Goal: Task Accomplishment & Management: Complete application form

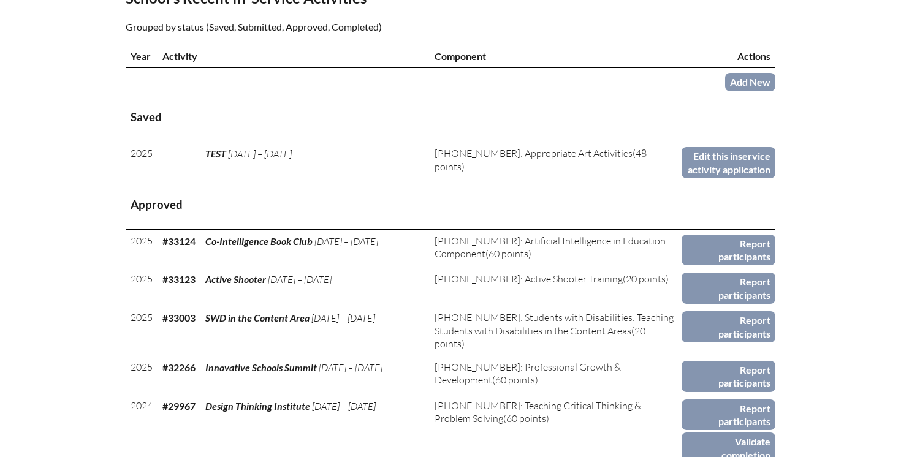
scroll to position [433, 0]
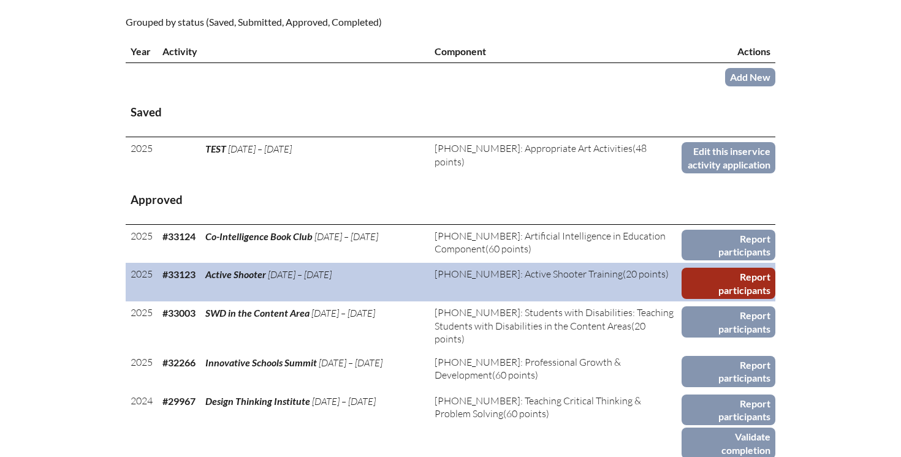
click at [706, 299] on link "Report participants" at bounding box center [728, 283] width 94 height 31
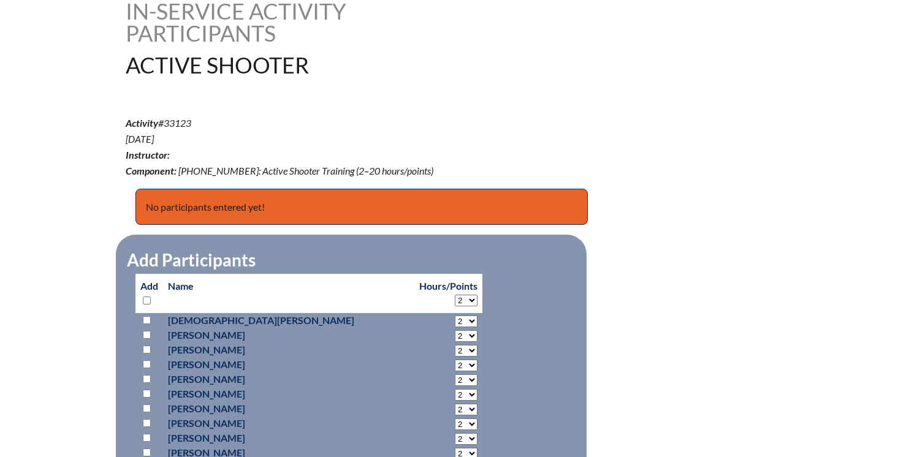
scroll to position [348, 0]
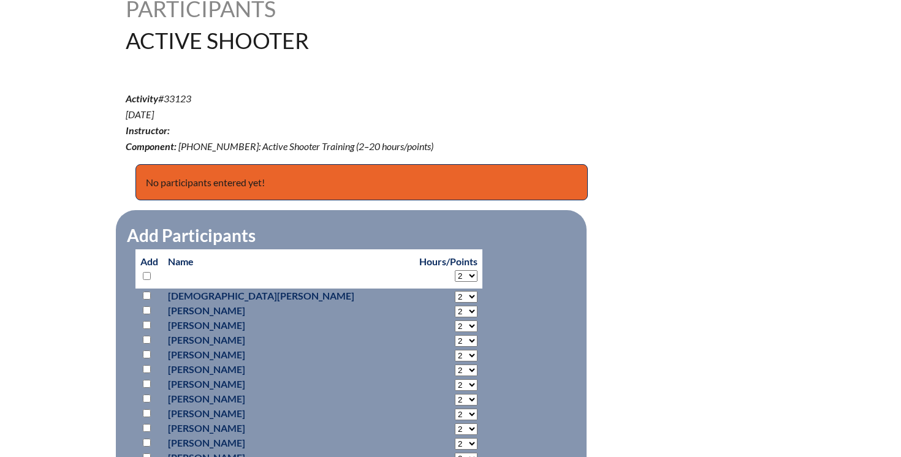
click at [145, 279] on input "checkbox" at bounding box center [147, 276] width 8 height 8
checkbox input "true"
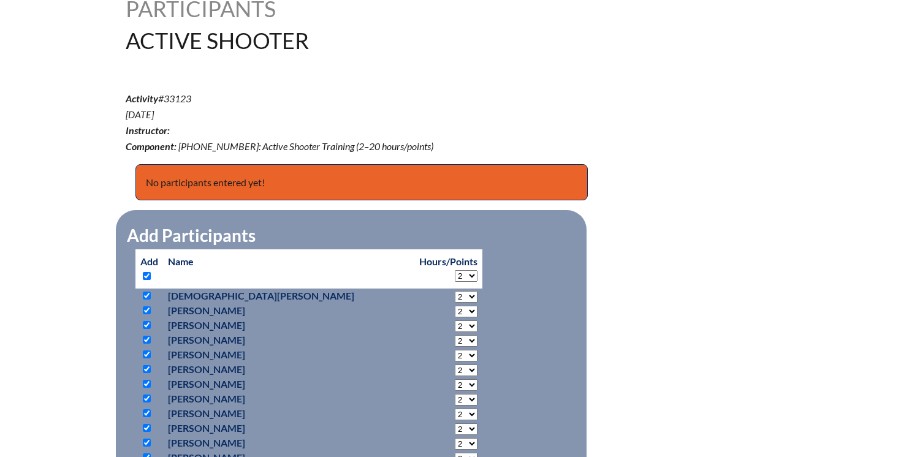
checkbox input "true"
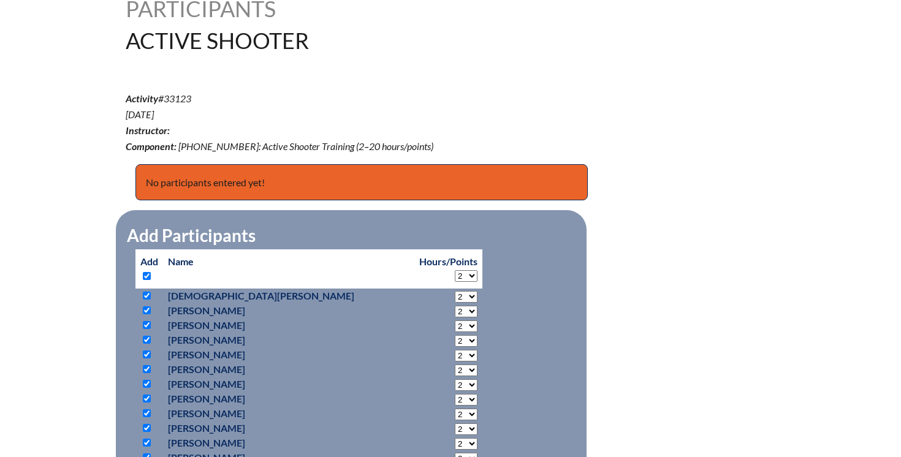
checkbox input "true"
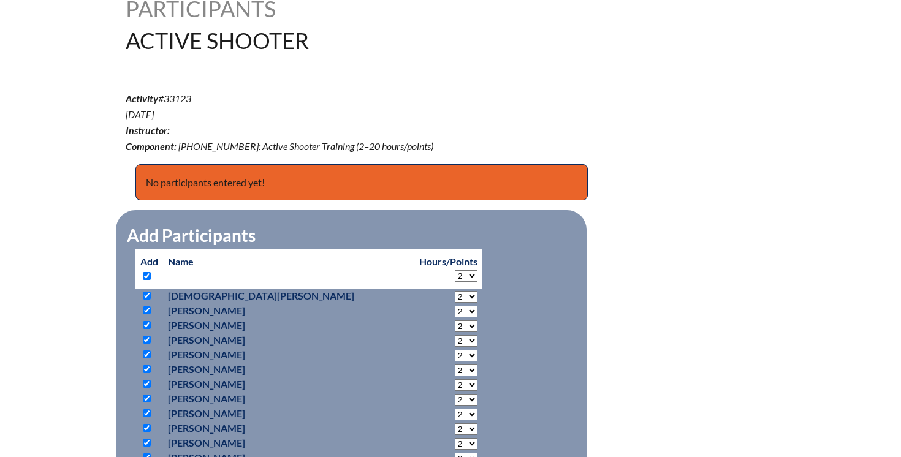
checkbox input "true"
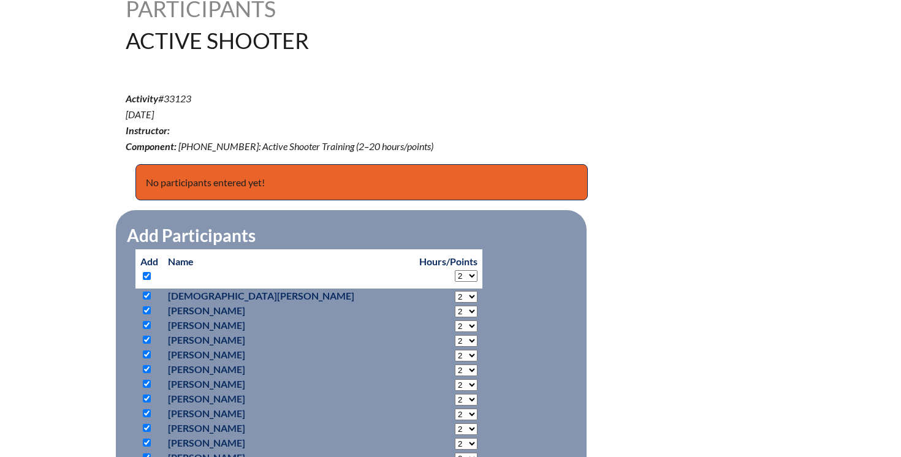
checkbox input "true"
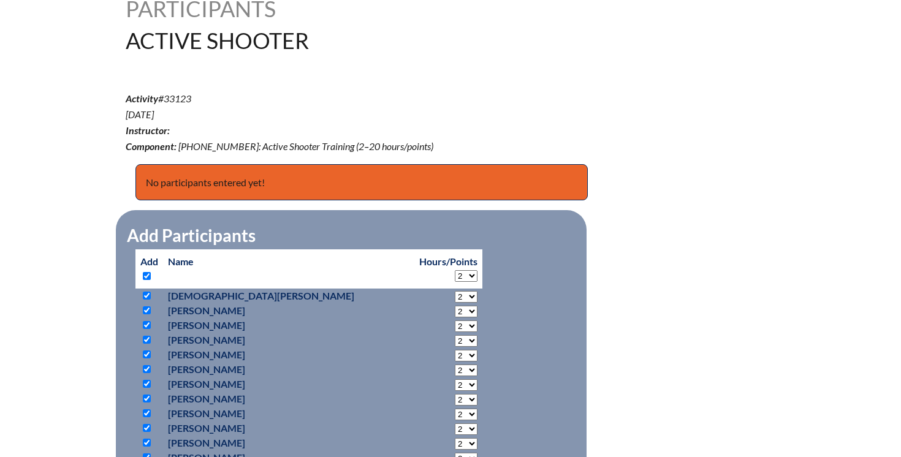
checkbox input "true"
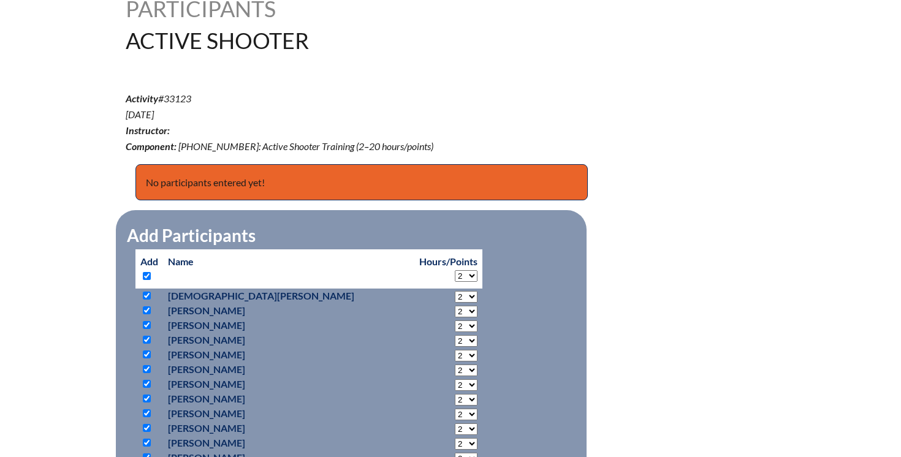
checkbox input "true"
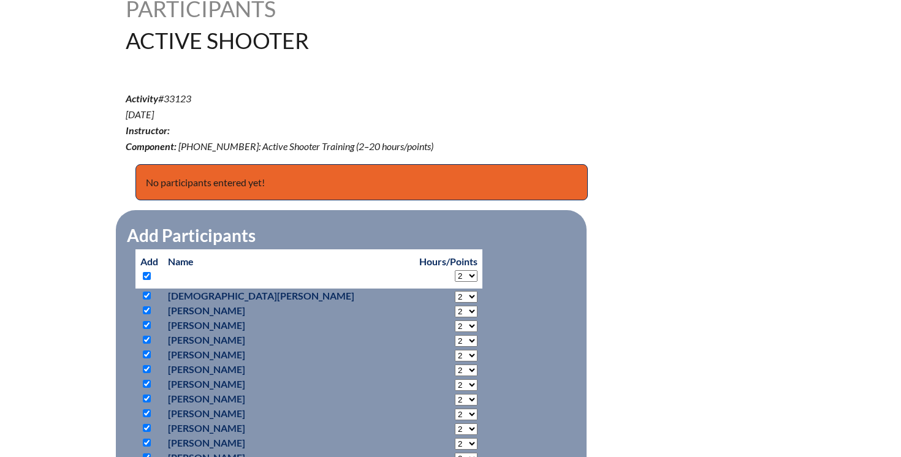
checkbox input "true"
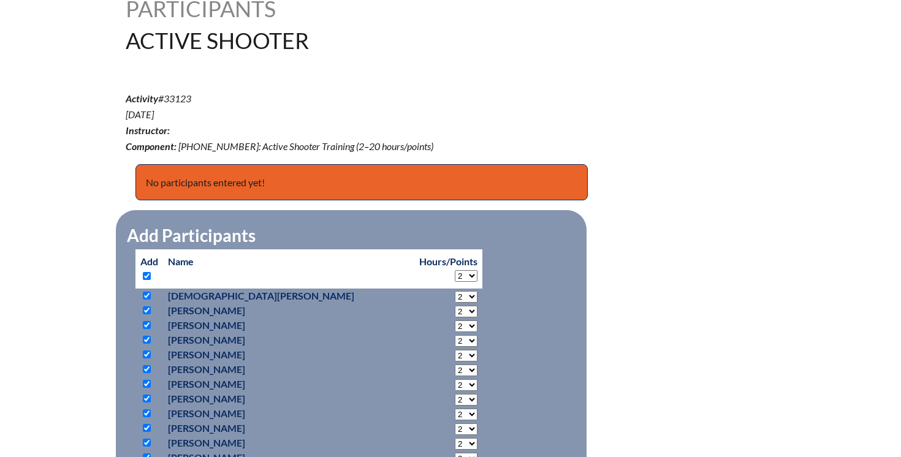
checkbox input "true"
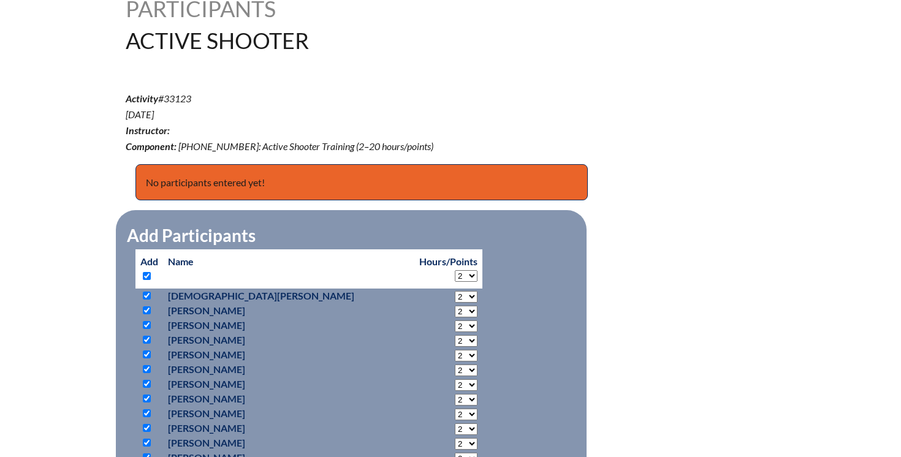
checkbox input "true"
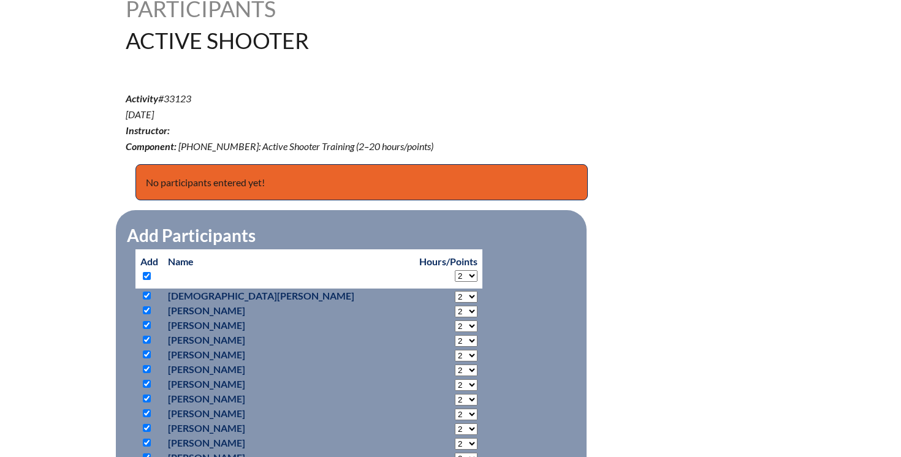
checkbox input "true"
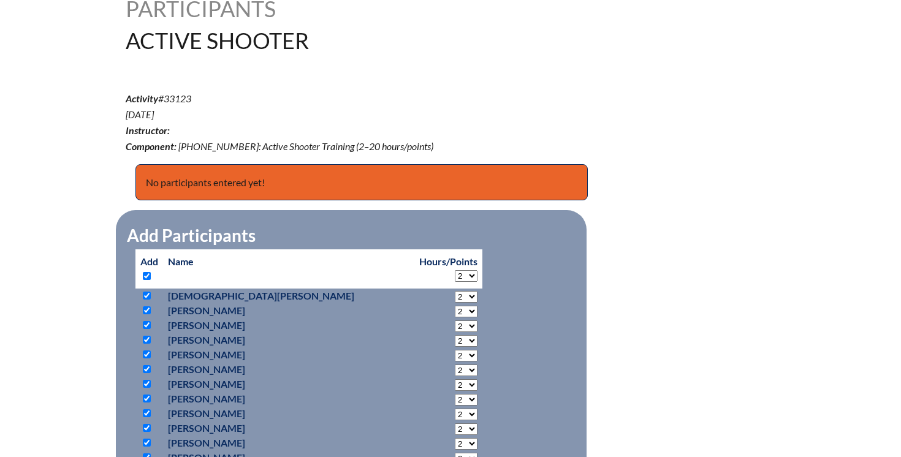
checkbox input "true"
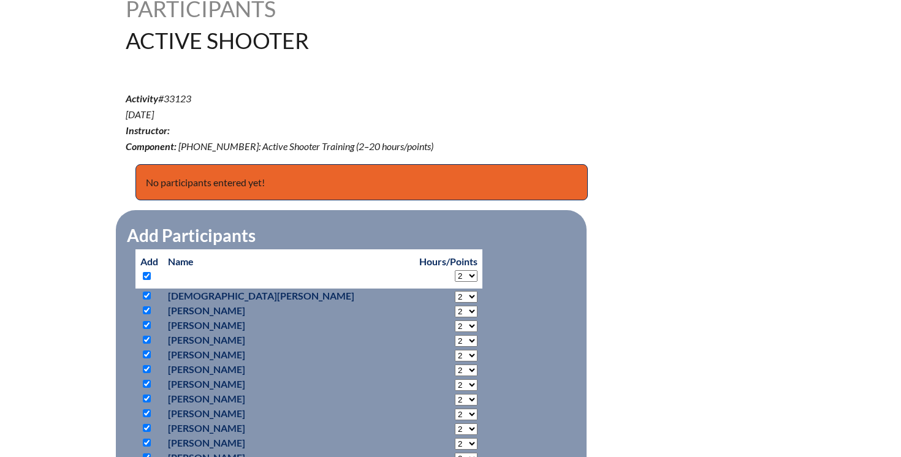
checkbox input "true"
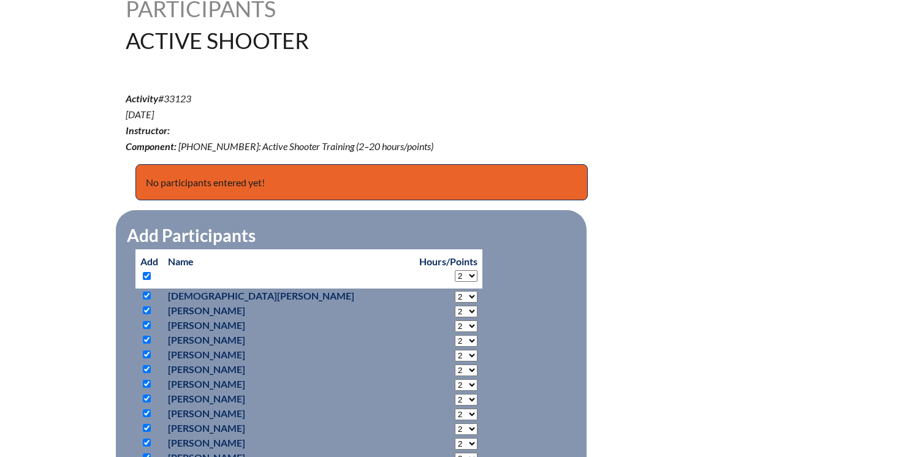
checkbox input "true"
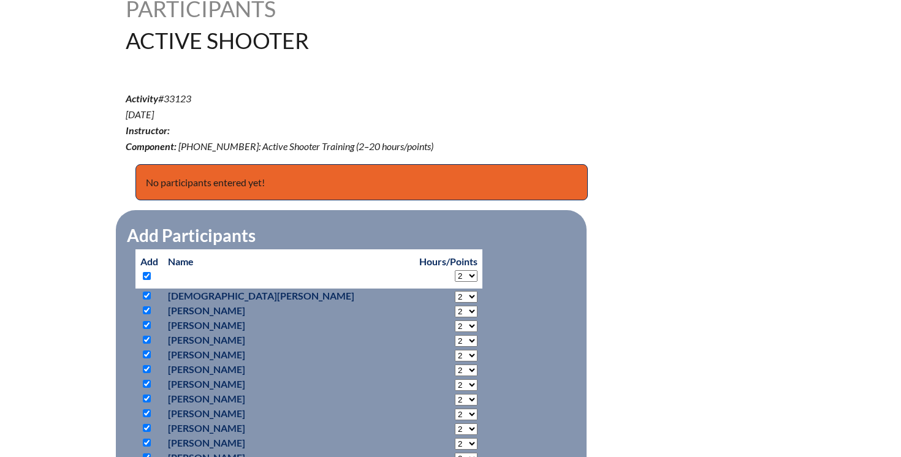
checkbox input "true"
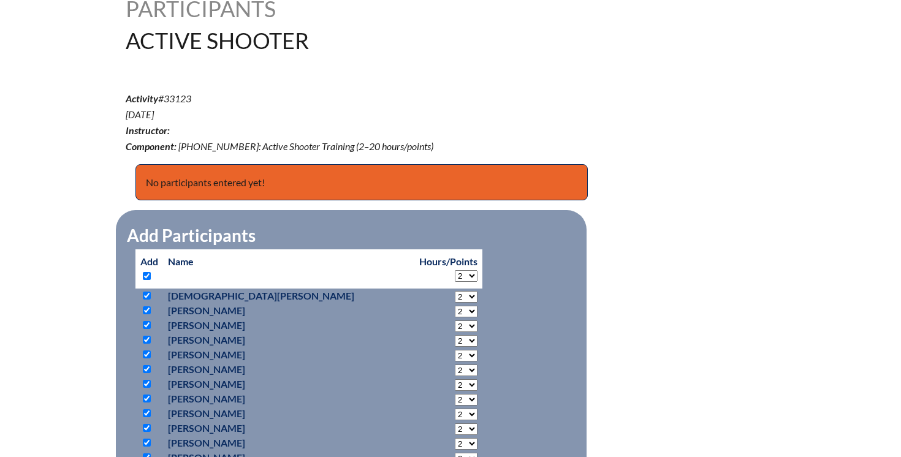
checkbox input "true"
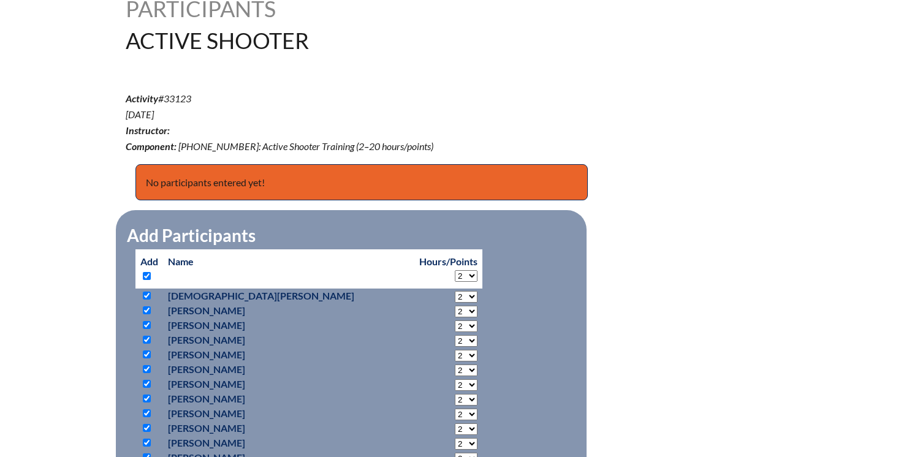
checkbox input "true"
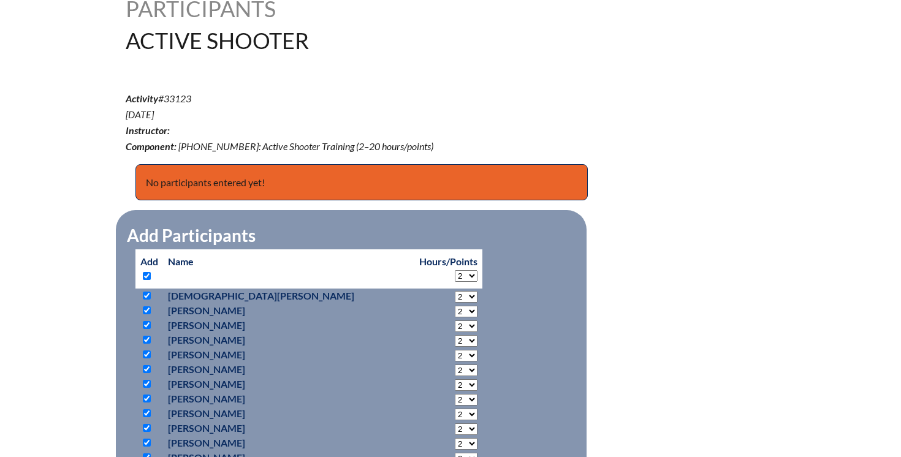
checkbox input "true"
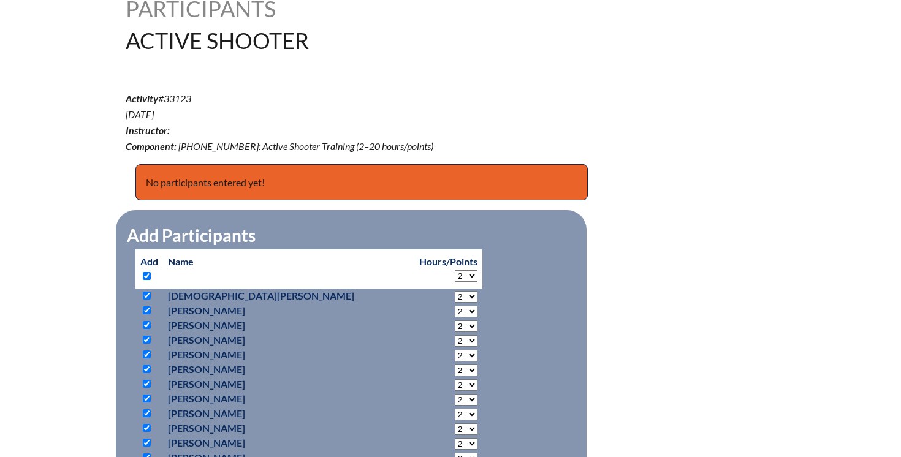
checkbox input "true"
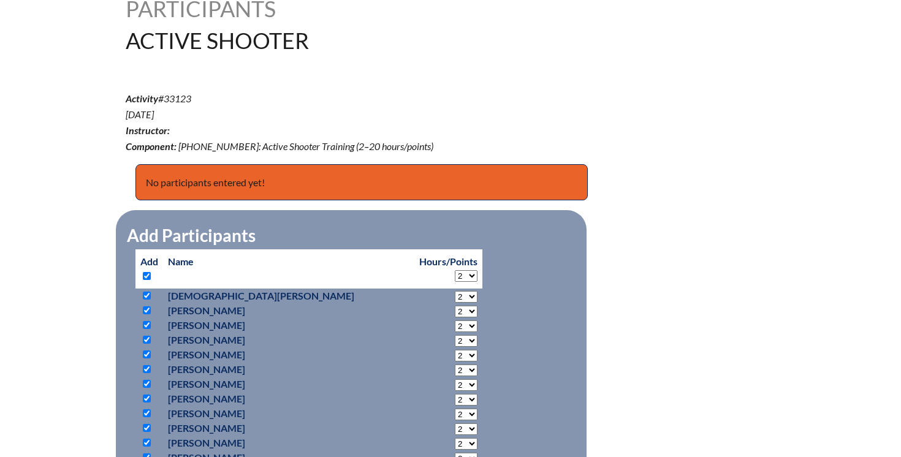
checkbox input "true"
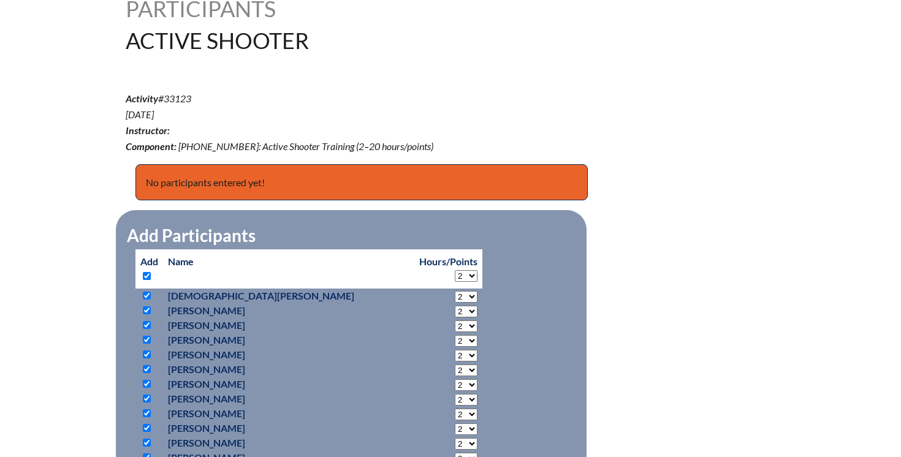
checkbox input "true"
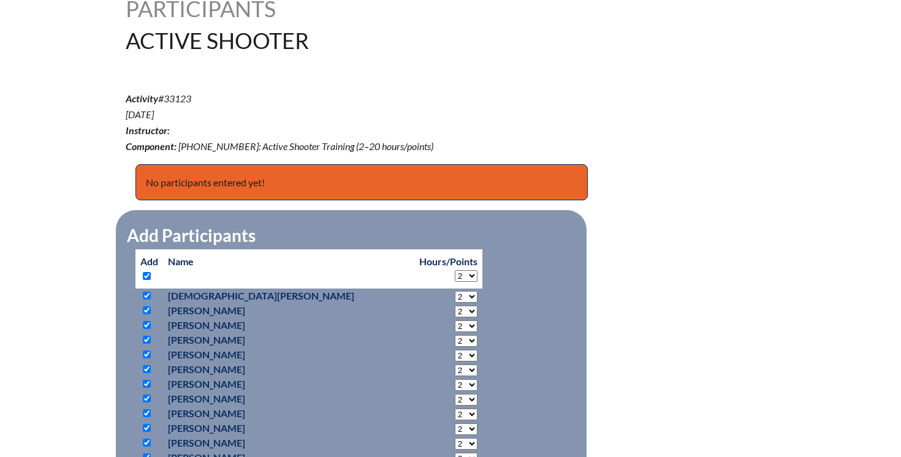
checkbox input "true"
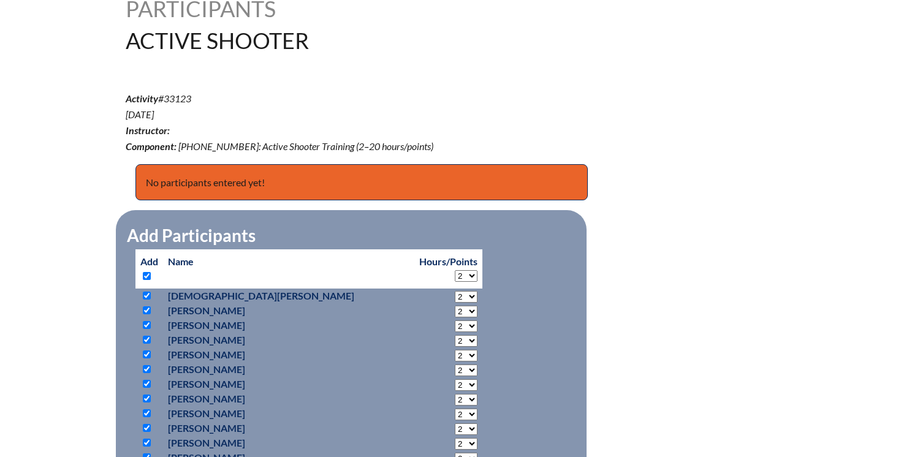
checkbox input "true"
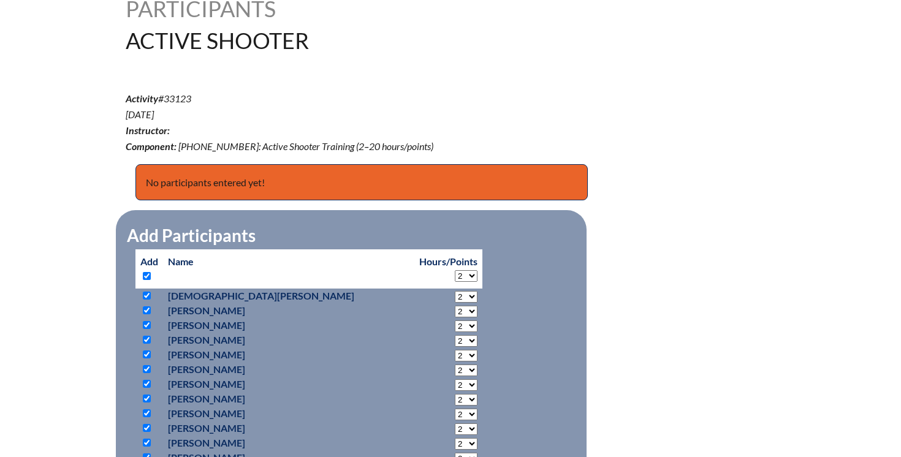
checkbox input "true"
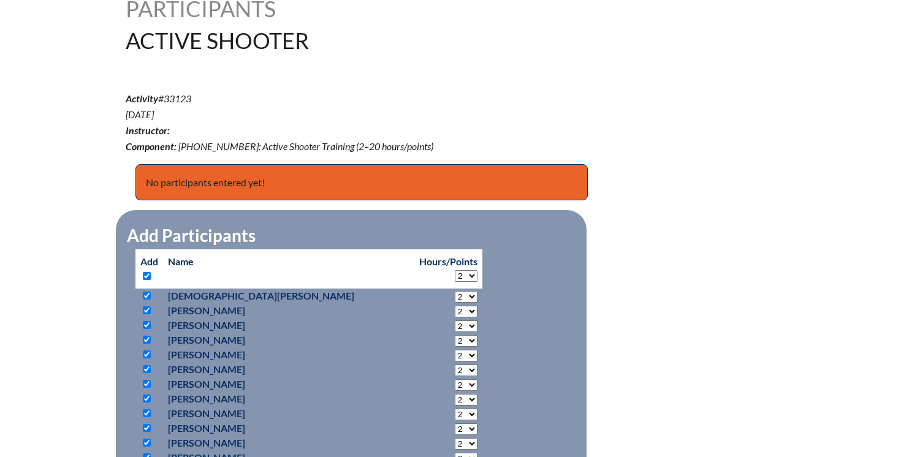
checkbox input "true"
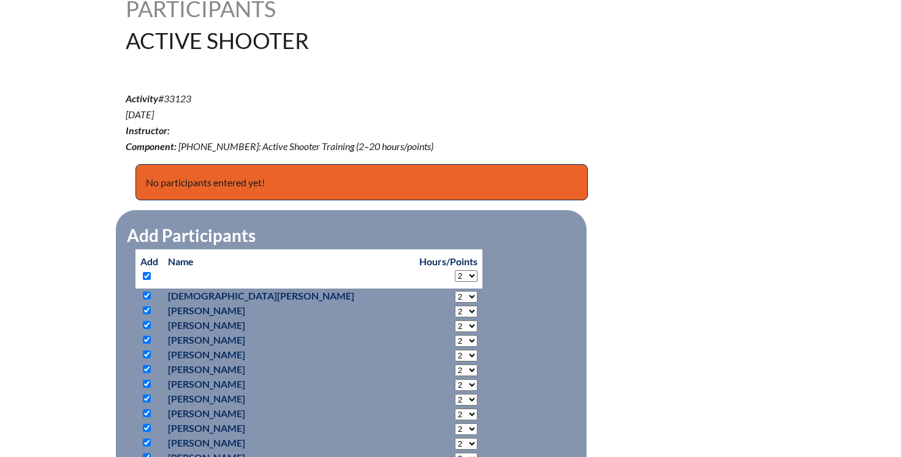
checkbox input "true"
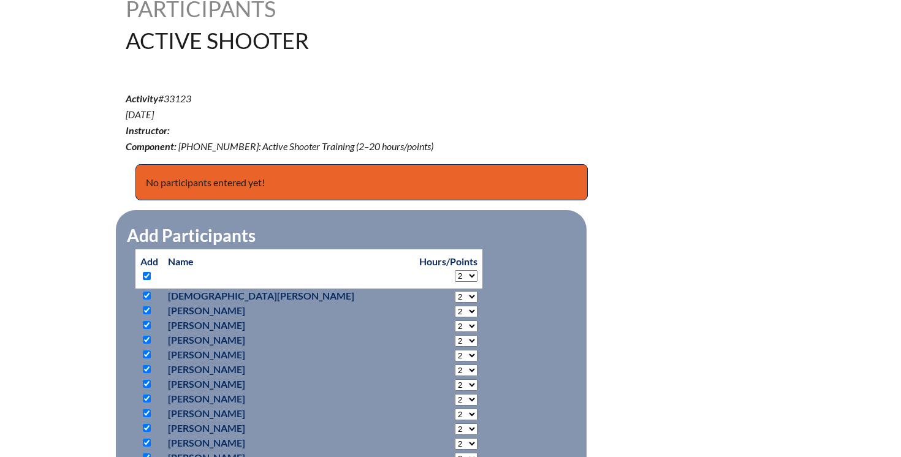
checkbox input "true"
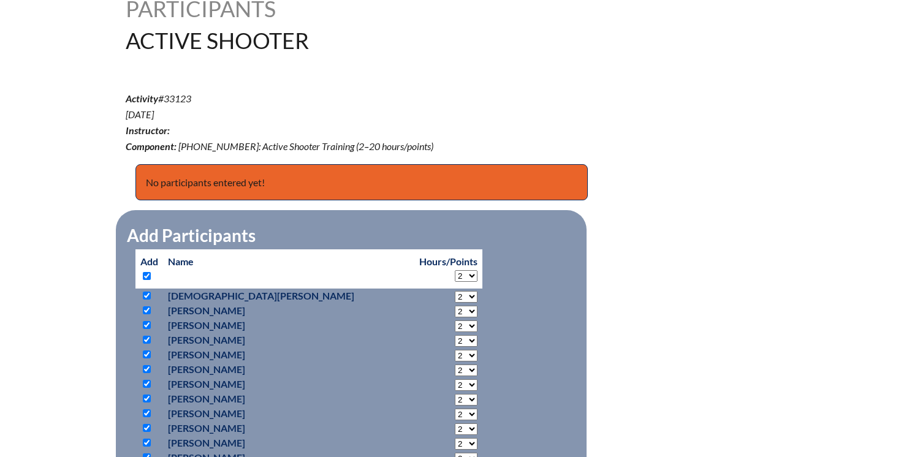
checkbox input "true"
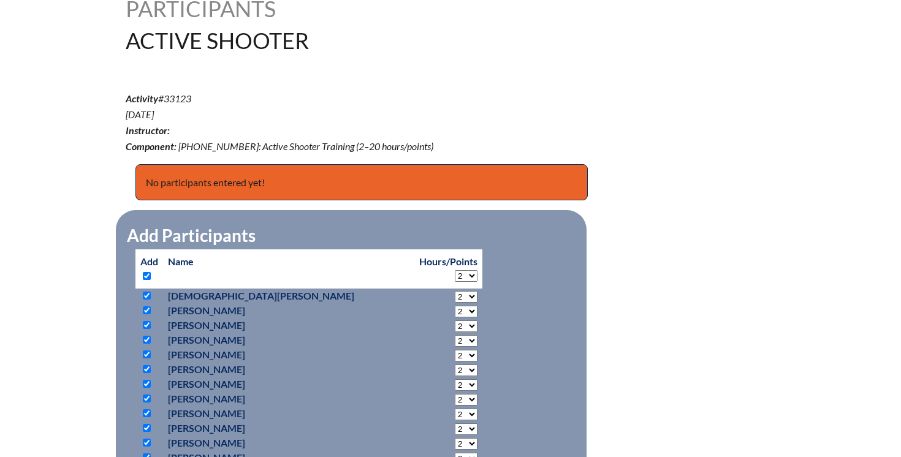
checkbox input "true"
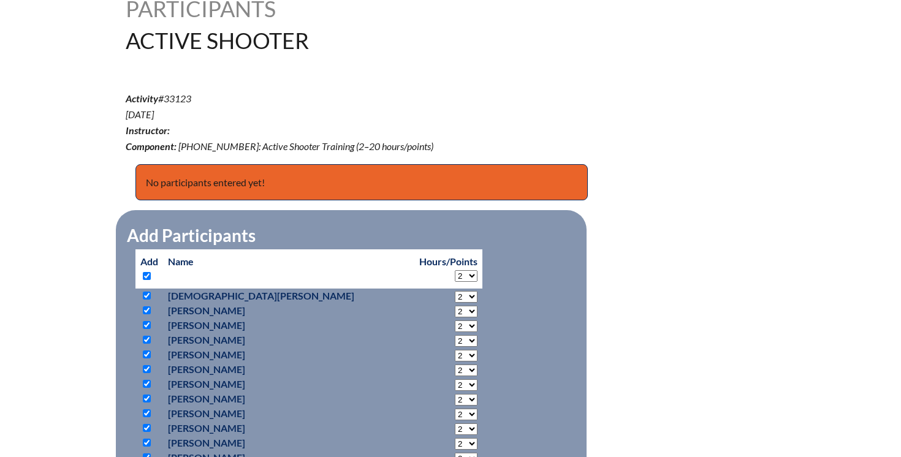
checkbox input "true"
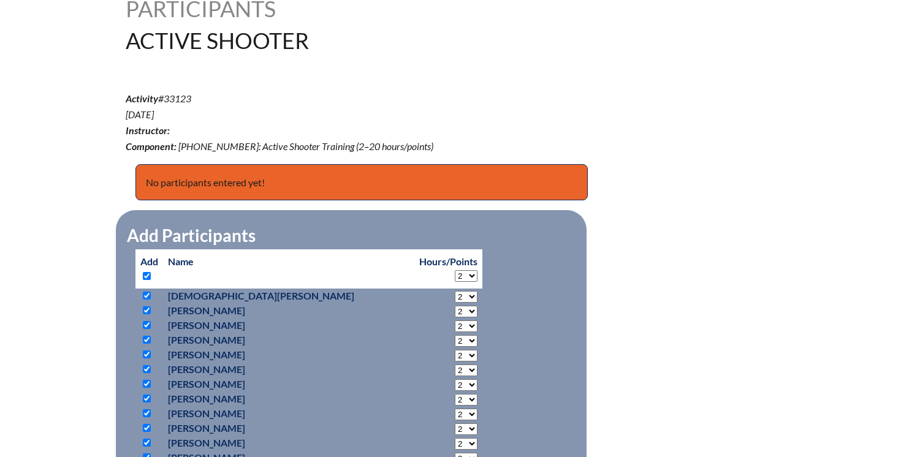
checkbox input "true"
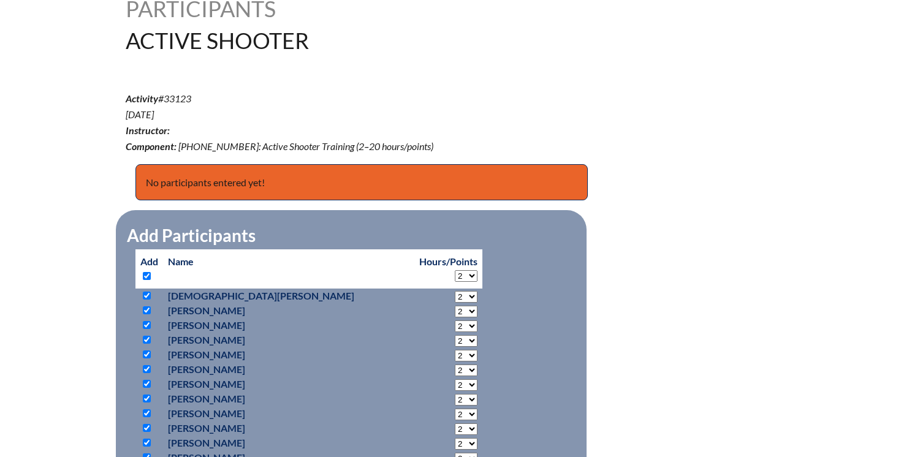
checkbox input "true"
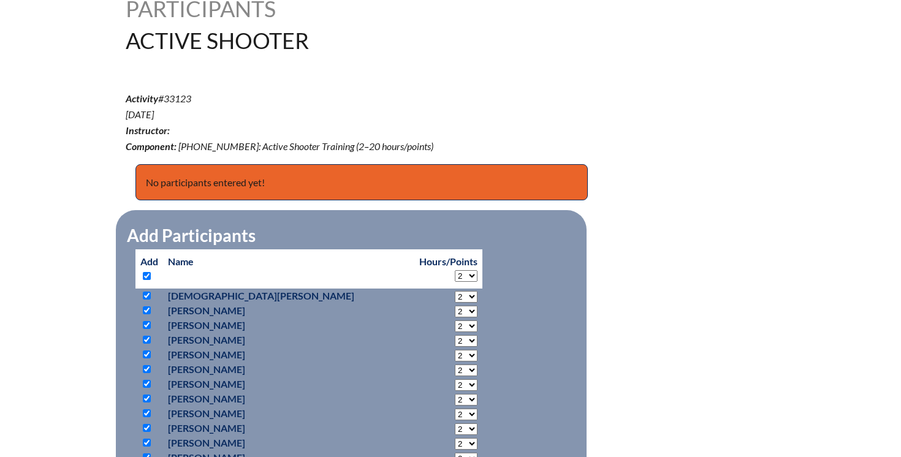
checkbox input "true"
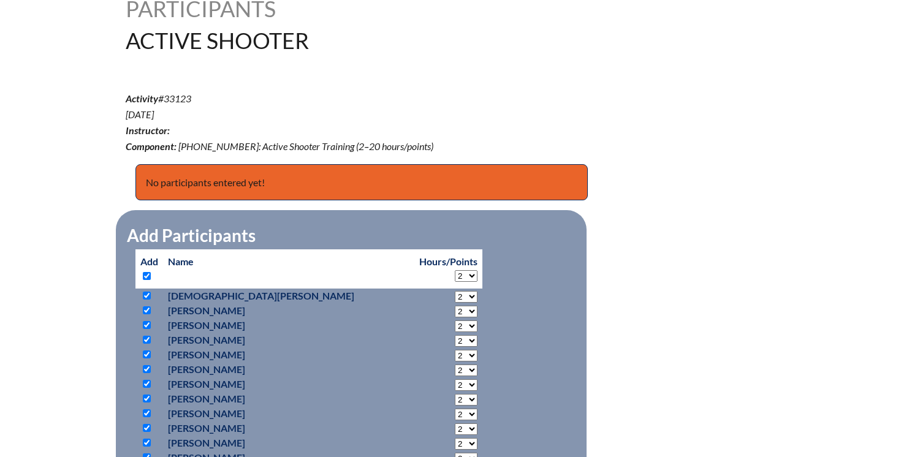
checkbox input "true"
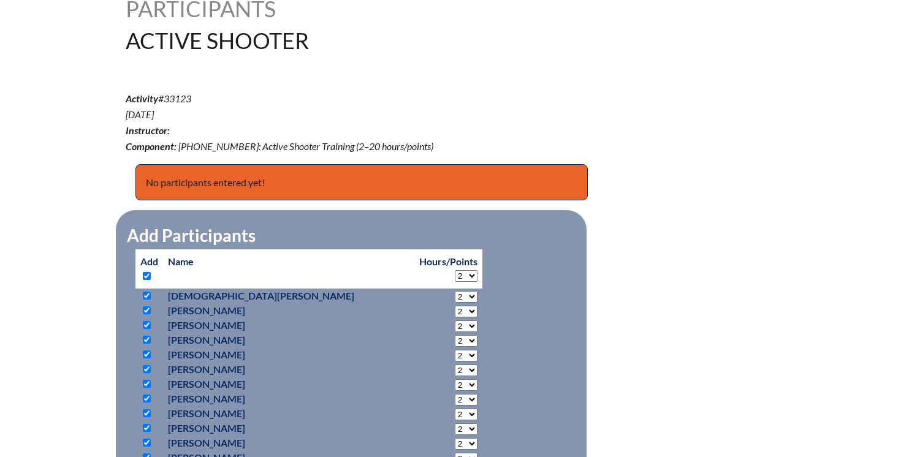
checkbox input "true"
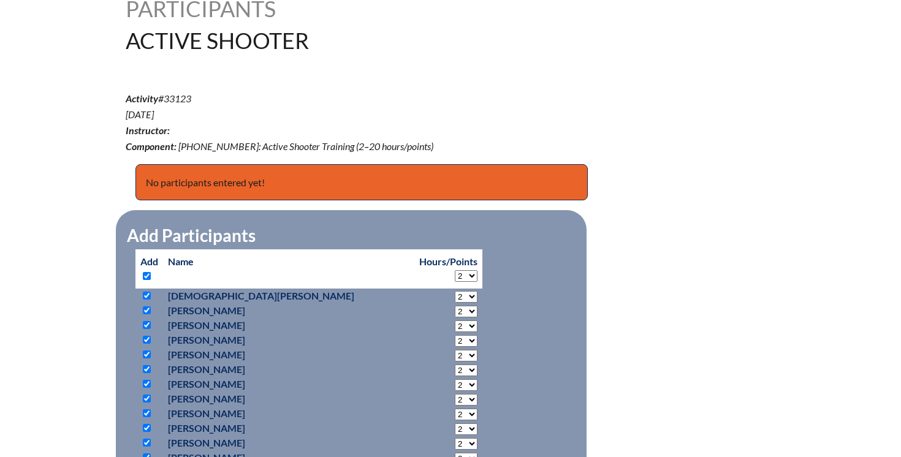
checkbox input "true"
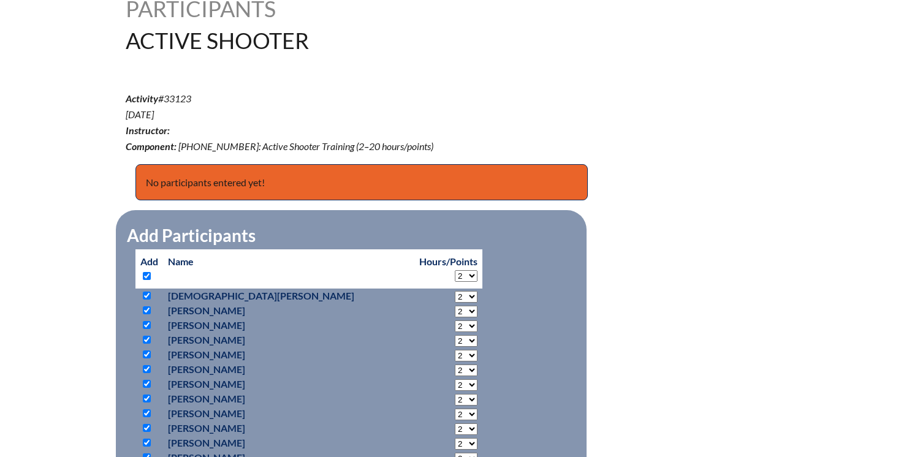
checkbox input "true"
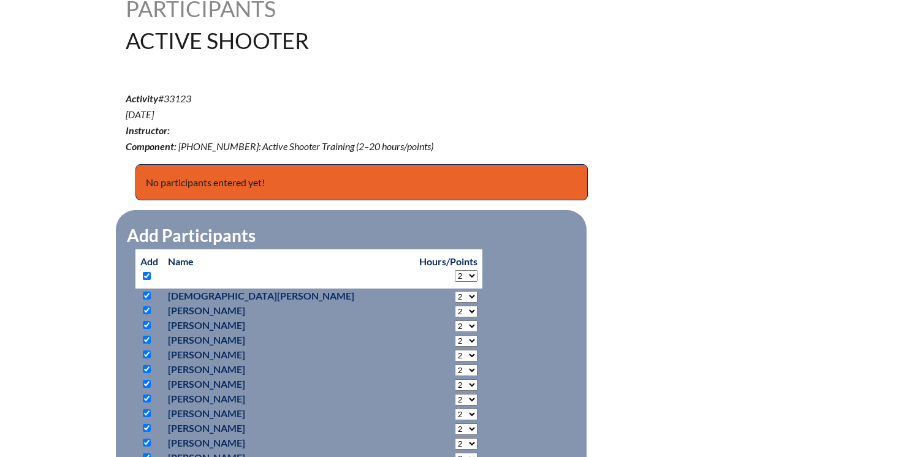
checkbox input "true"
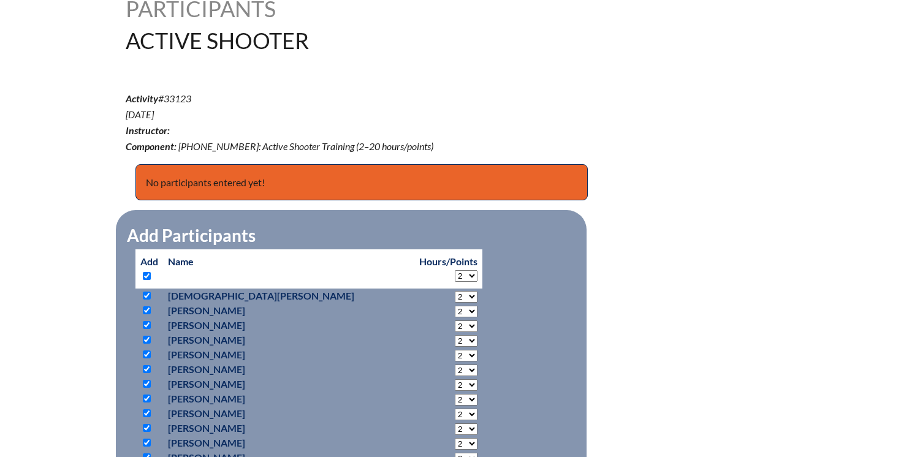
checkbox input "true"
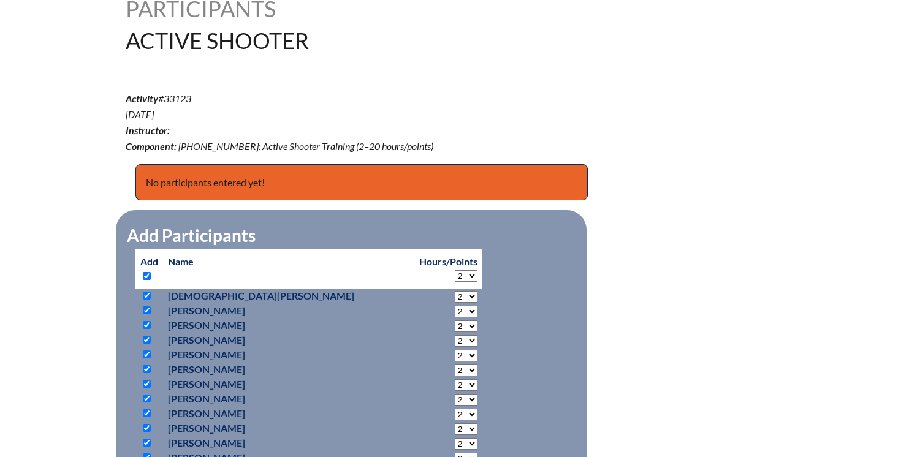
checkbox input "true"
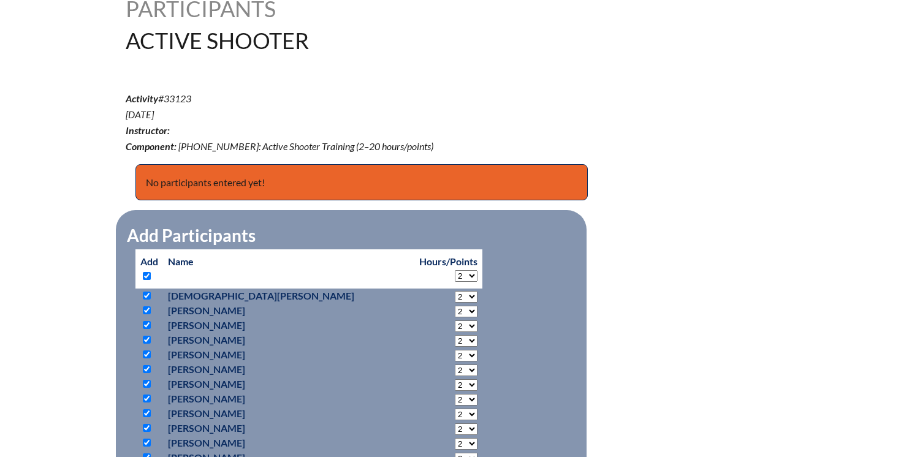
checkbox input "true"
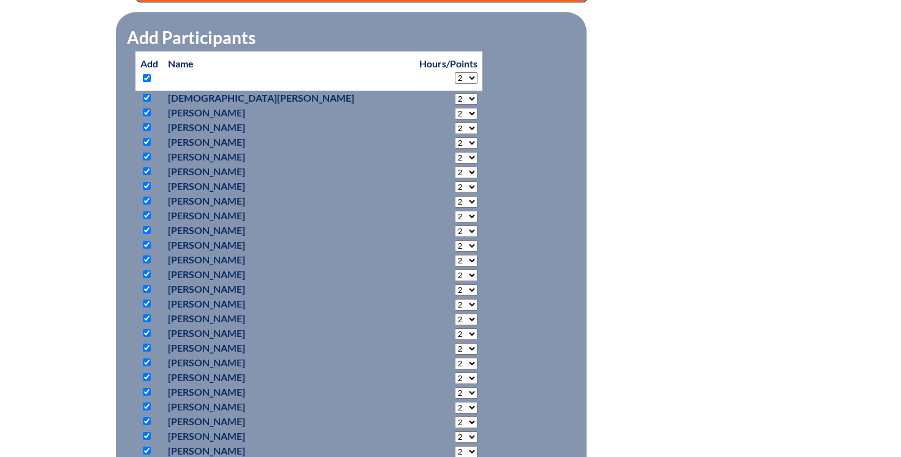
scroll to position [541, 0]
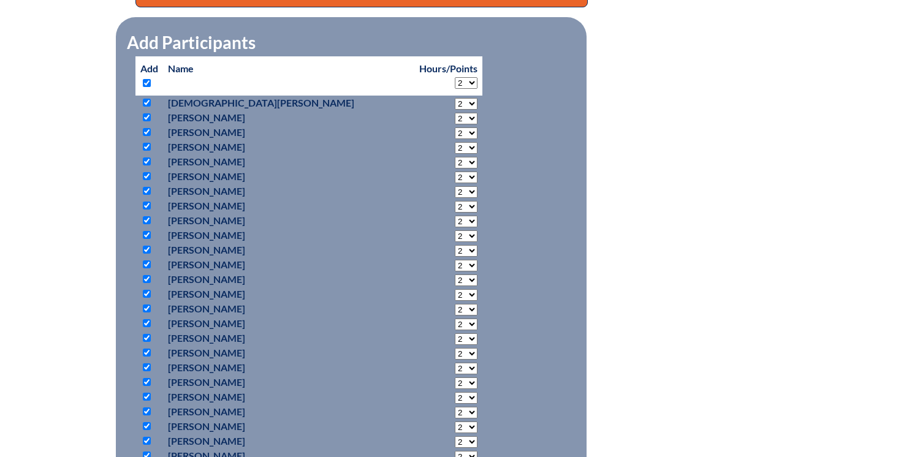
click at [455, 77] on select "2 3 4 5 6 7 8 9 10 11 12 13 14 15 16 17 18 19 20" at bounding box center [466, 83] width 23 height 12
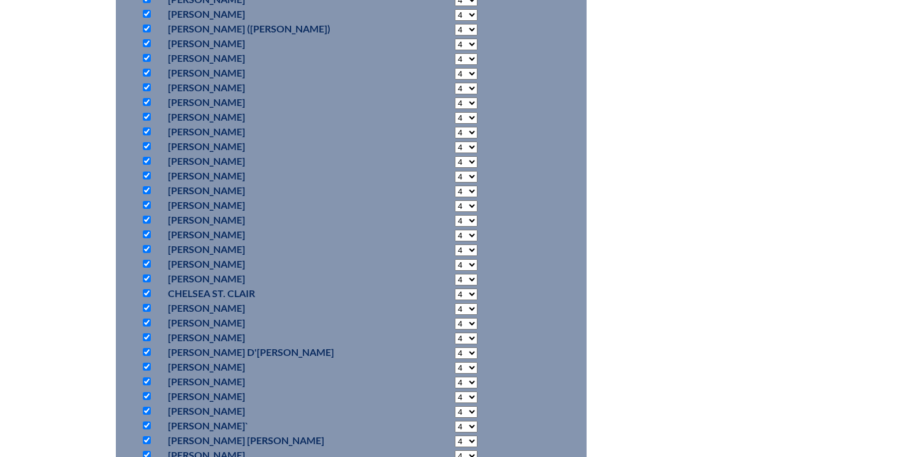
scroll to position [3917, 0]
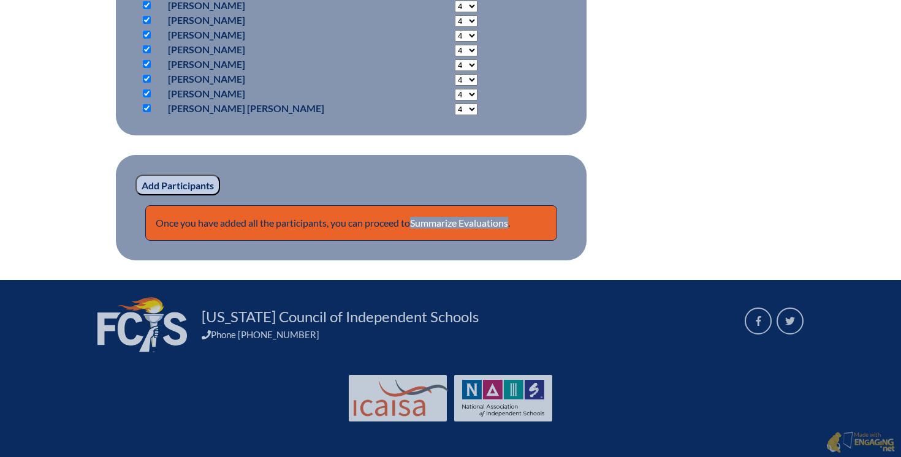
click at [165, 186] on input "Add Participants" at bounding box center [177, 185] width 85 height 21
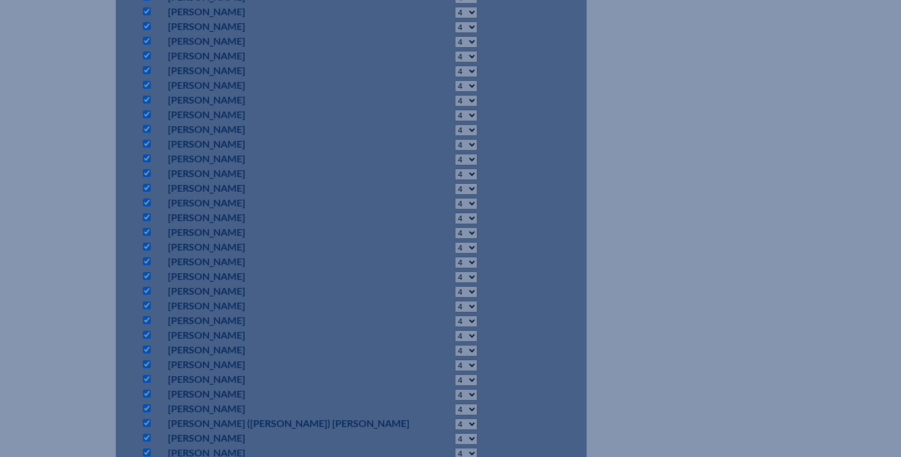
scroll to position [621, 0]
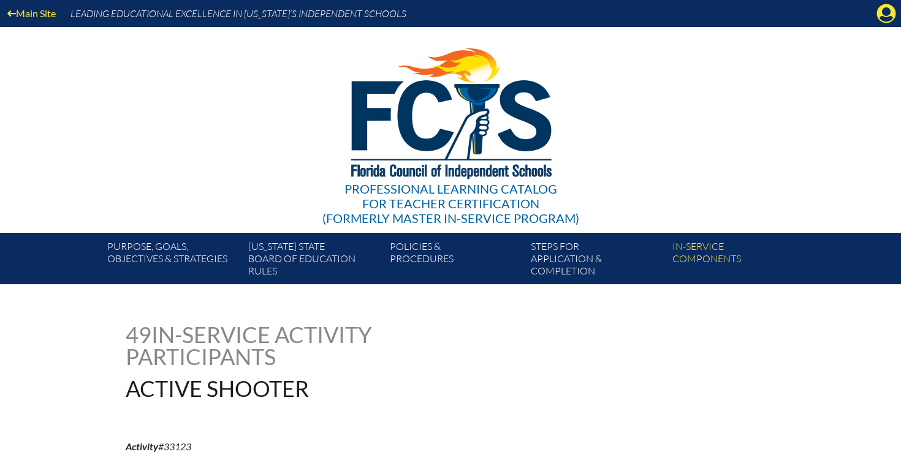
scroll to position [1382, 0]
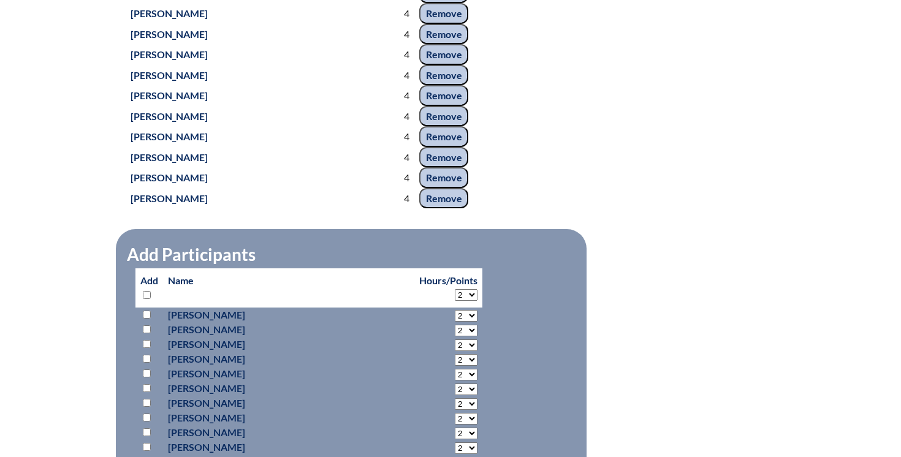
click at [146, 299] on input "checkbox" at bounding box center [147, 295] width 8 height 8
checkbox input "true"
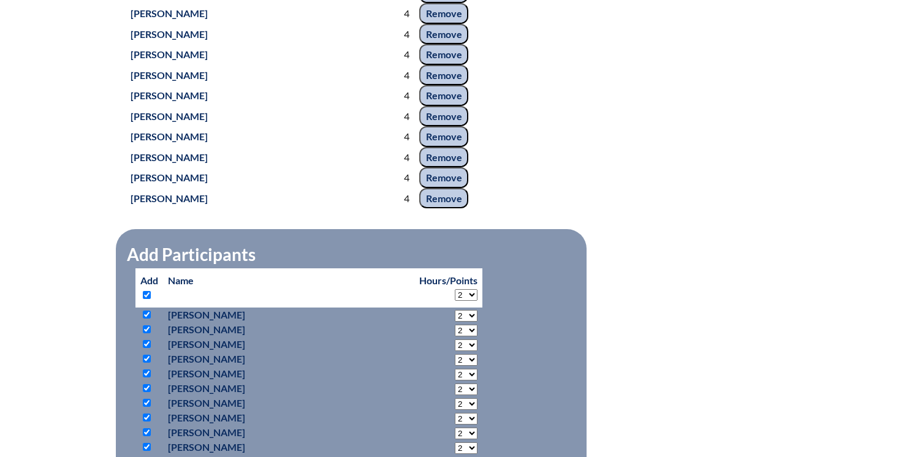
checkbox input "true"
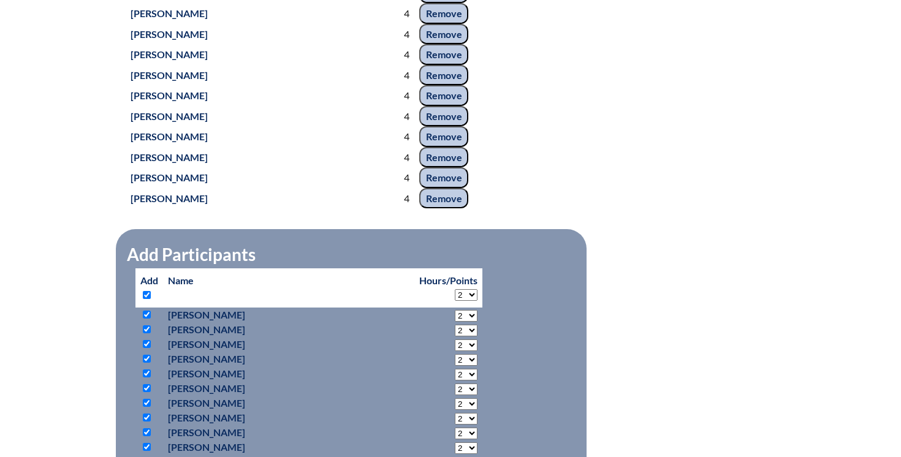
checkbox input "true"
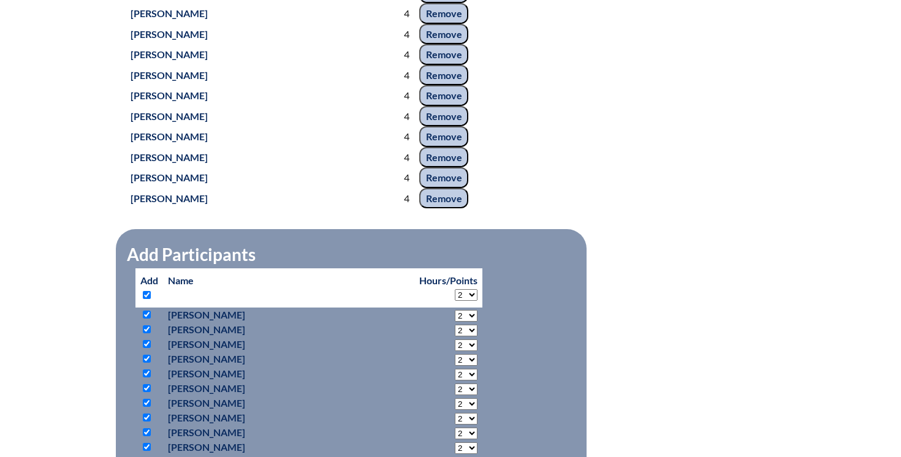
checkbox input "true"
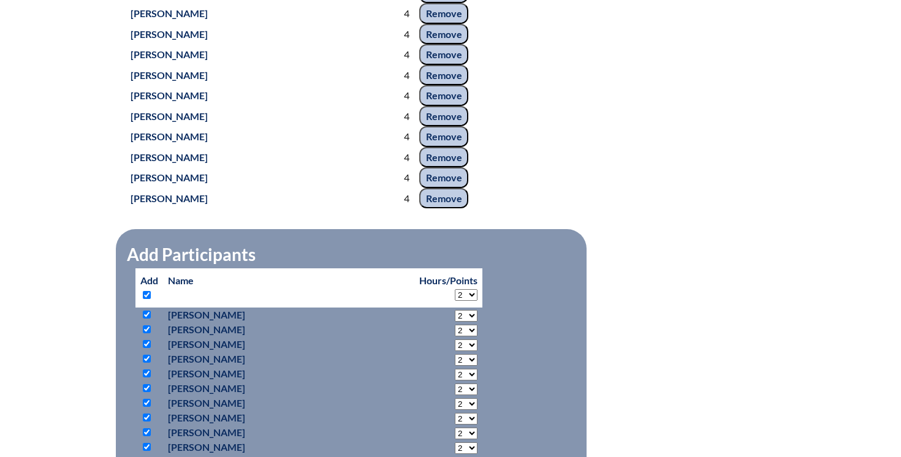
checkbox input "true"
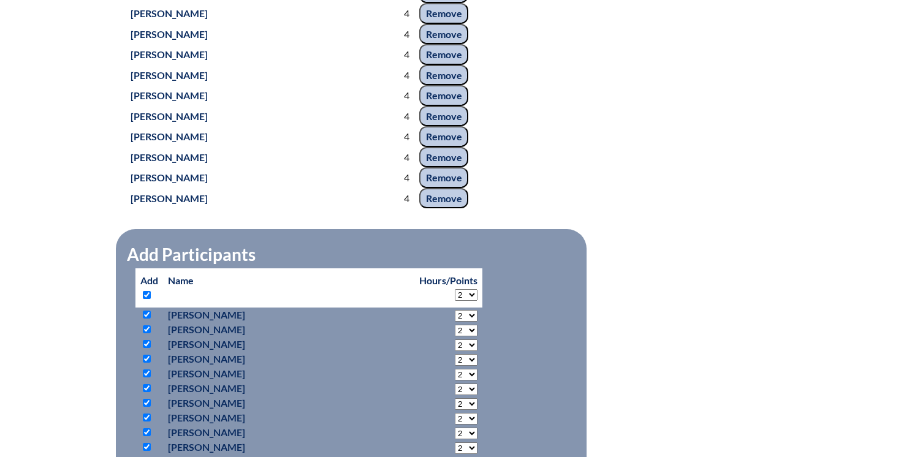
checkbox input "true"
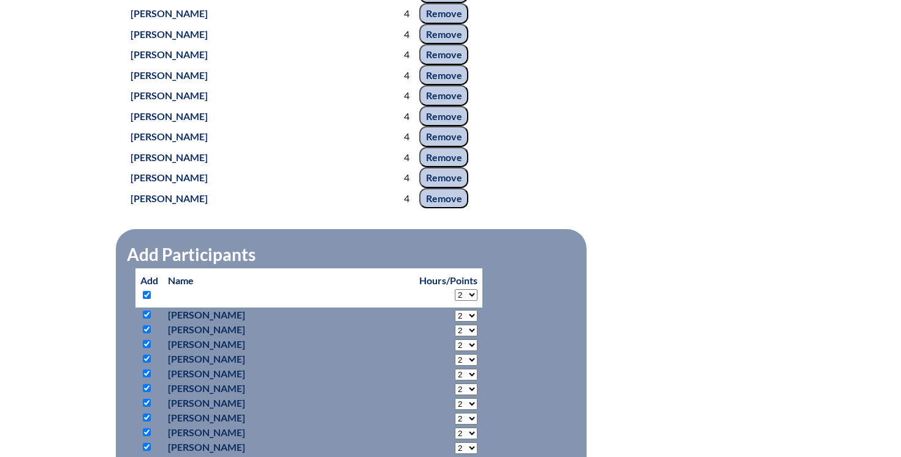
checkbox input "true"
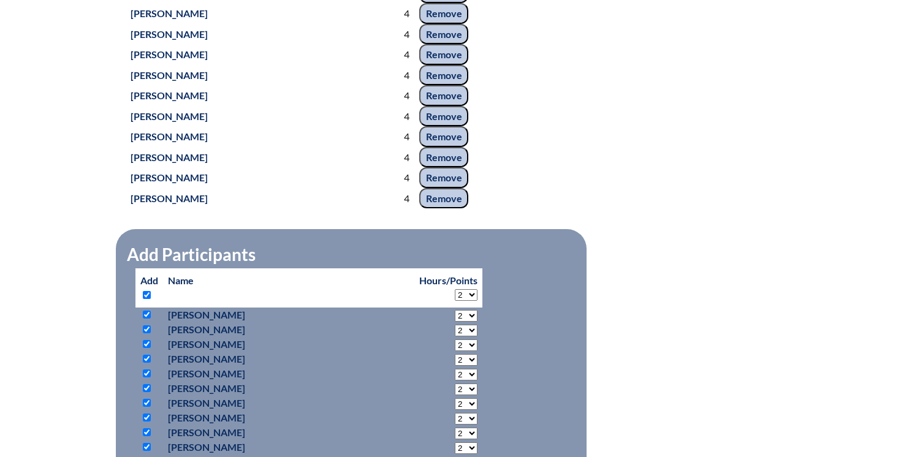
checkbox input "true"
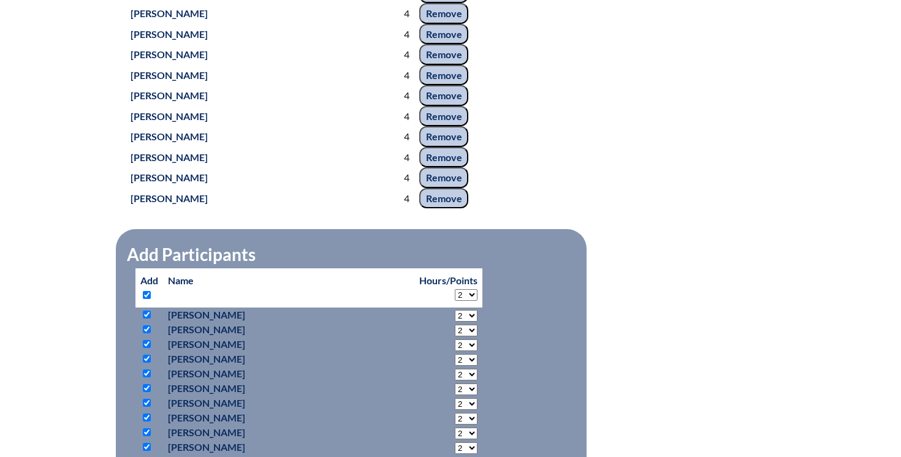
checkbox input "true"
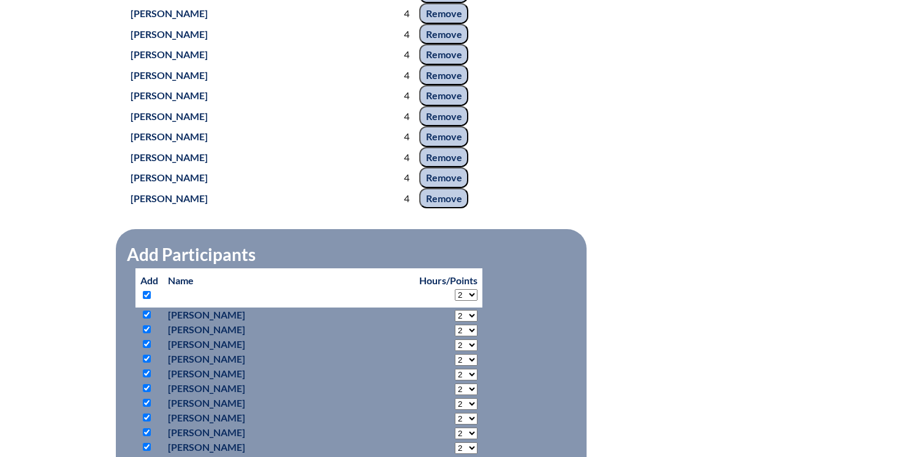
checkbox input "true"
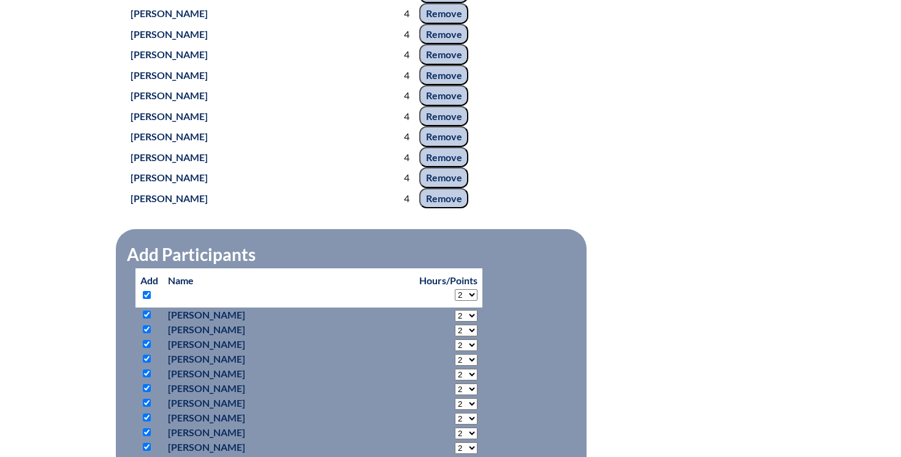
checkbox input "true"
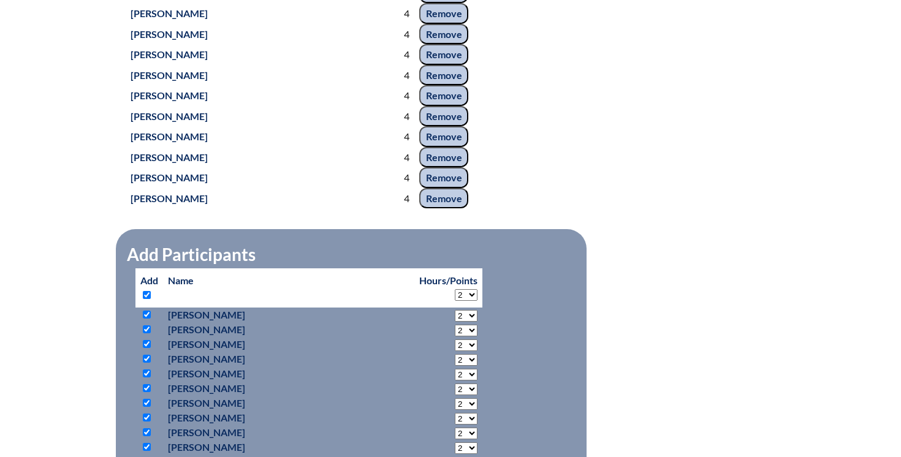
checkbox input "true"
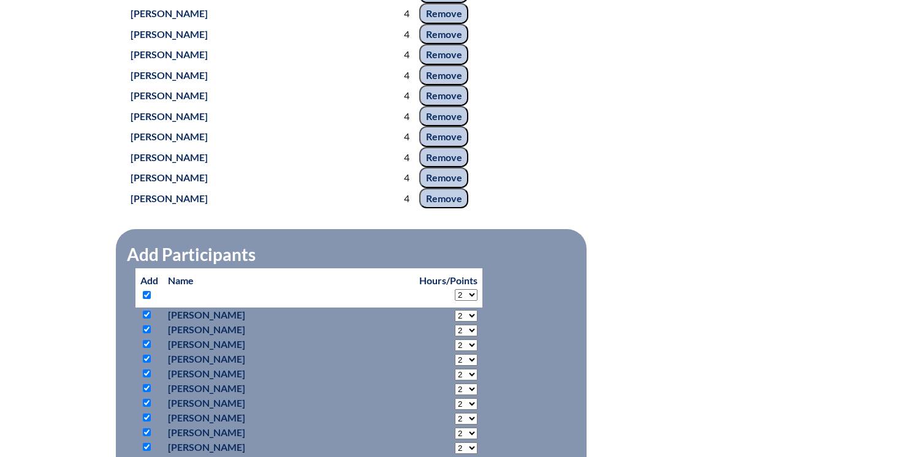
checkbox input "true"
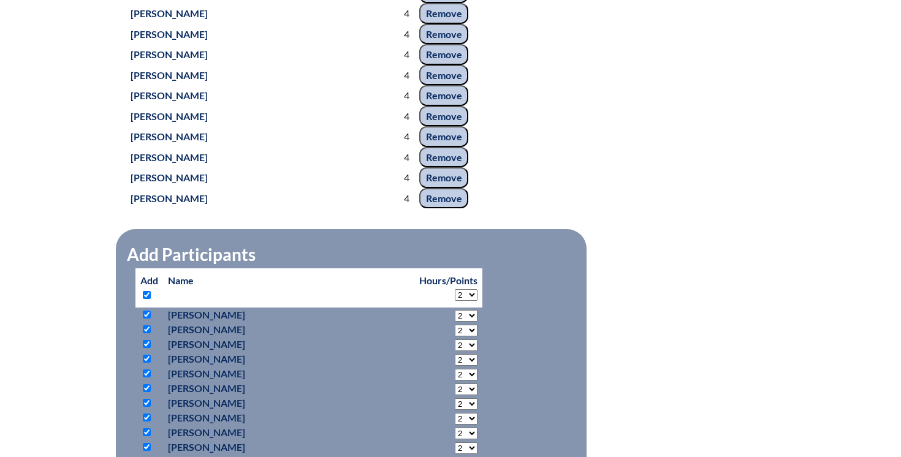
checkbox input "true"
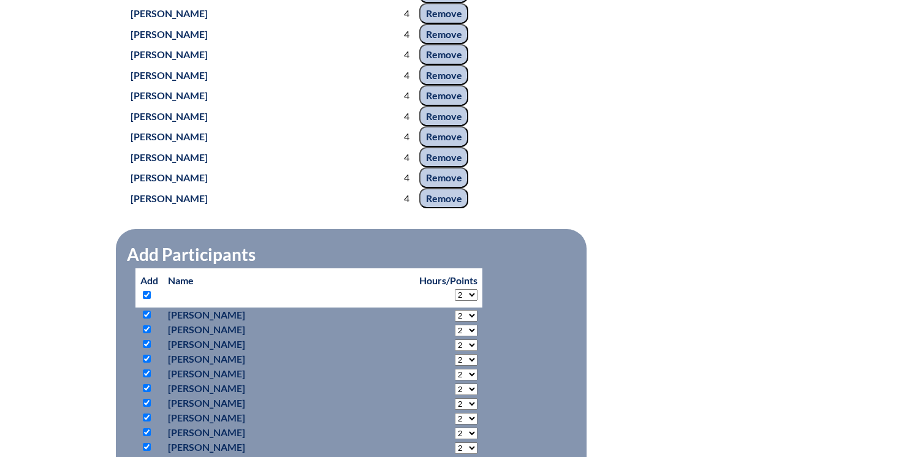
checkbox input "true"
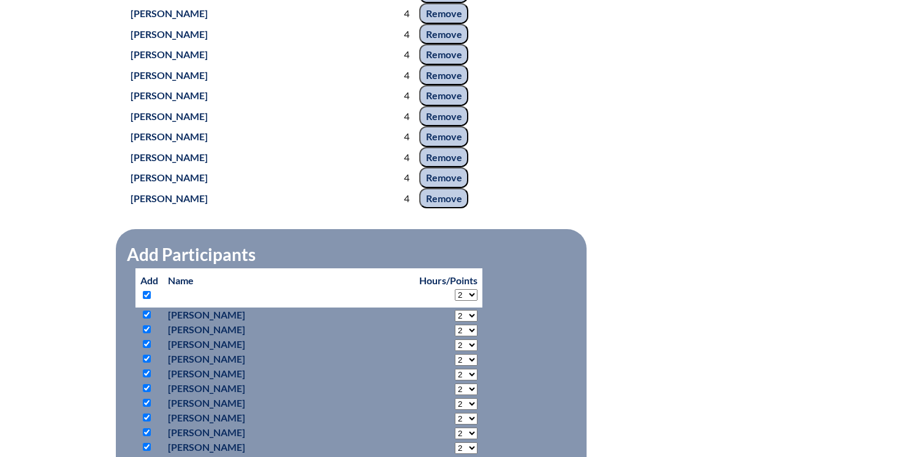
checkbox input "true"
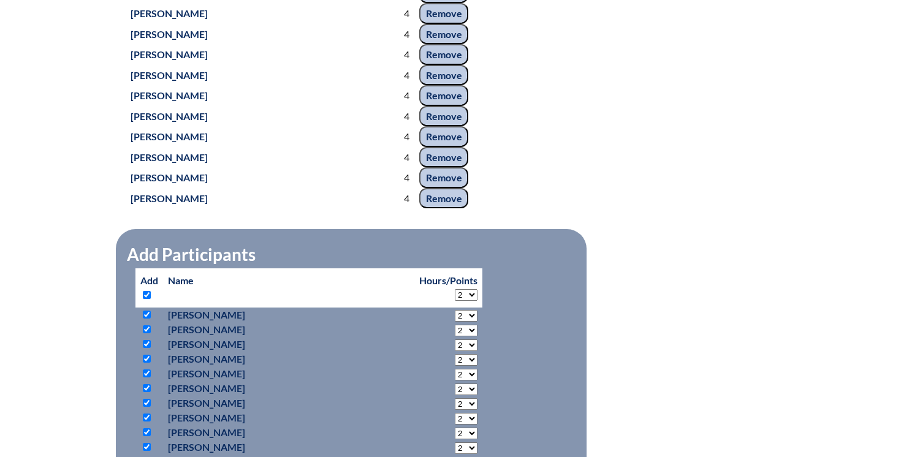
checkbox input "true"
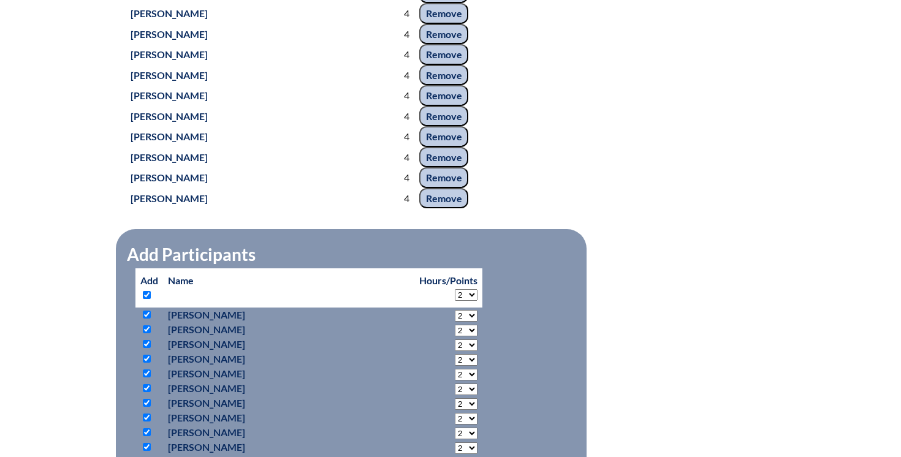
checkbox input "true"
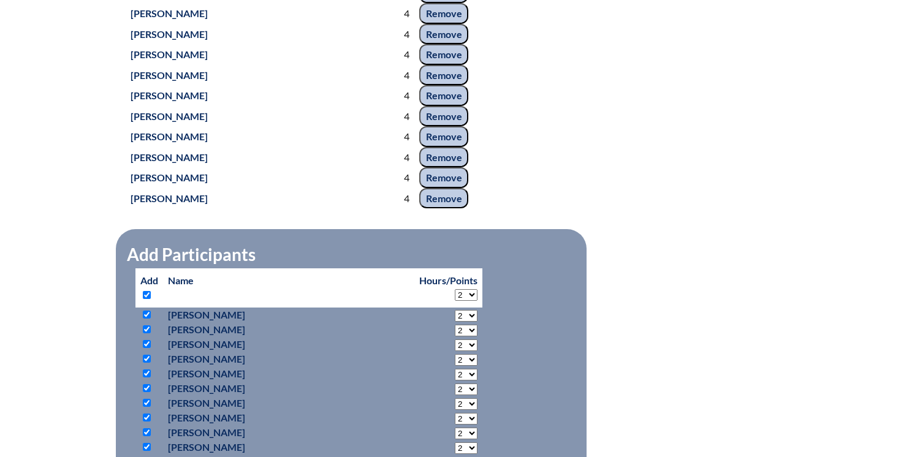
checkbox input "true"
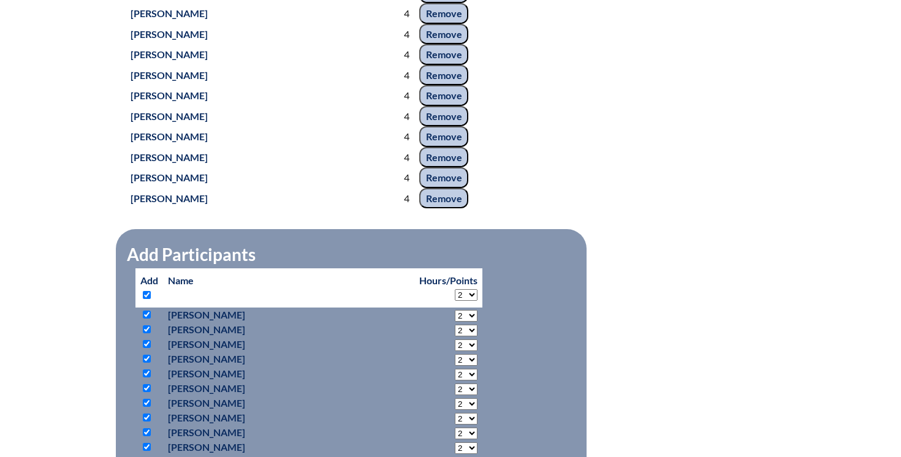
checkbox input "true"
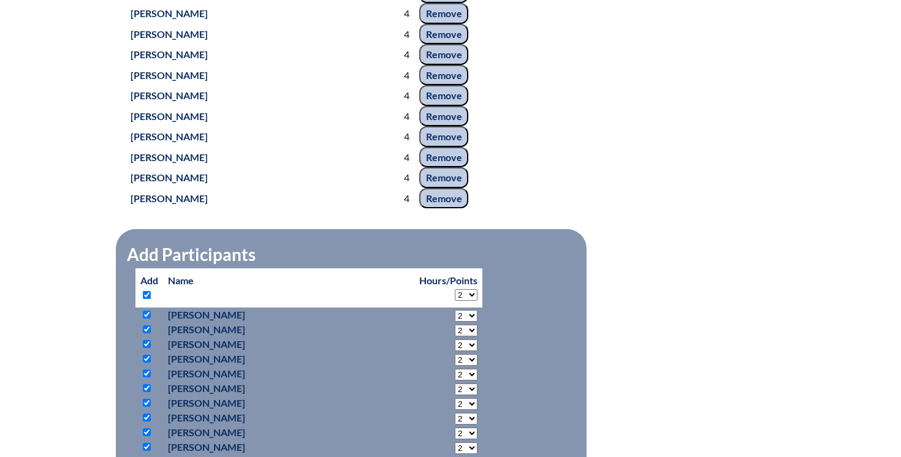
checkbox input "true"
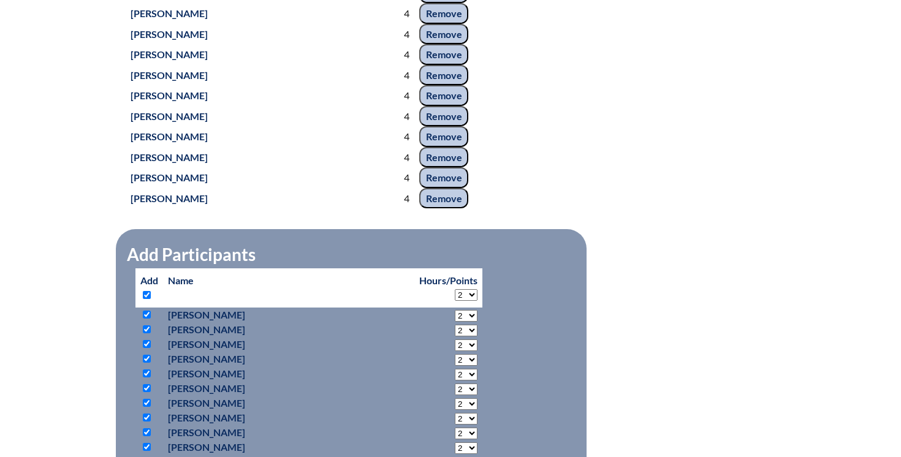
checkbox input "true"
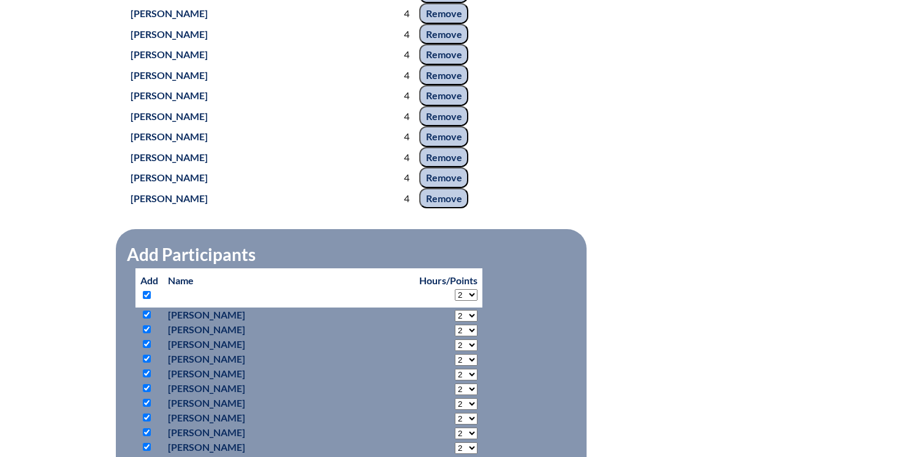
checkbox input "true"
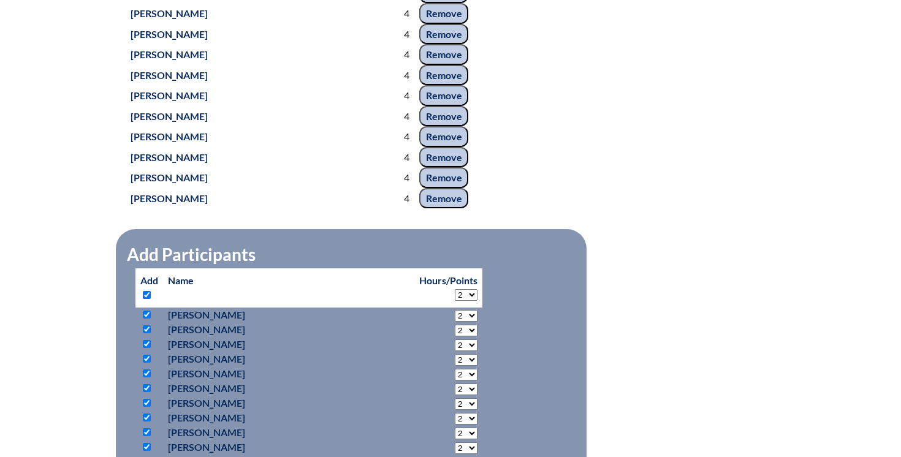
checkbox input "true"
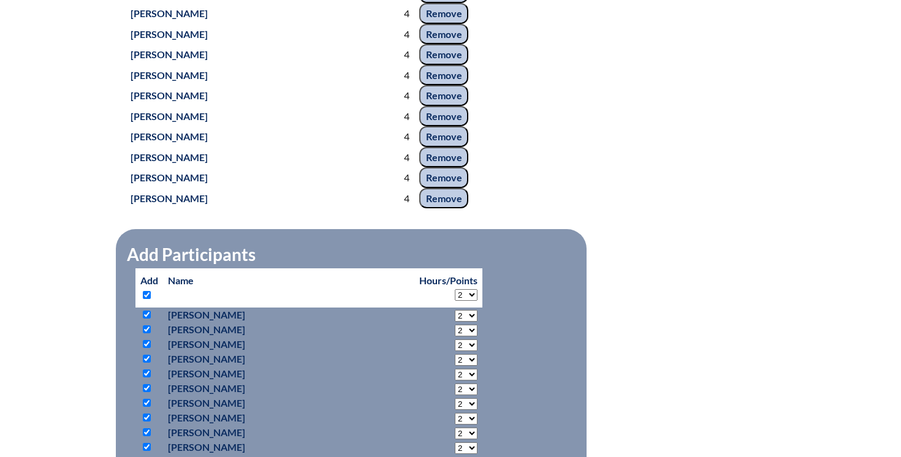
checkbox input "true"
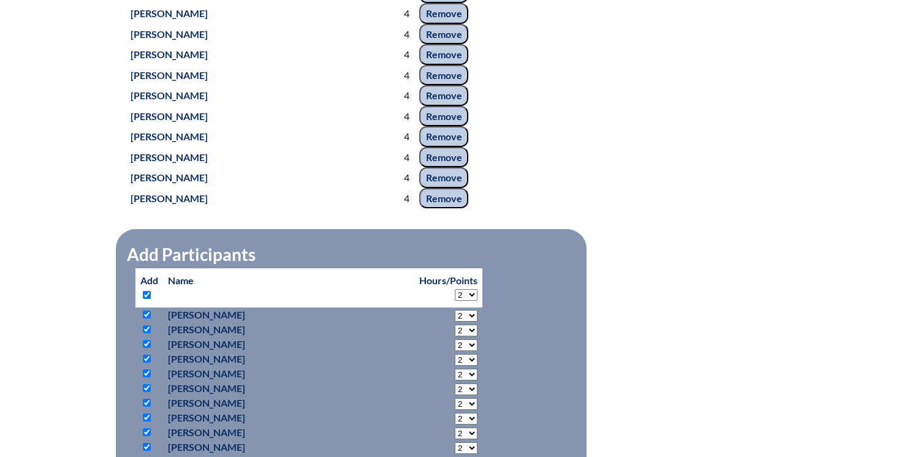
checkbox input "true"
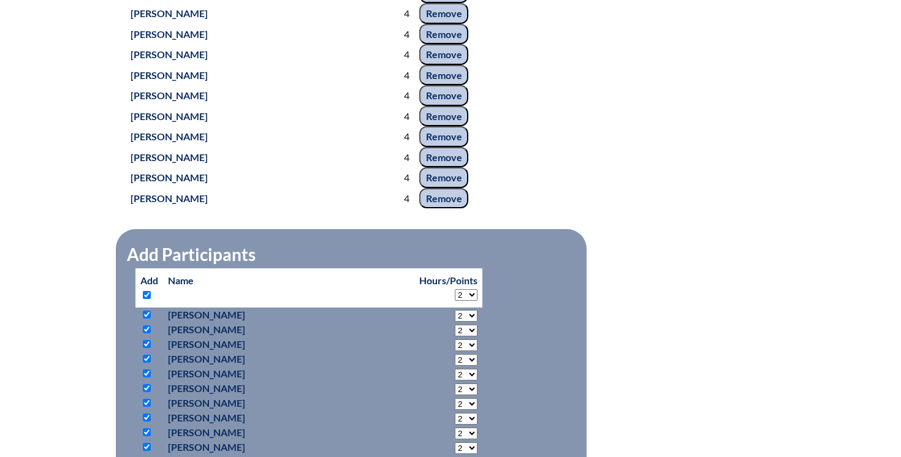
checkbox input "true"
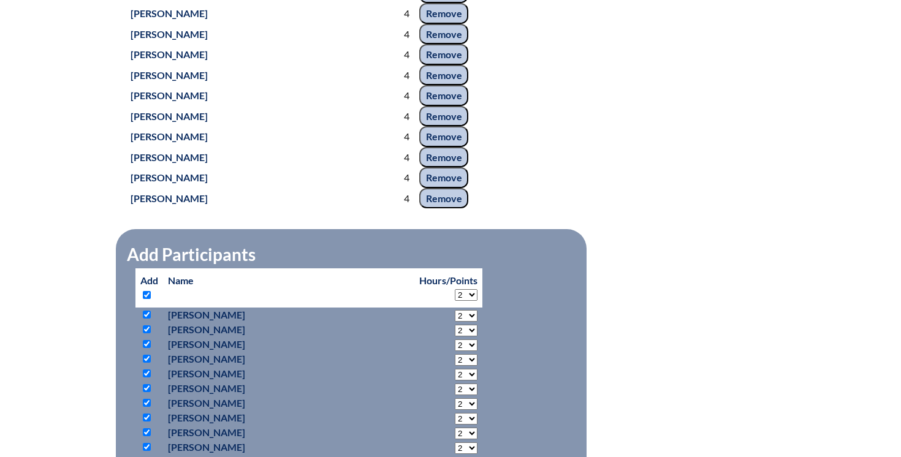
checkbox input "true"
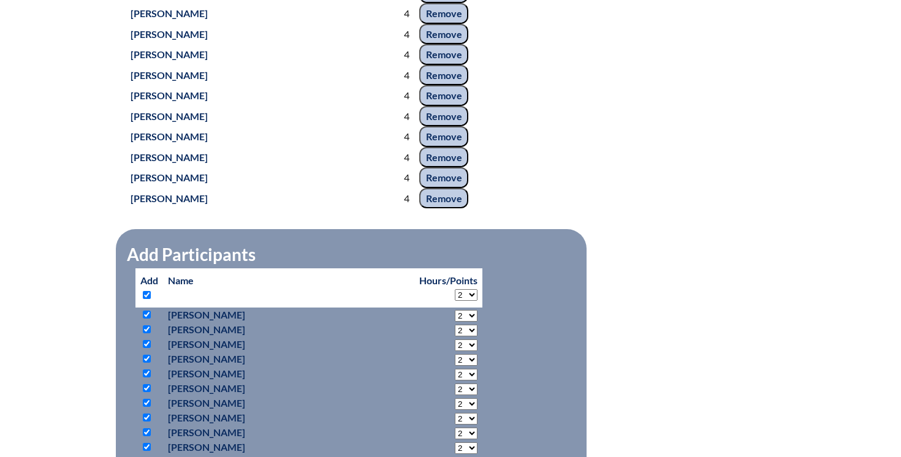
checkbox input "true"
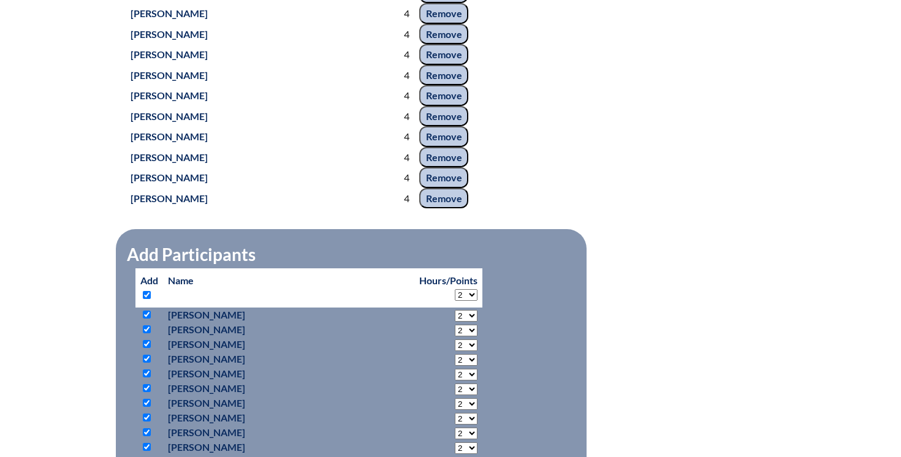
checkbox input "true"
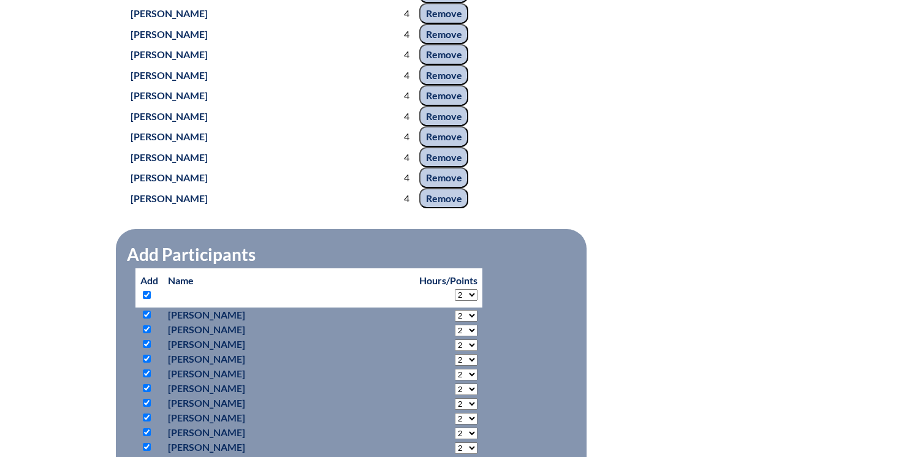
checkbox input "true"
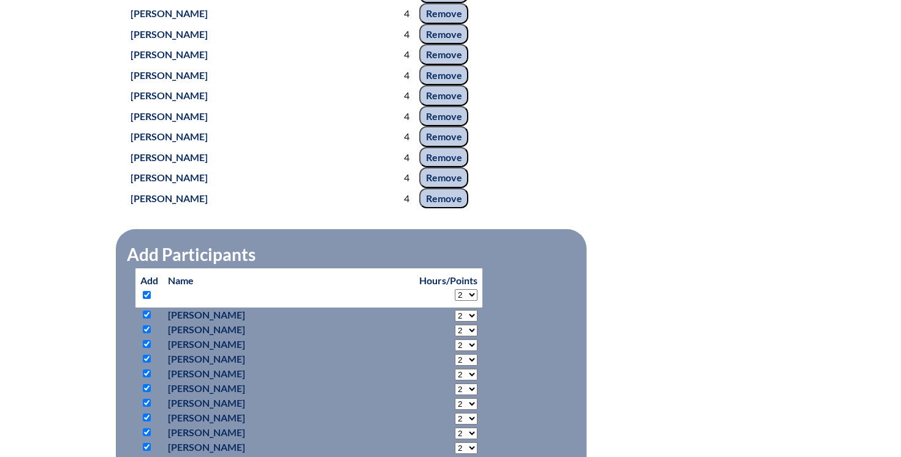
checkbox input "true"
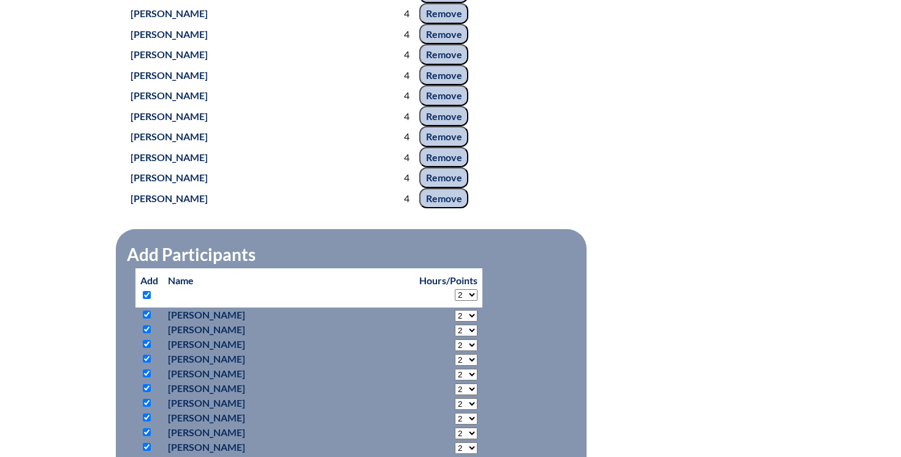
checkbox input "true"
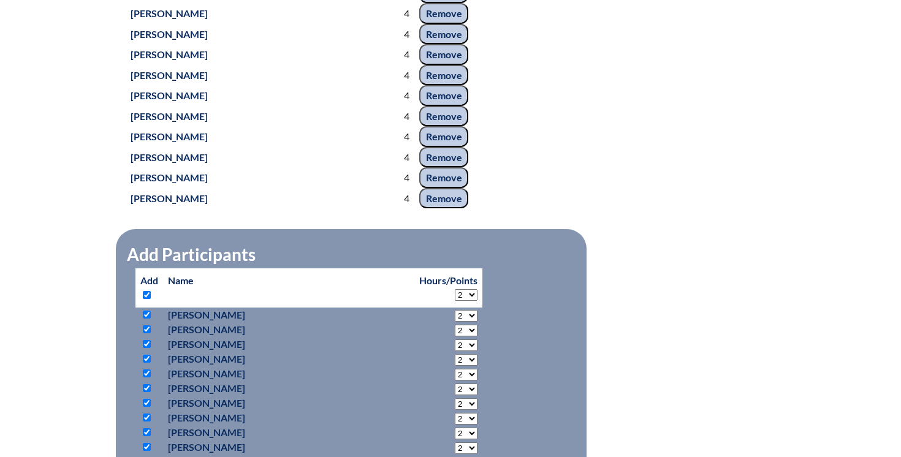
checkbox input "true"
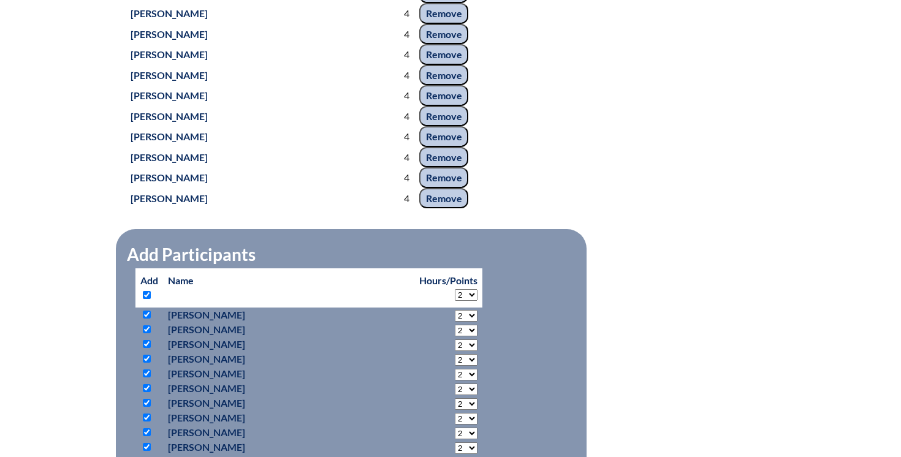
checkbox input "true"
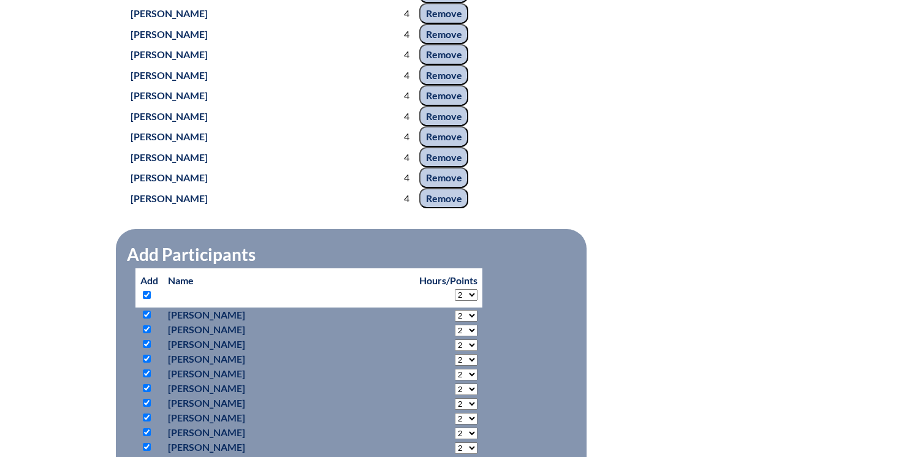
checkbox input "true"
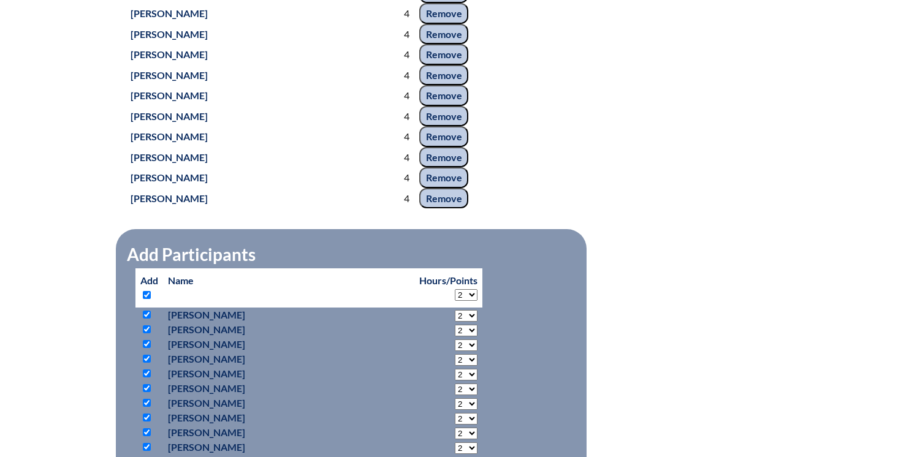
checkbox input "true"
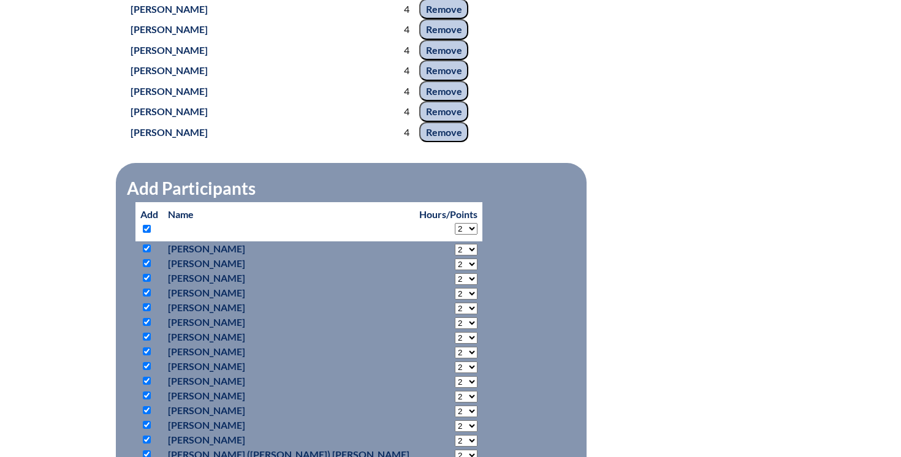
scroll to position [1548, 0]
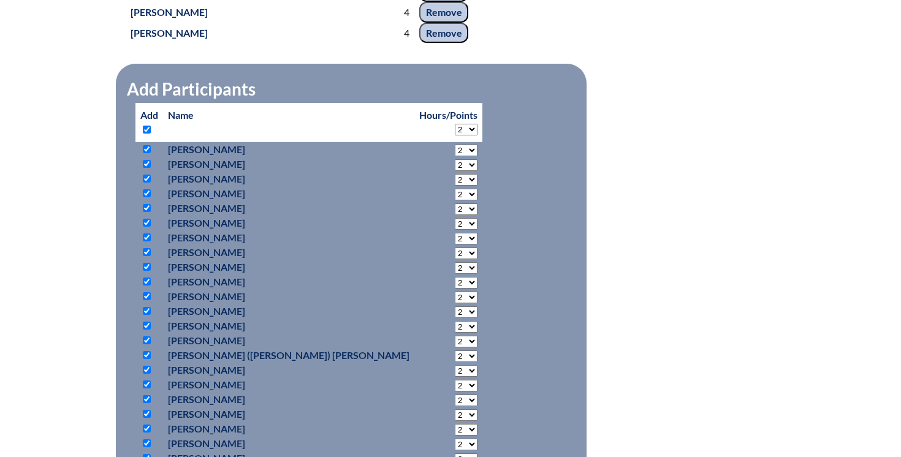
click at [455, 135] on select "2 3 4 5 6 7 8 9 10 11 12 13 14 15 16 17 18 19 20" at bounding box center [466, 130] width 23 height 12
select select "4"
click at [455, 135] on select "2 3 4 5 6 7 8 9 10 11 12 13 14 15 16 17 18 19 20" at bounding box center [466, 130] width 23 height 12
select select "4"
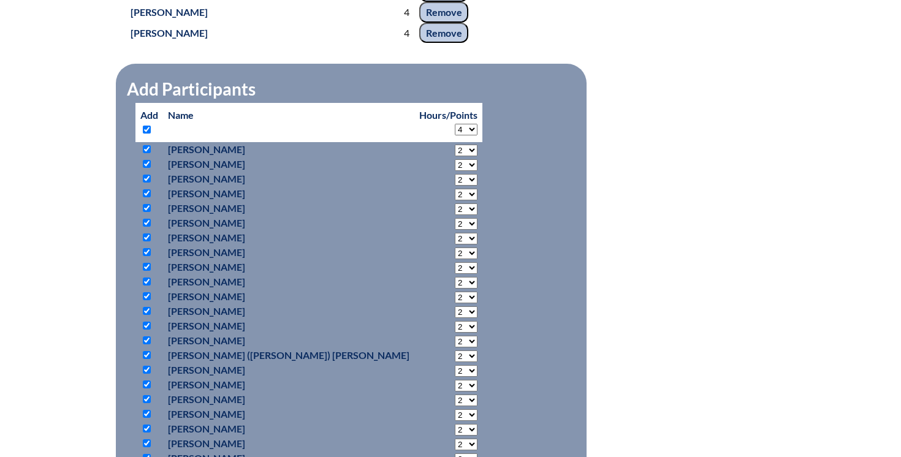
select select "4"
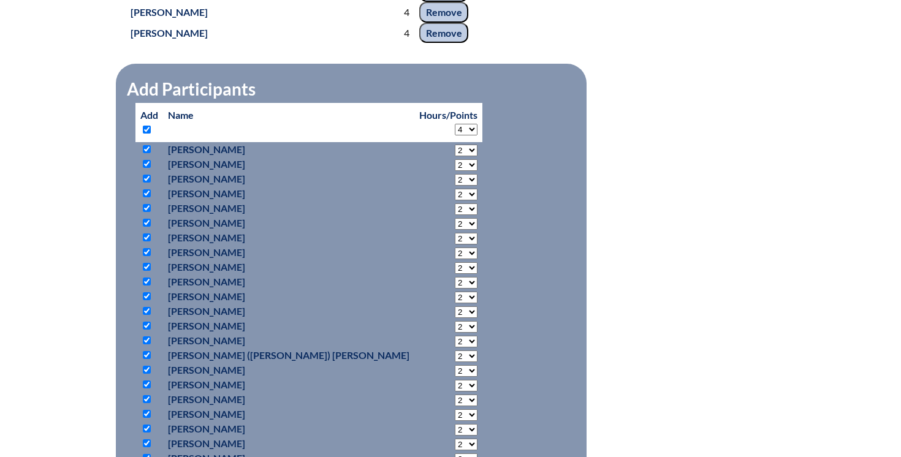
select select "4"
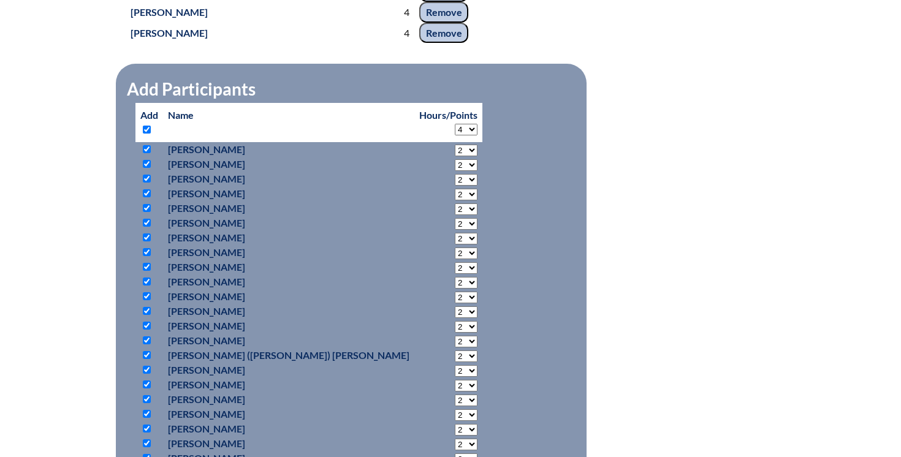
select select "4"
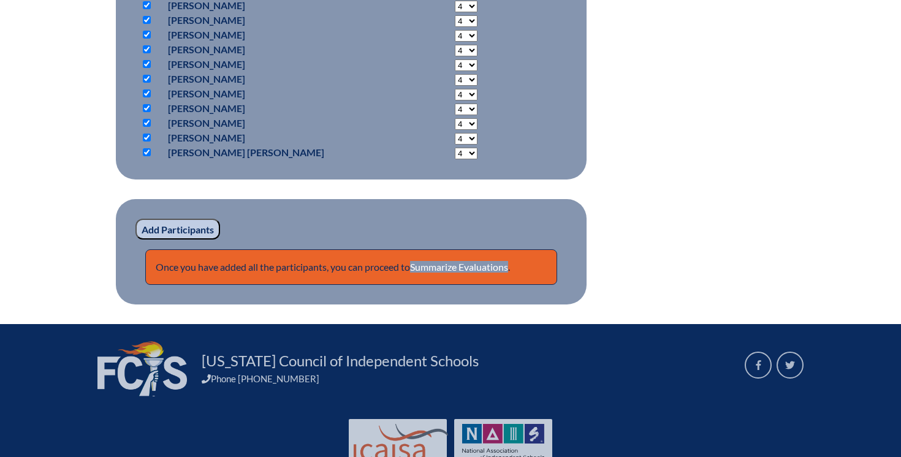
scroll to position [4214, 0]
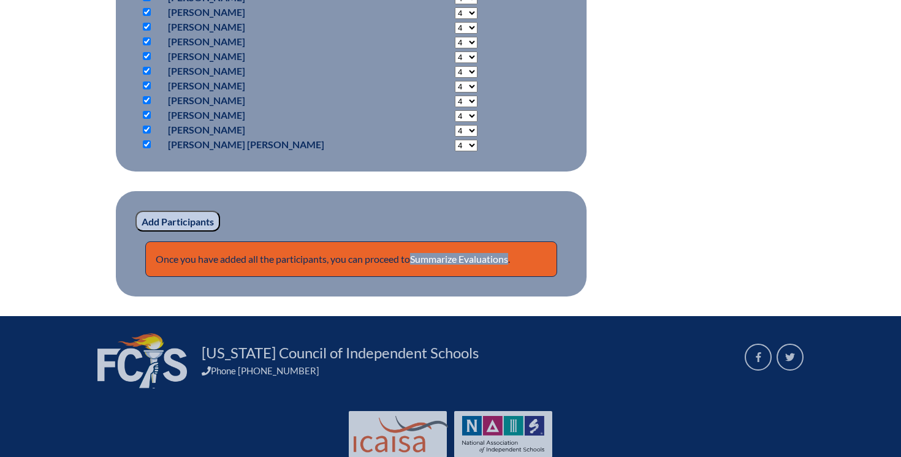
click at [162, 232] on input "Add Participants" at bounding box center [177, 221] width 85 height 21
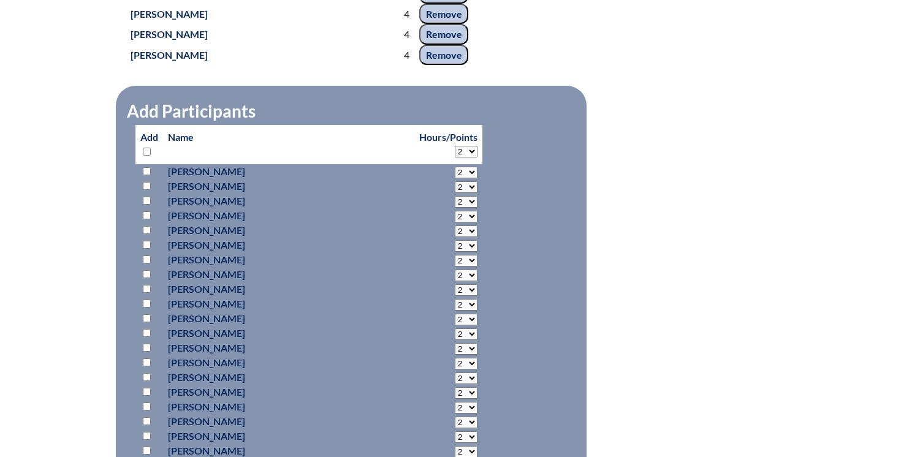
scroll to position [2160, 0]
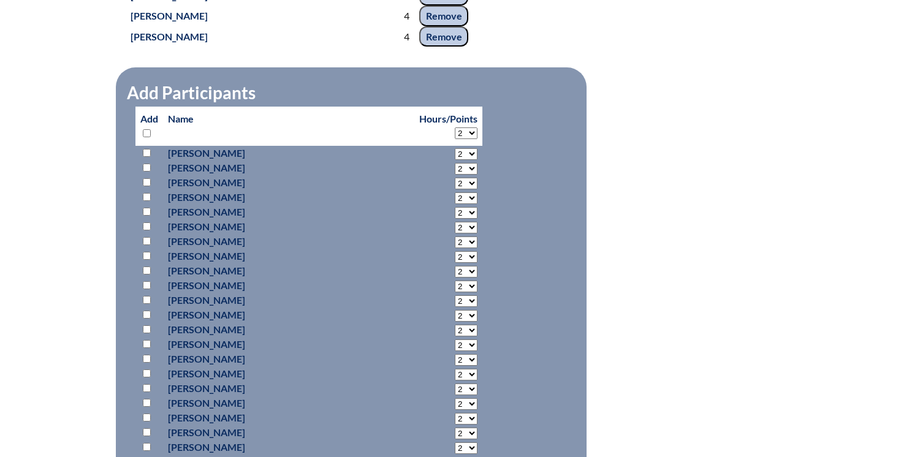
click at [455, 139] on select "2 3 4 5 6 7 8 9 10 11 12 13 14 15 16 17 18 19 20" at bounding box center [466, 133] width 23 height 12
select select "4"
click at [455, 139] on select "2 3 4 5 6 7 8 9 10 11 12 13 14 15 16 17 18 19 20" at bounding box center [466, 133] width 23 height 12
select select "4"
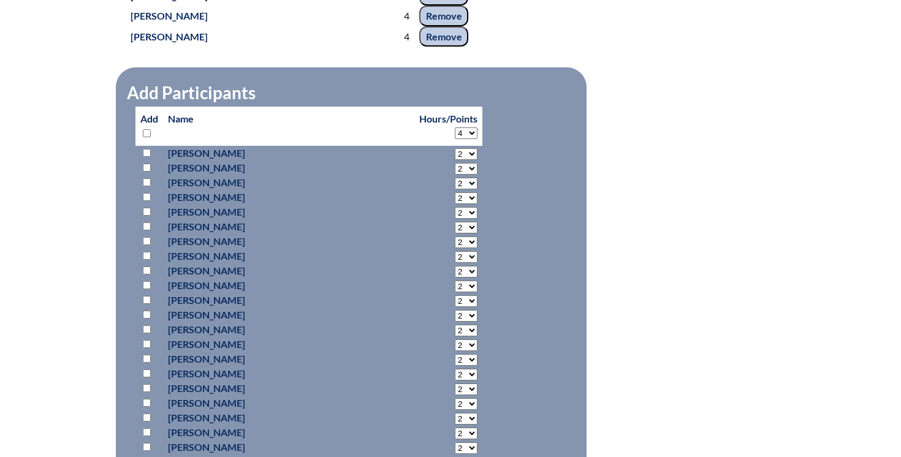
select select "4"
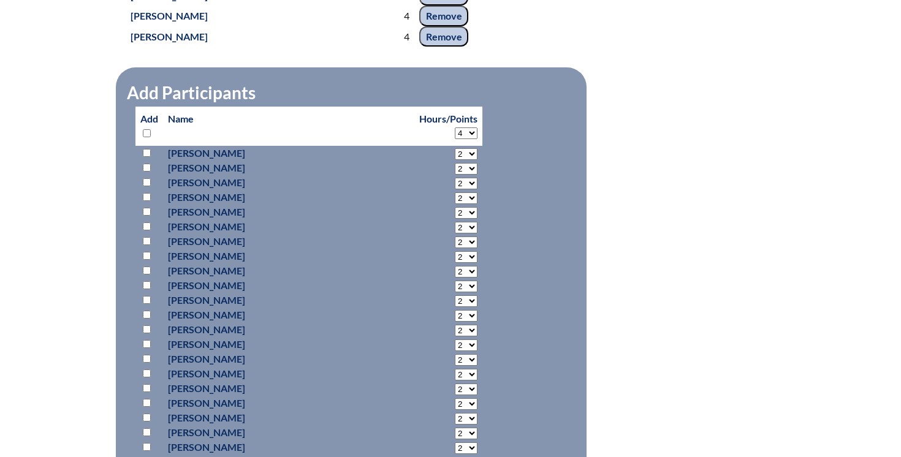
select select "4"
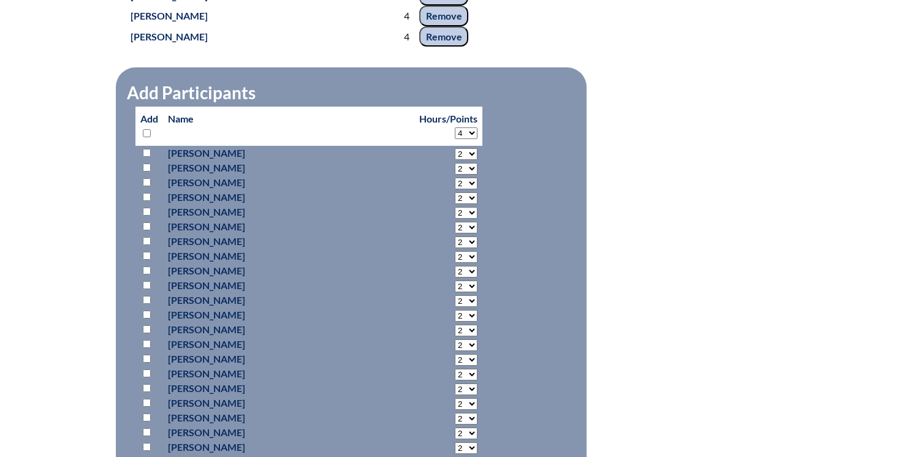
select select "4"
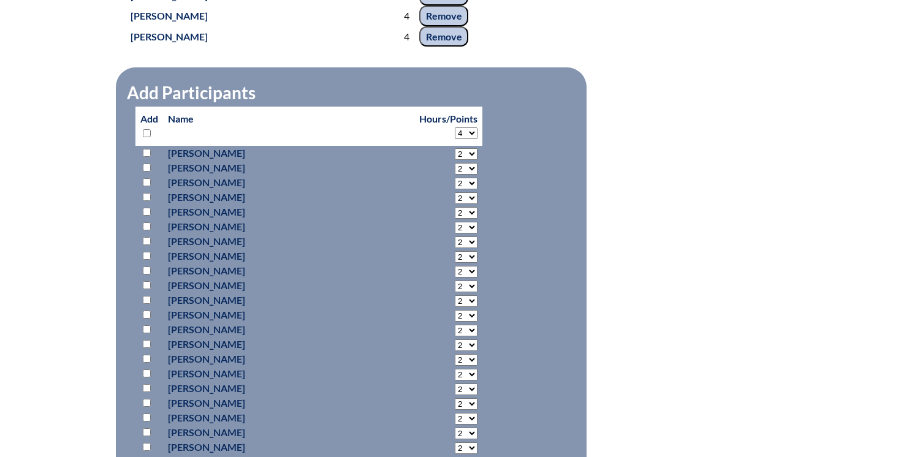
select select "4"
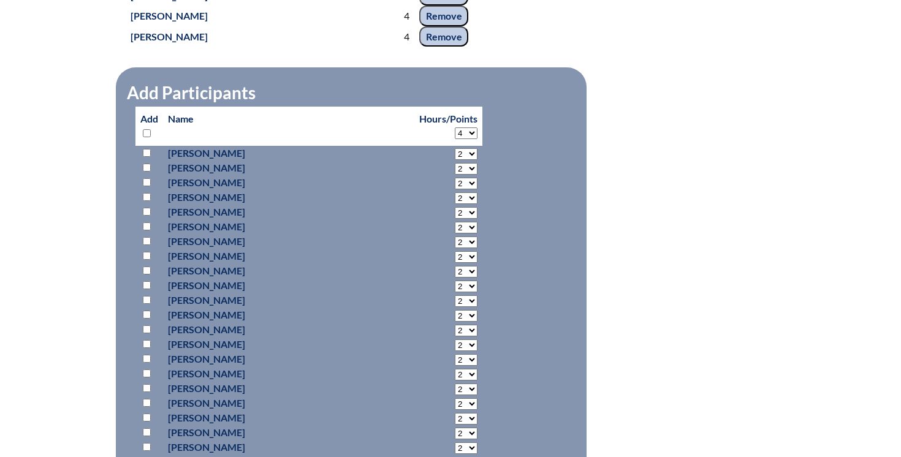
select select "4"
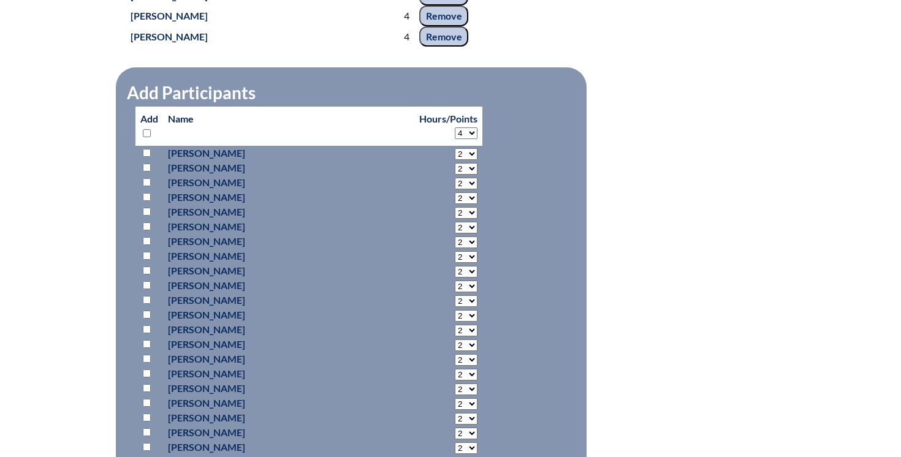
select select "4"
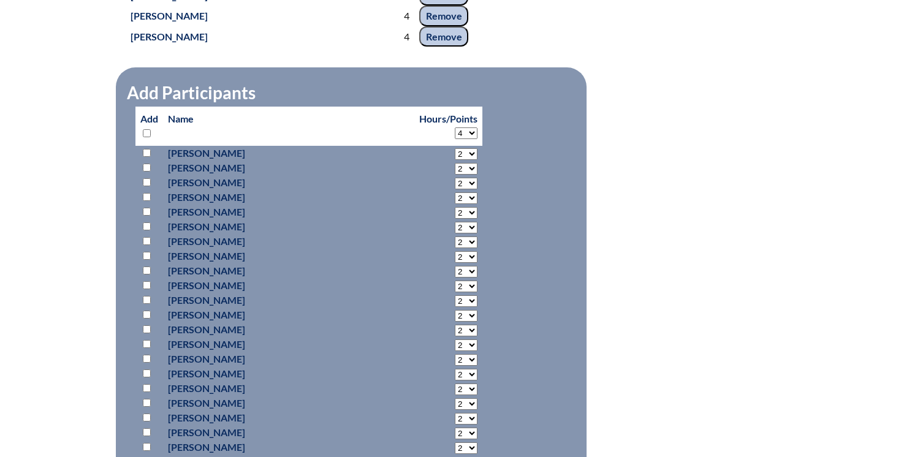
select select "4"
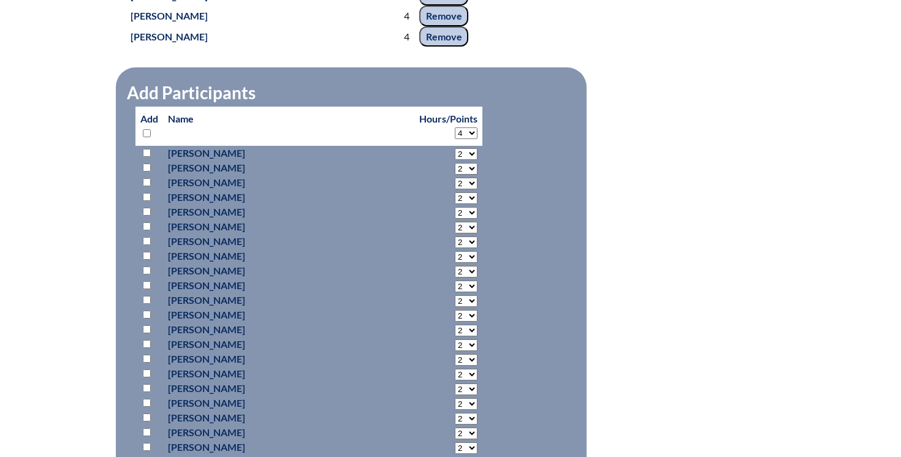
select select "4"
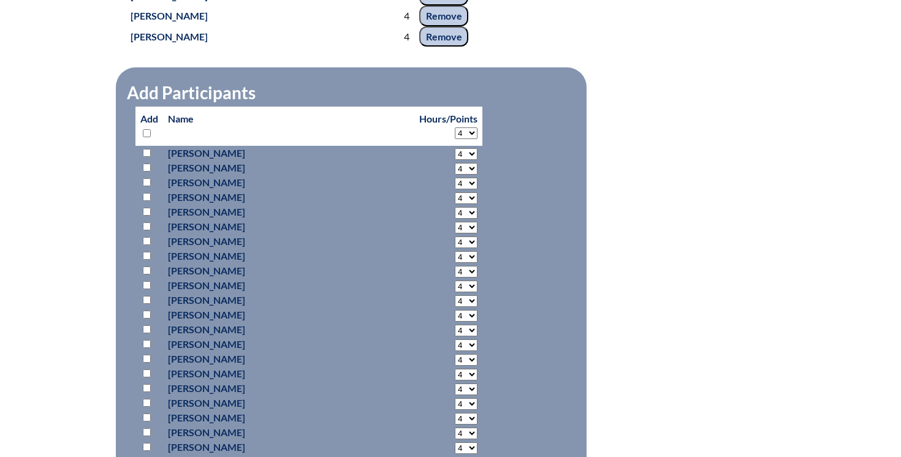
select select "4"
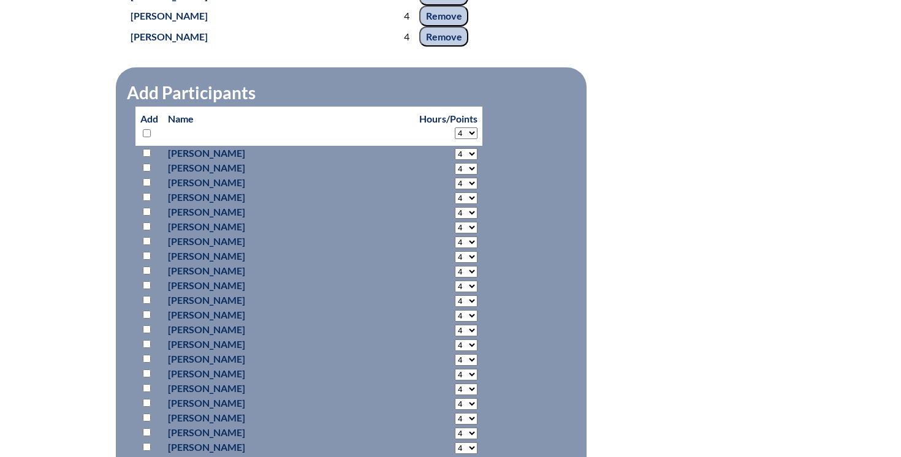
select select "4"
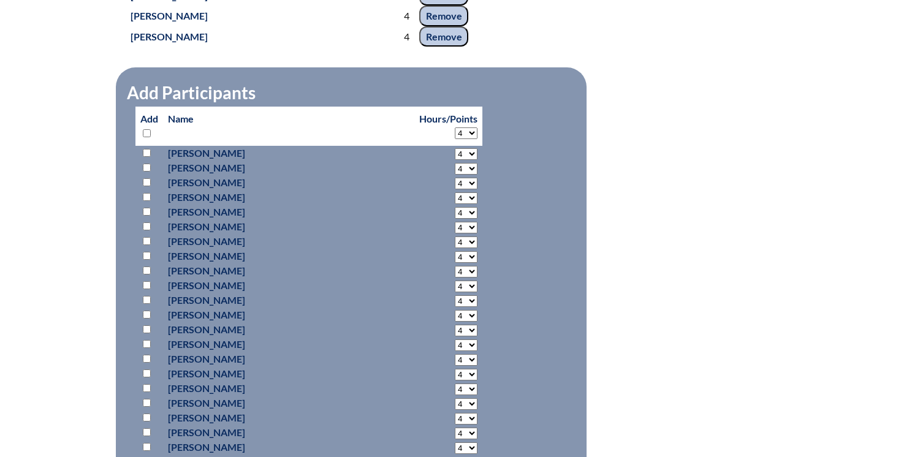
select select "4"
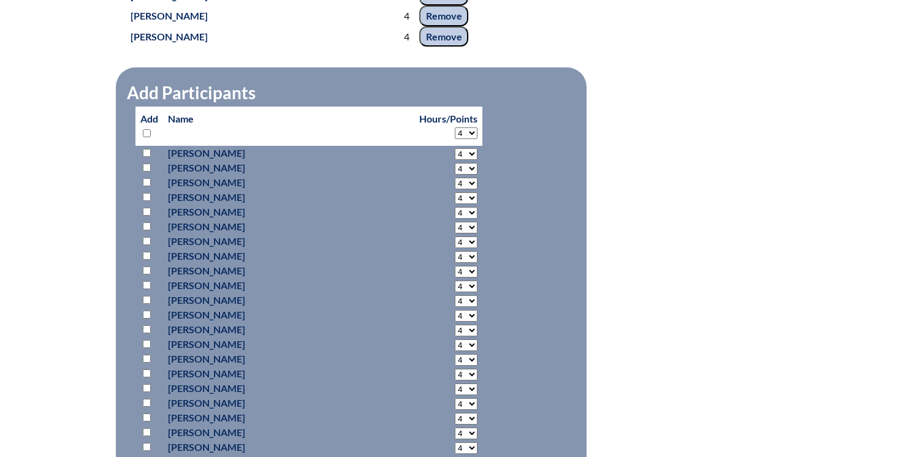
select select "4"
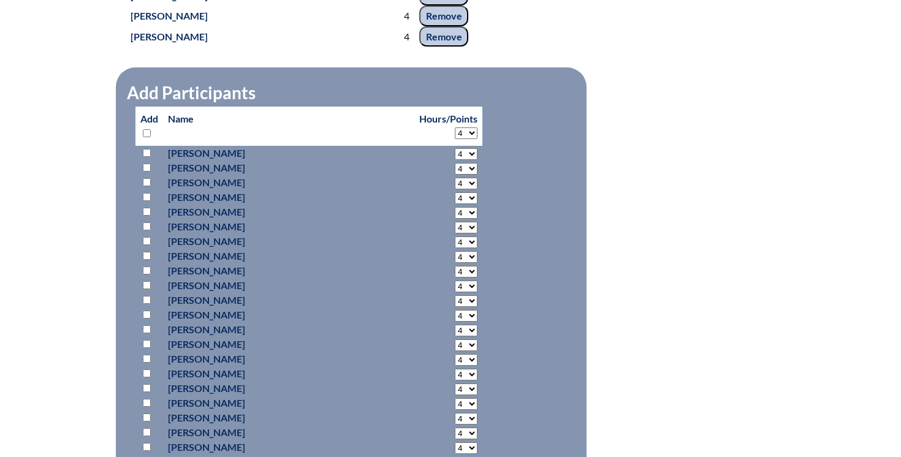
select select "4"
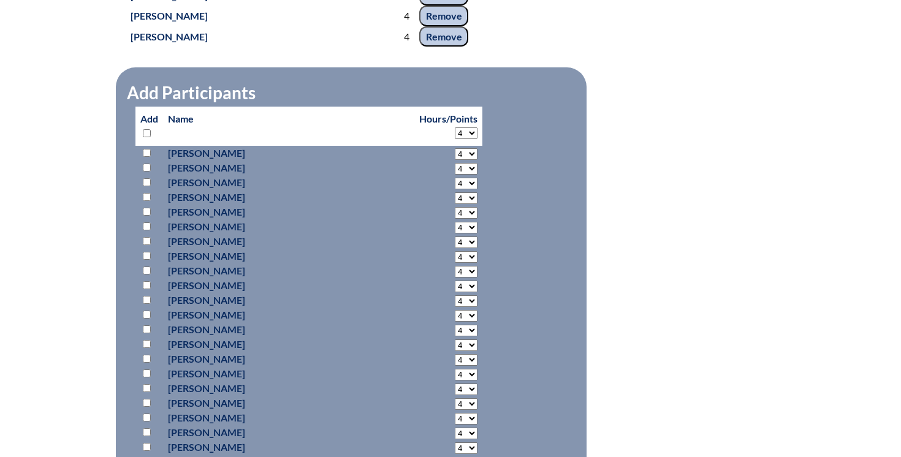
select select "4"
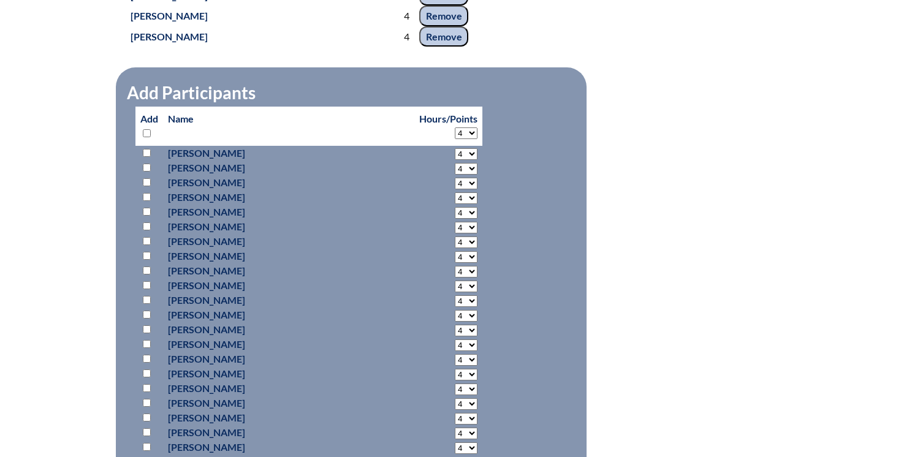
select select "4"
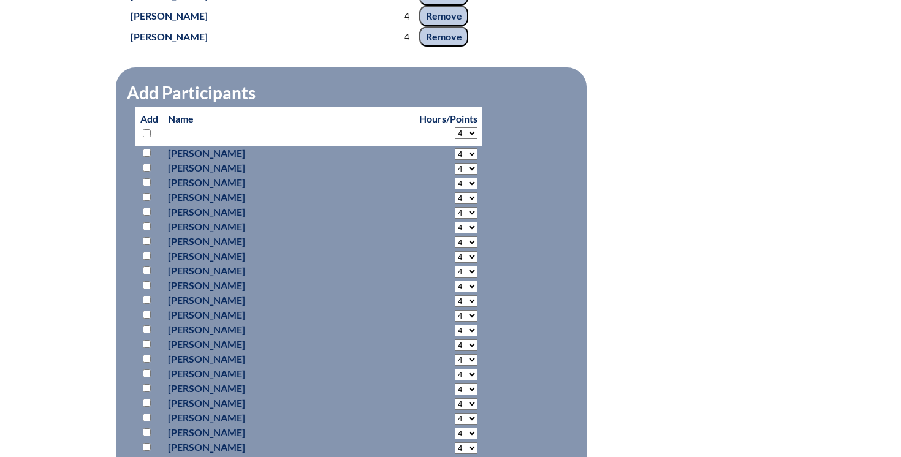
select select "4"
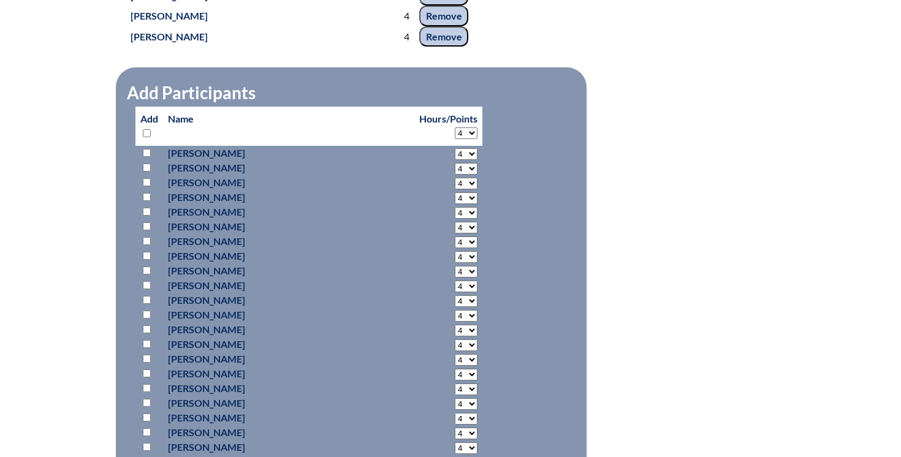
select select "4"
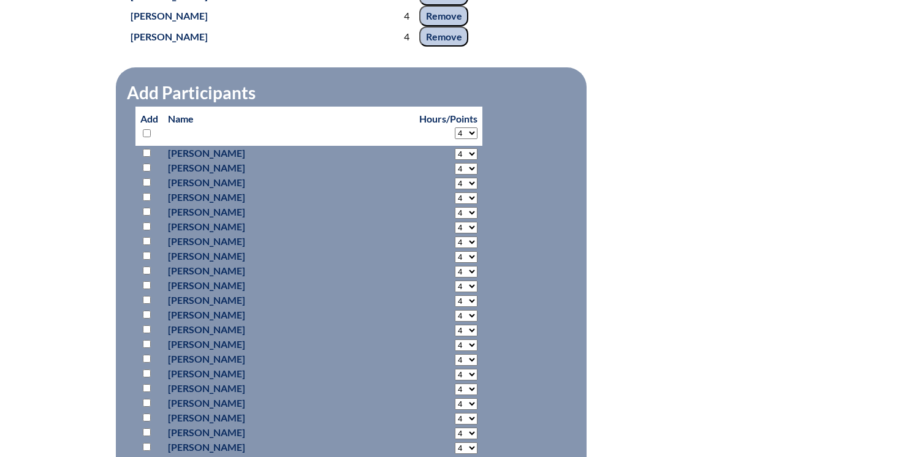
select select "4"
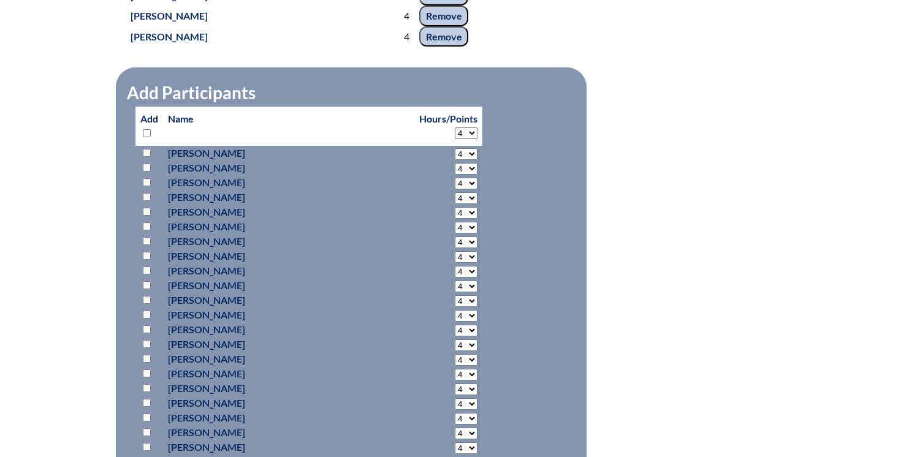
select select "4"
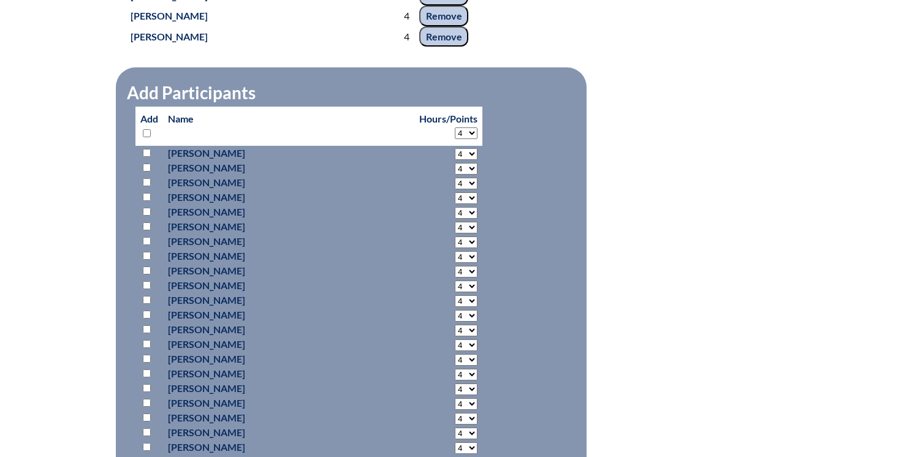
select select "4"
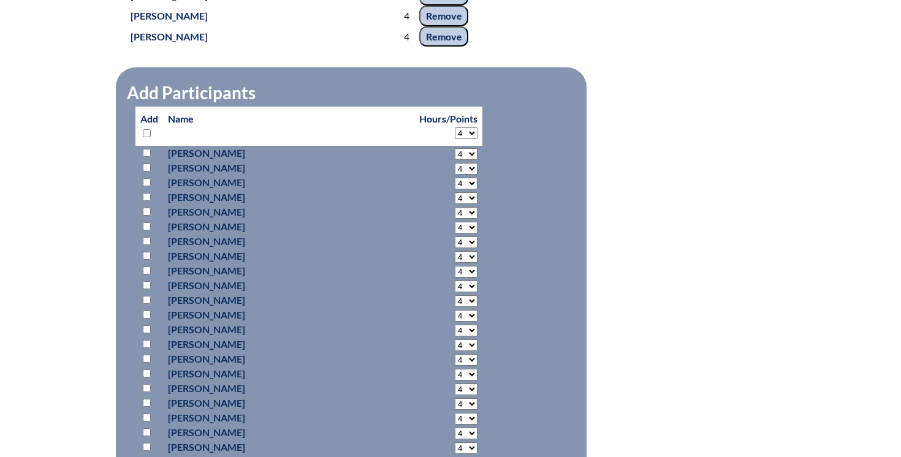
select select "4"
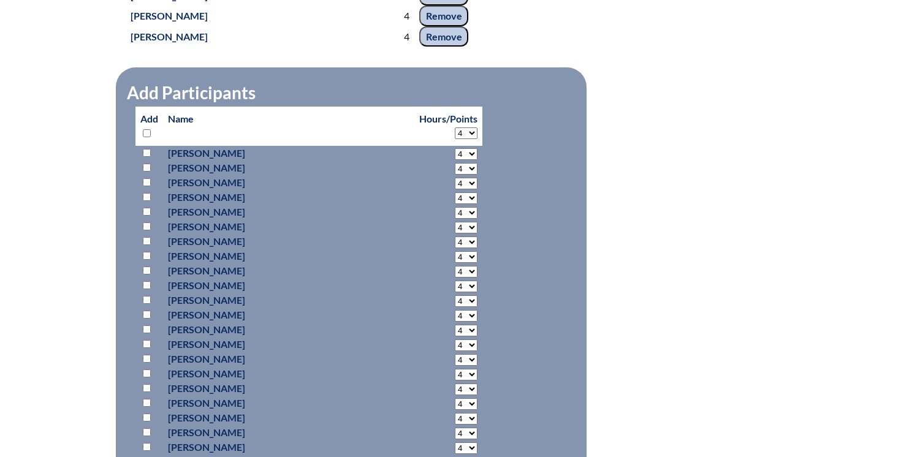
select select "4"
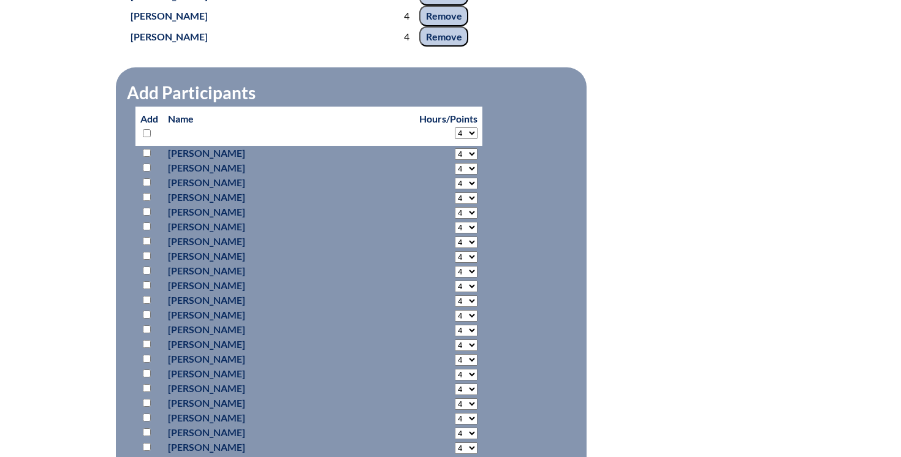
select select "4"
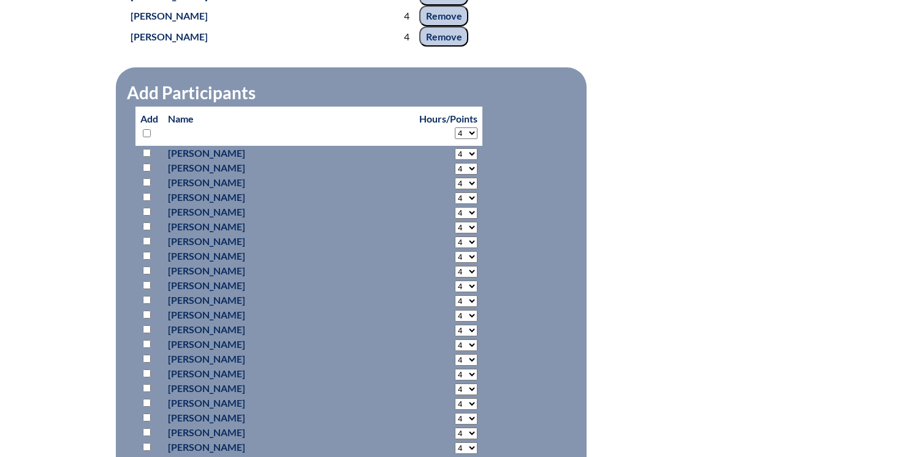
select select "4"
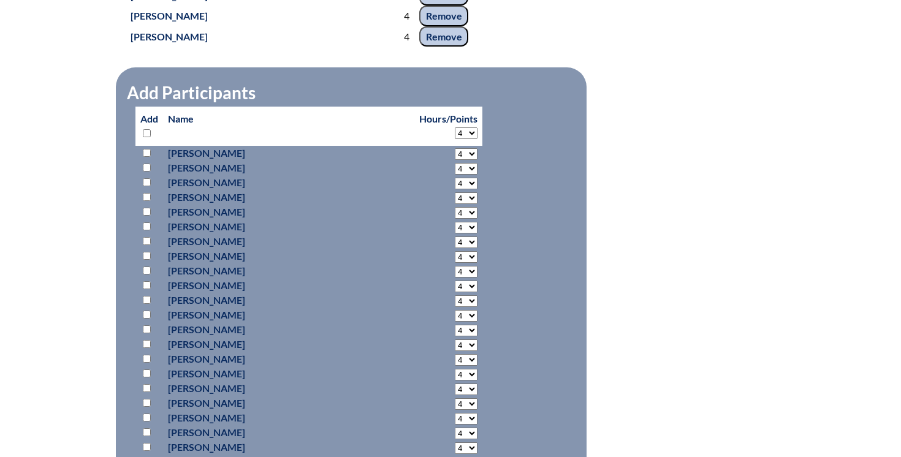
select select "4"
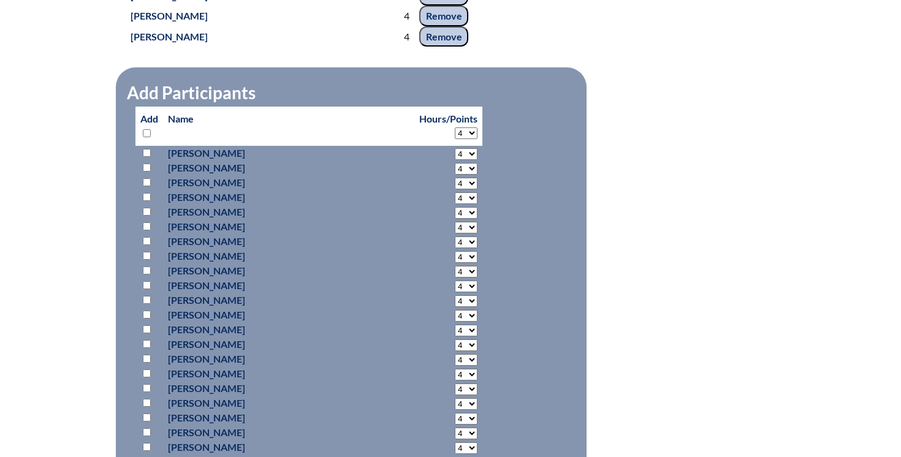
select select "4"
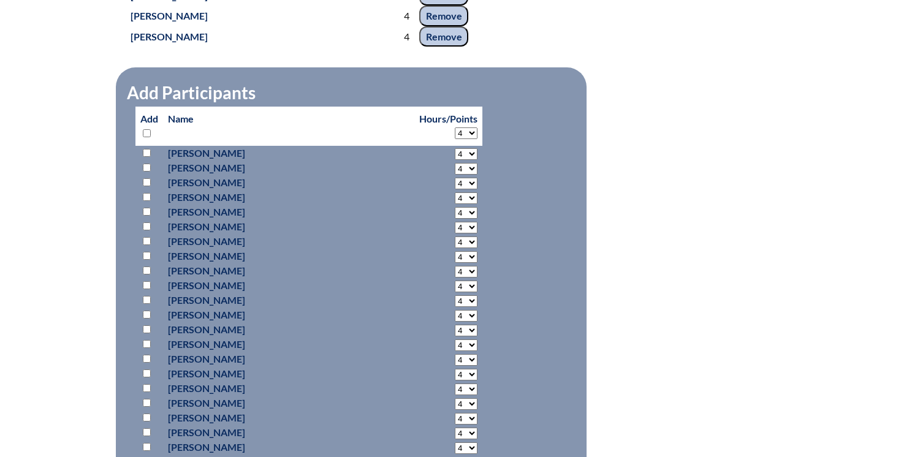
select select "4"
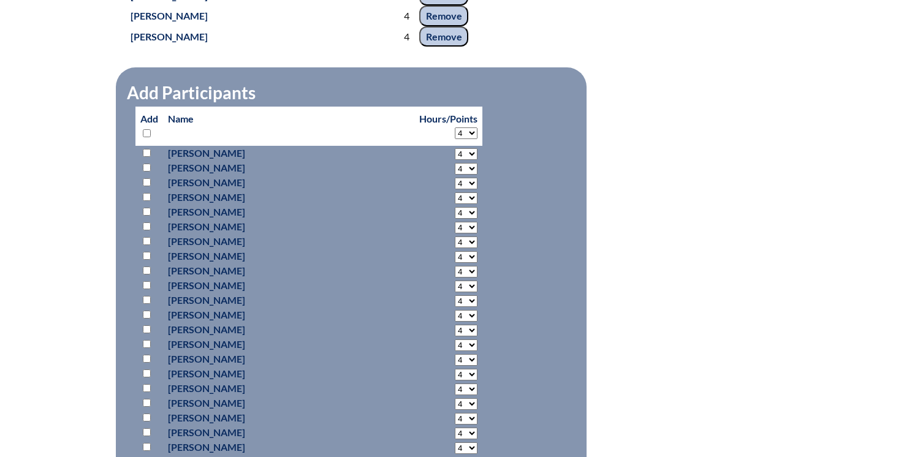
select select "4"
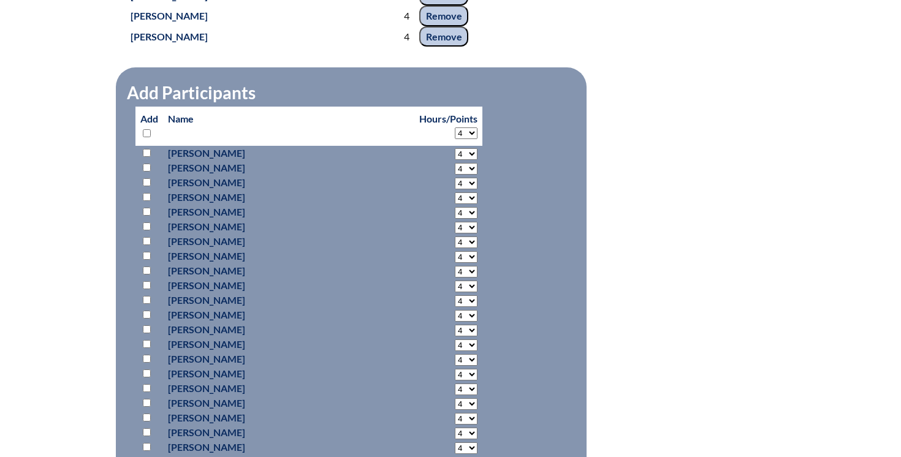
select select "4"
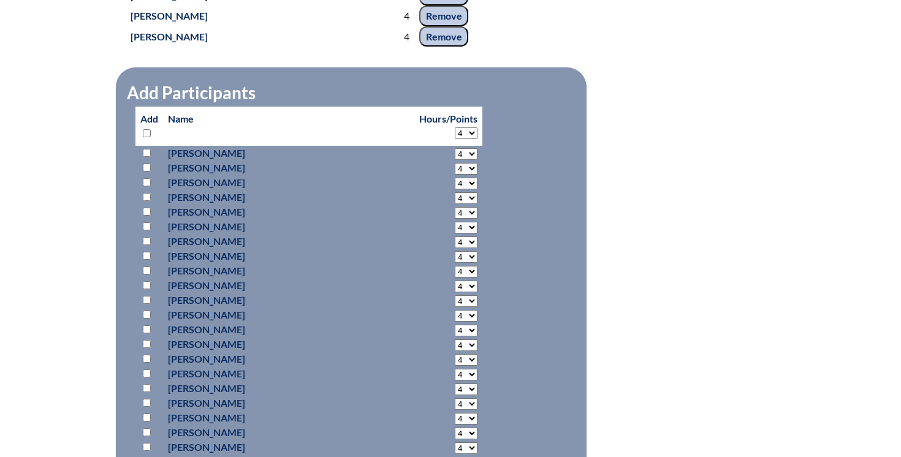
select select "4"
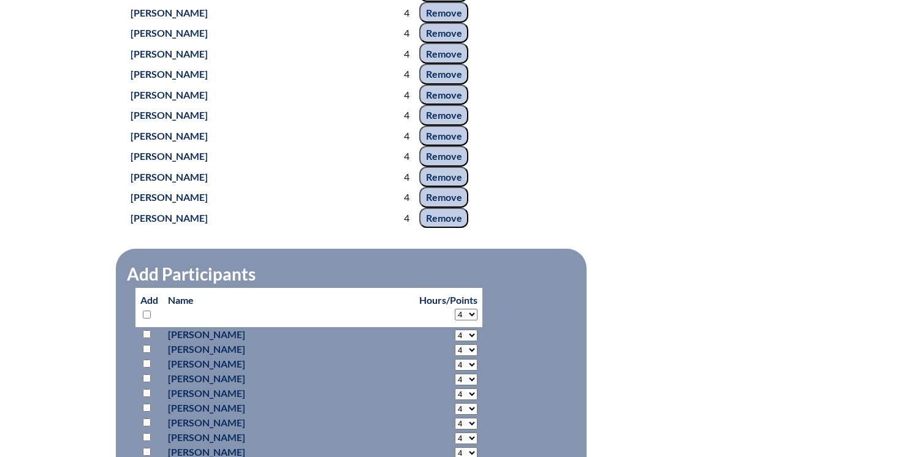
scroll to position [1983, 0]
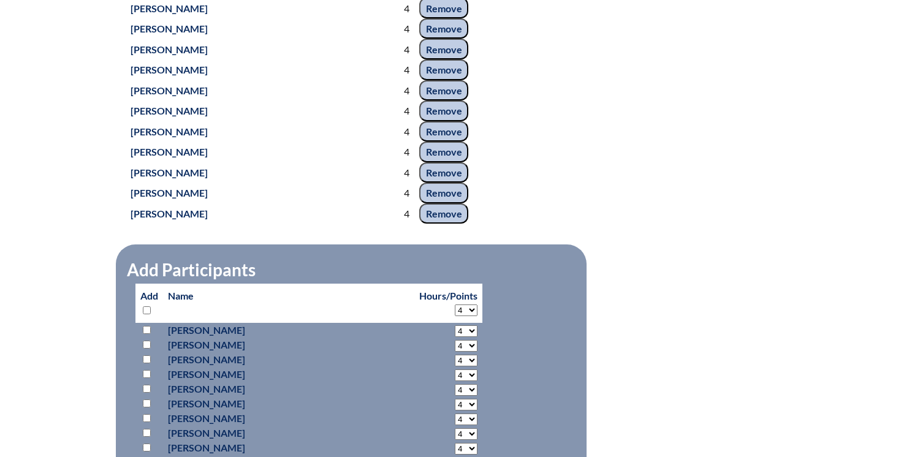
click at [152, 318] on p "Add" at bounding box center [149, 303] width 18 height 29
click at [148, 314] on input "checkbox" at bounding box center [147, 310] width 8 height 8
checkbox input "true"
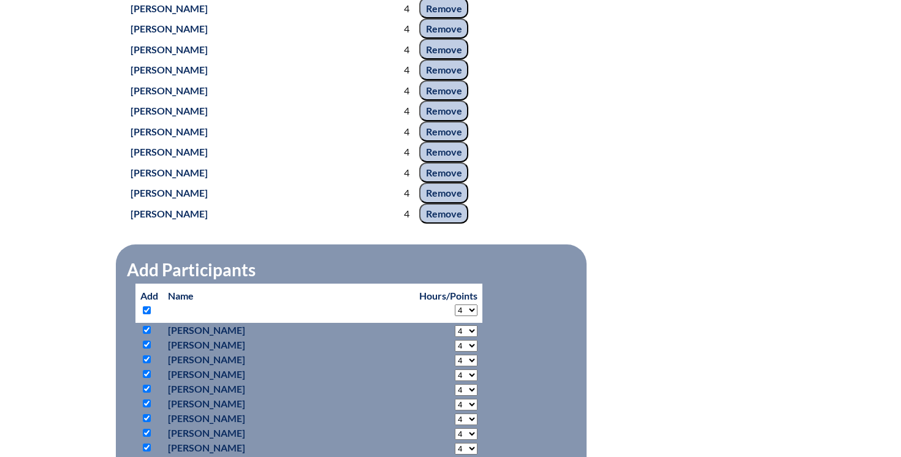
checkbox input "true"
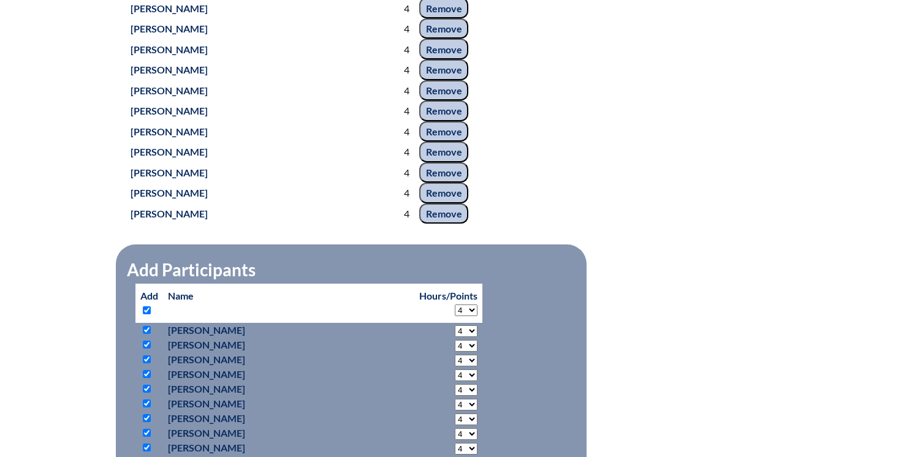
checkbox input "true"
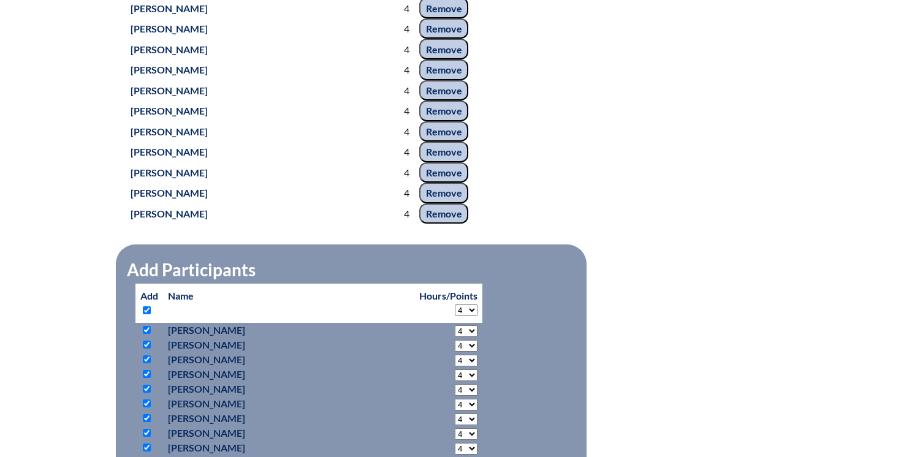
checkbox input "true"
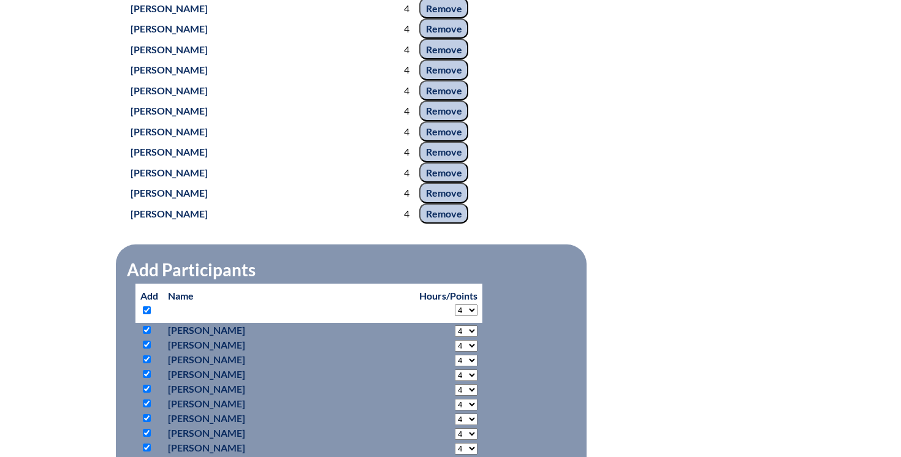
checkbox input "true"
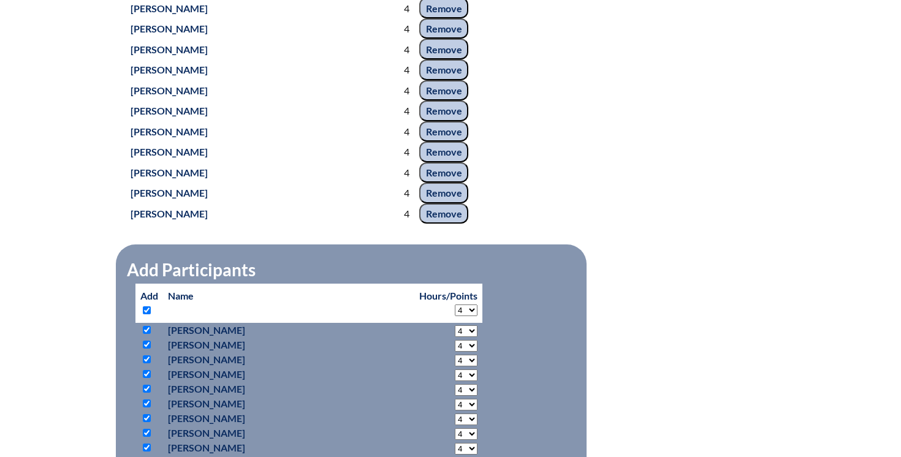
checkbox input "true"
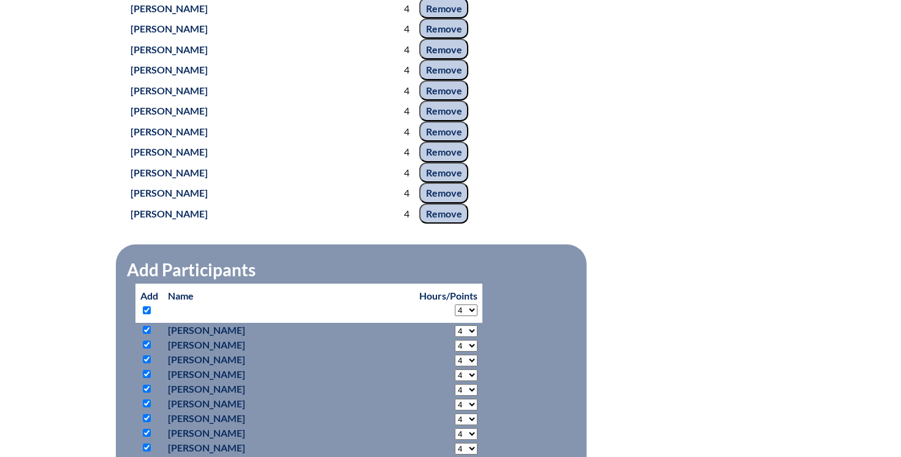
checkbox input "true"
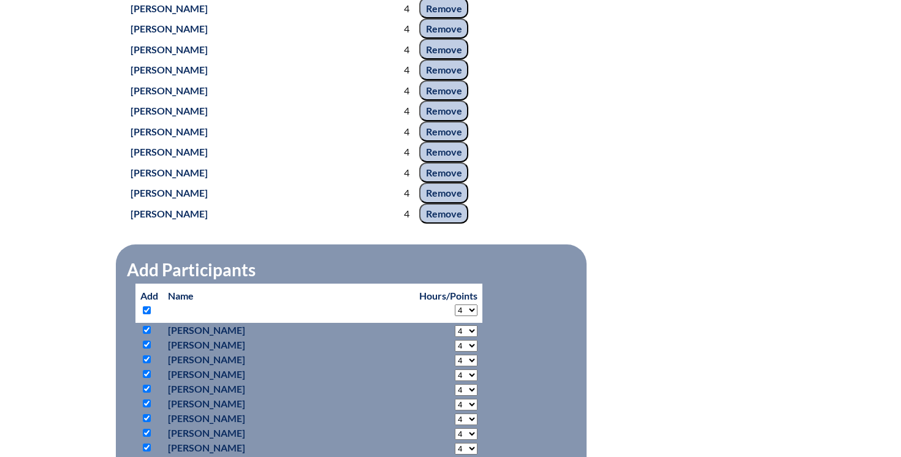
checkbox input "true"
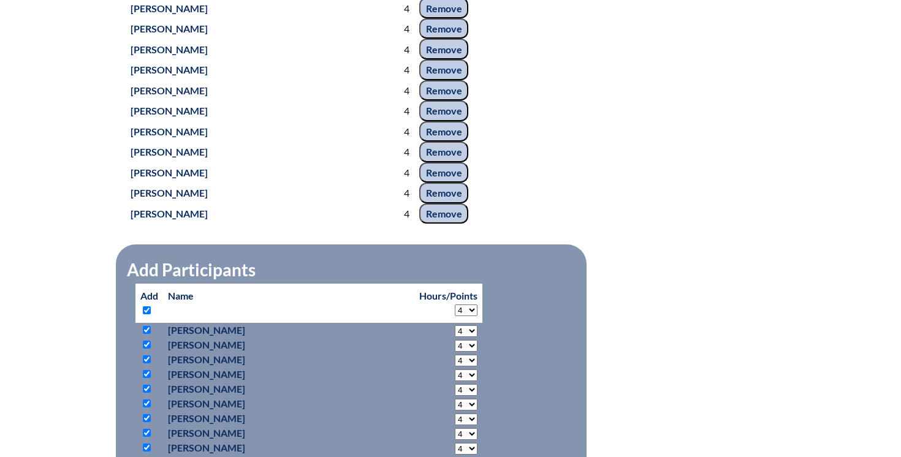
checkbox input "true"
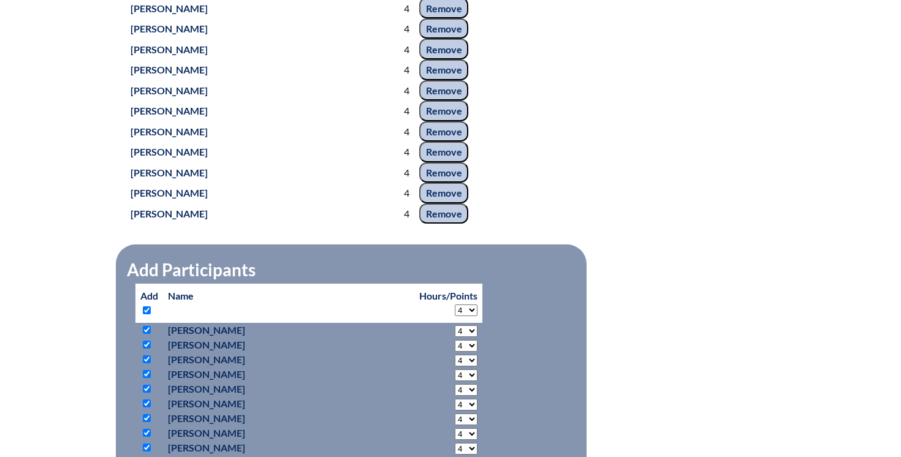
checkbox input "true"
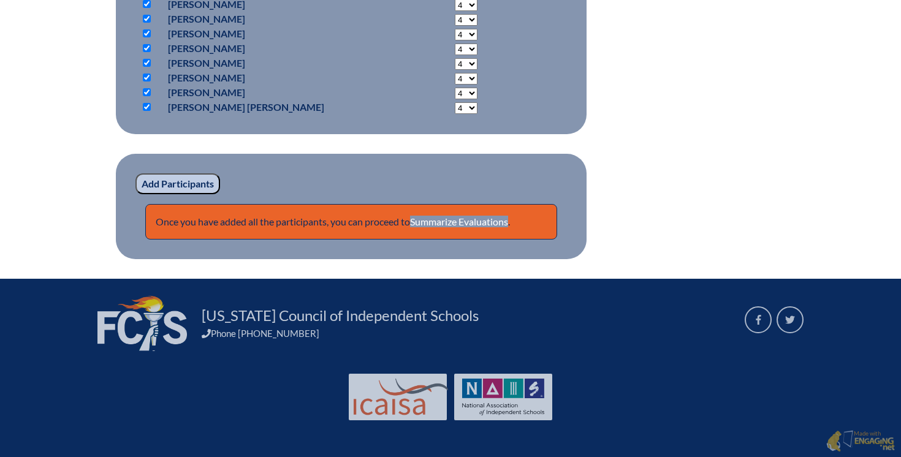
scroll to position [4472, 0]
click at [151, 186] on input "Add Participants" at bounding box center [177, 183] width 85 height 21
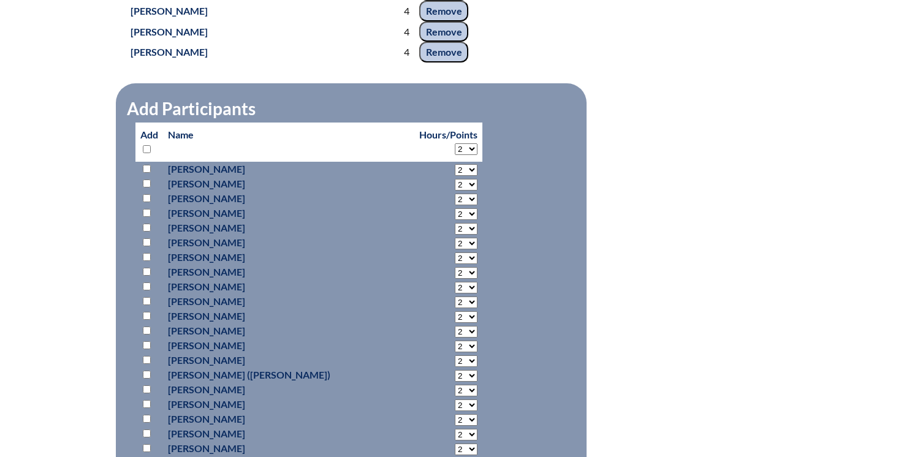
scroll to position [2724, 0]
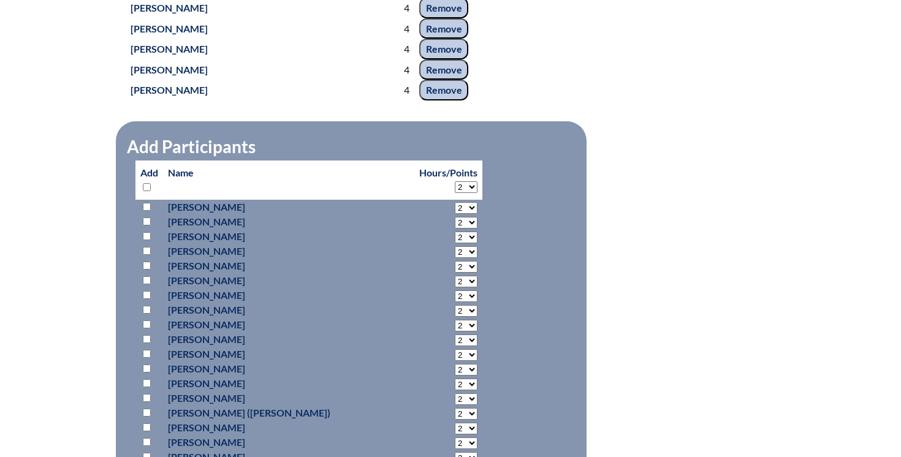
click at [148, 191] on input "checkbox" at bounding box center [147, 187] width 8 height 8
checkbox input "true"
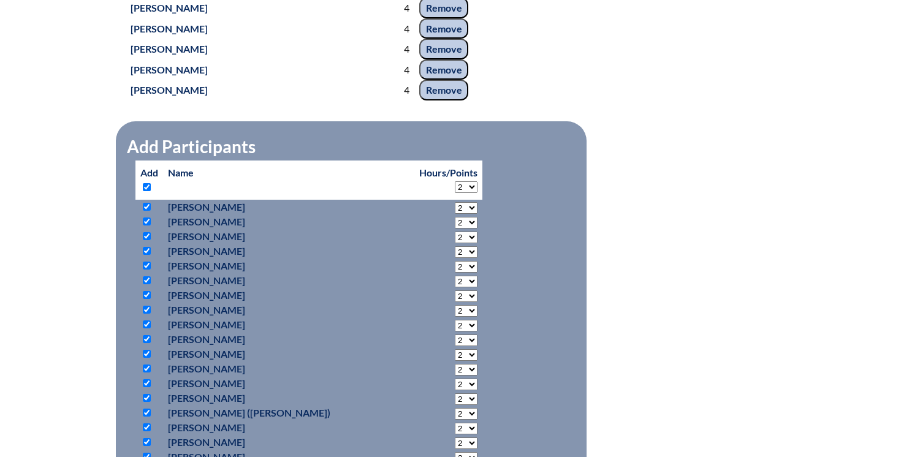
checkbox input "true"
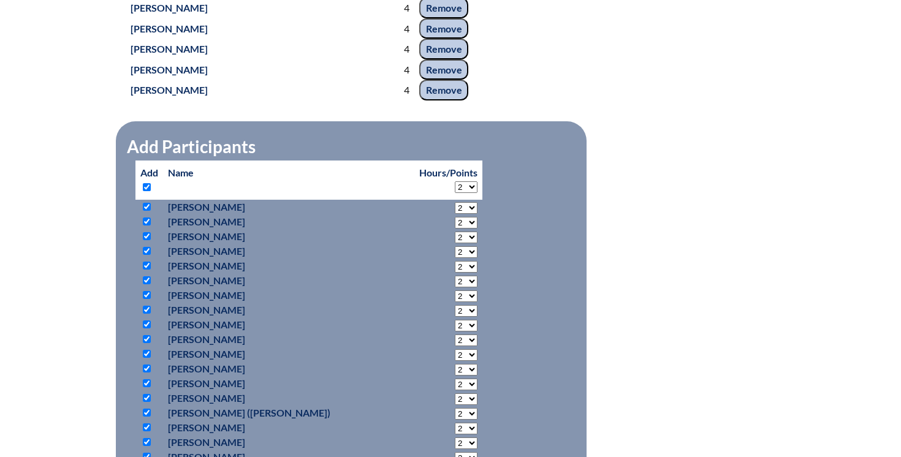
checkbox input "true"
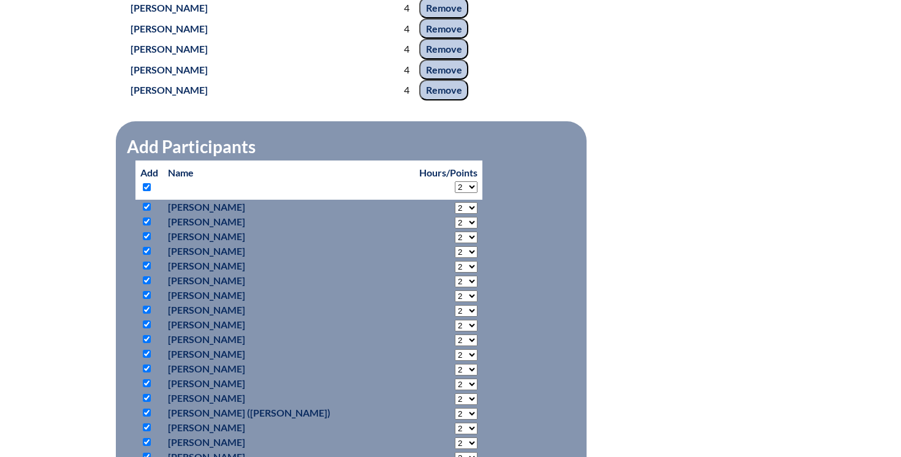
checkbox input "true"
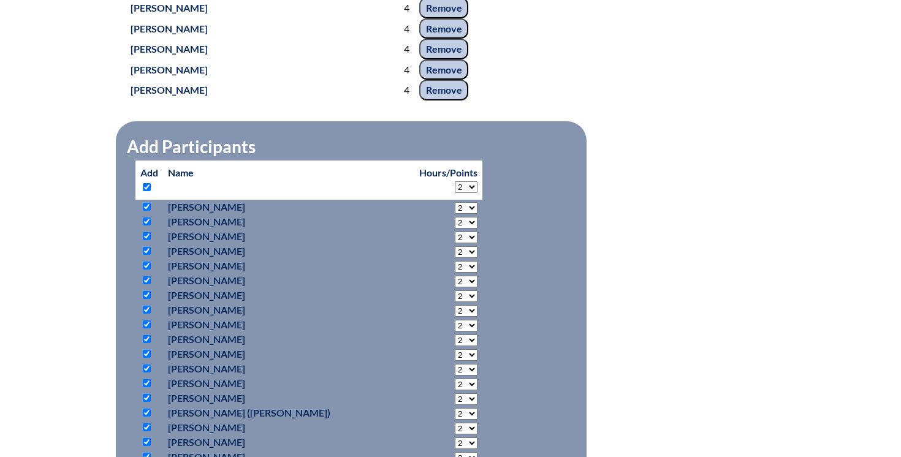
checkbox input "true"
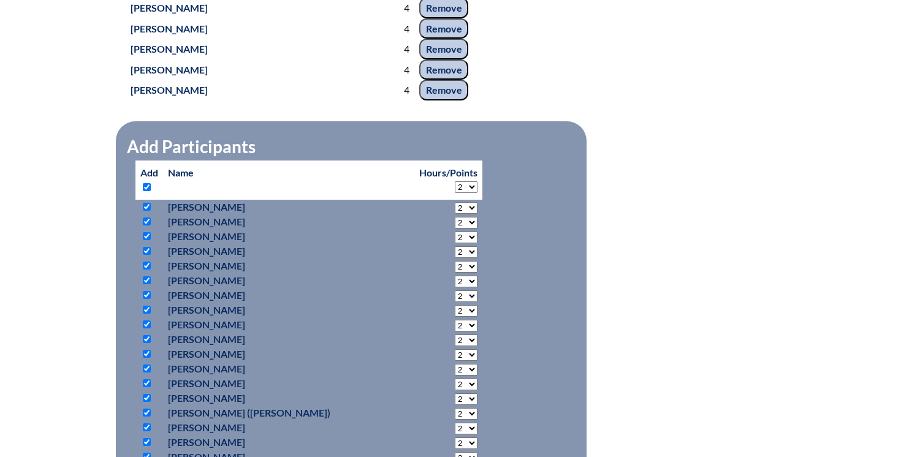
checkbox input "true"
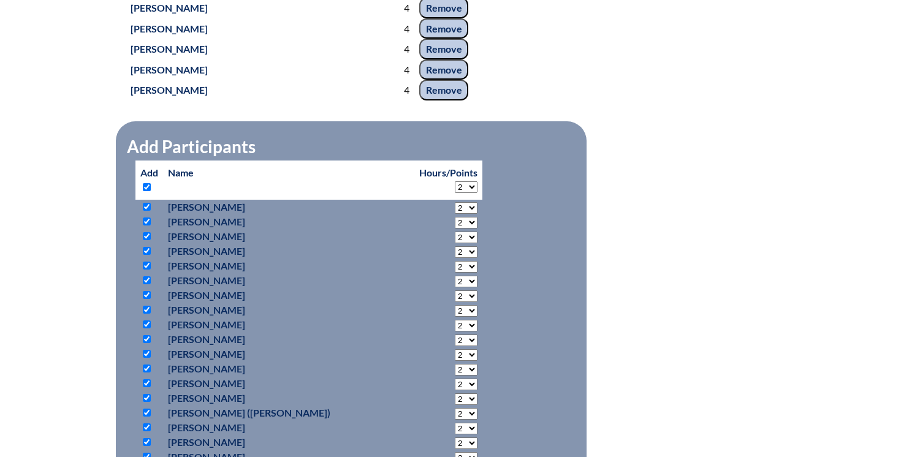
checkbox input "true"
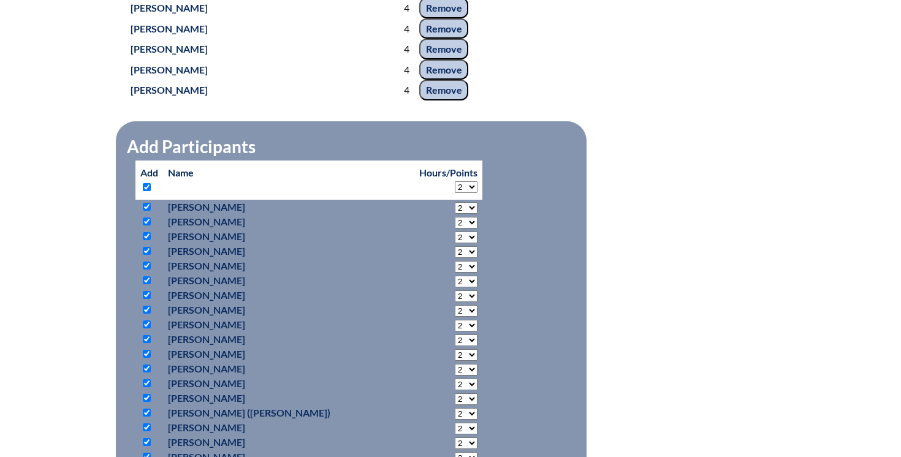
checkbox input "true"
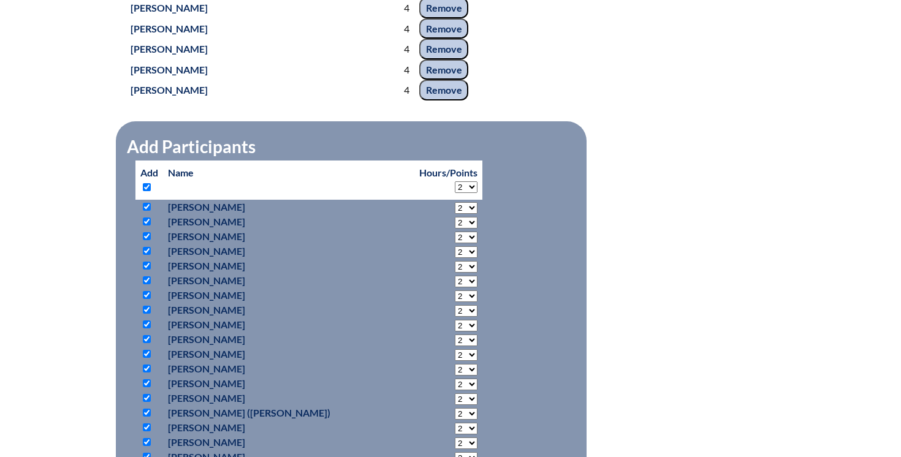
checkbox input "true"
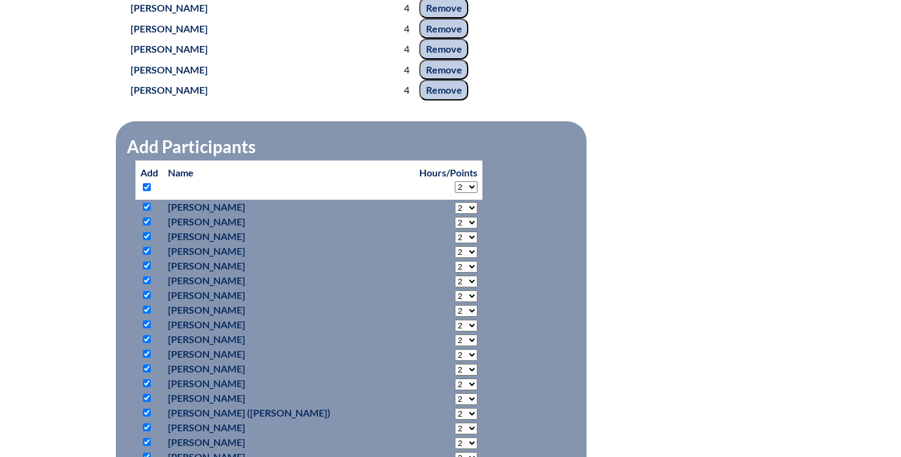
checkbox input "true"
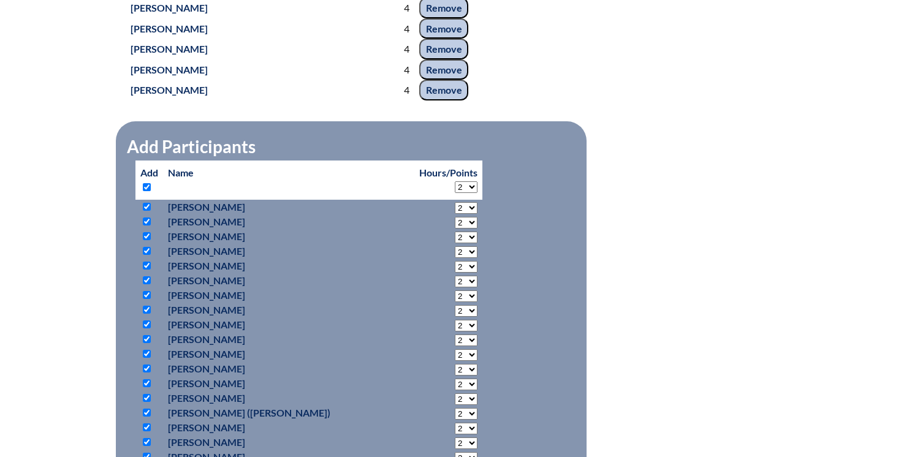
checkbox input "true"
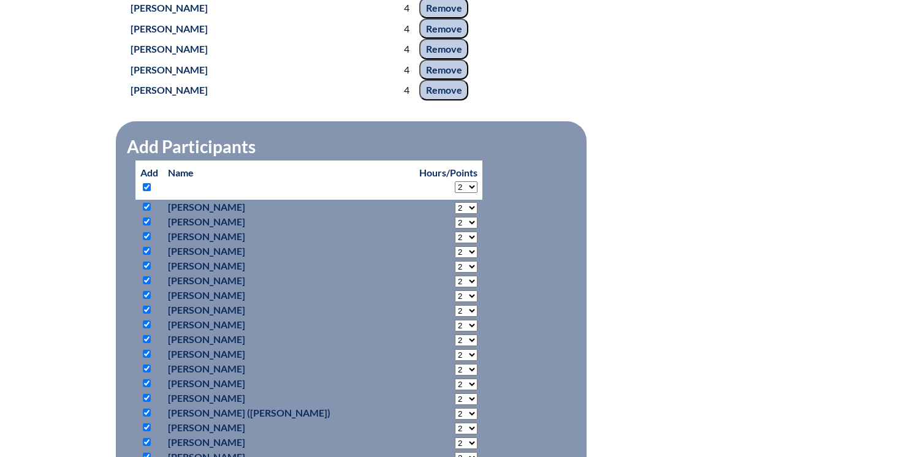
checkbox input "true"
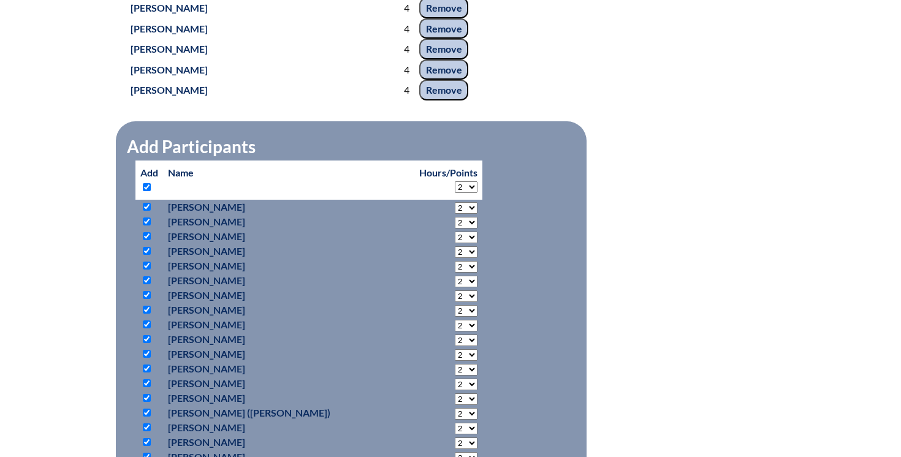
checkbox input "true"
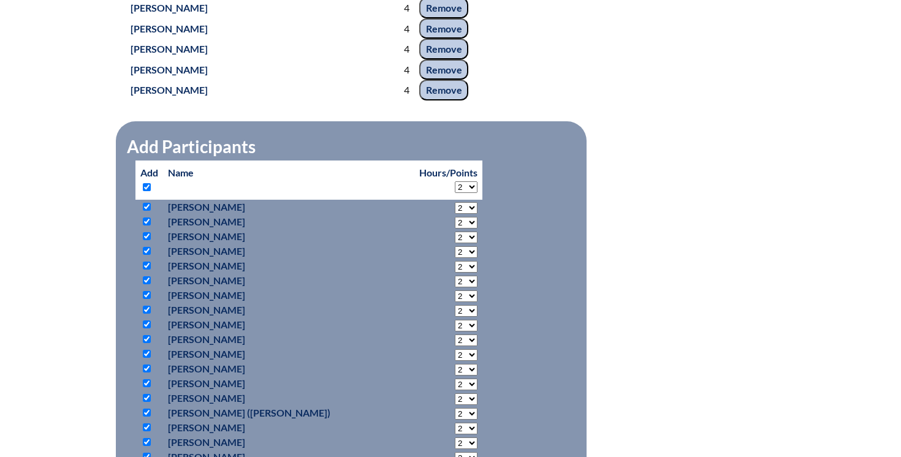
checkbox input "true"
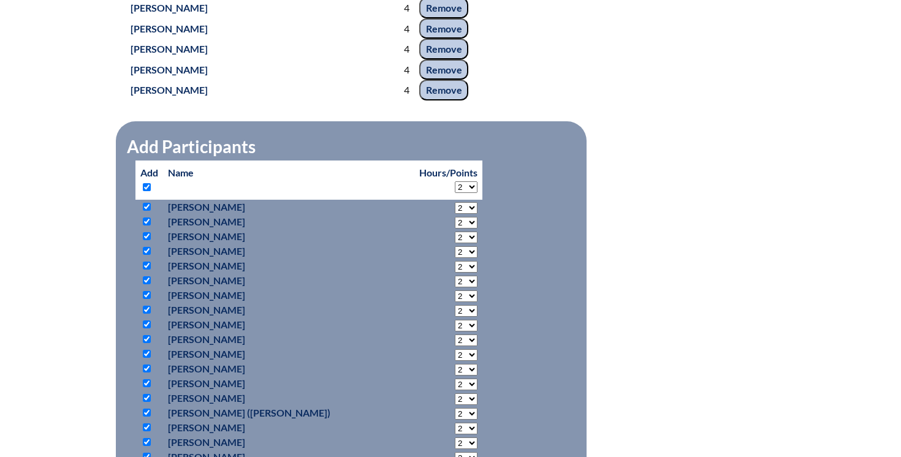
checkbox input "true"
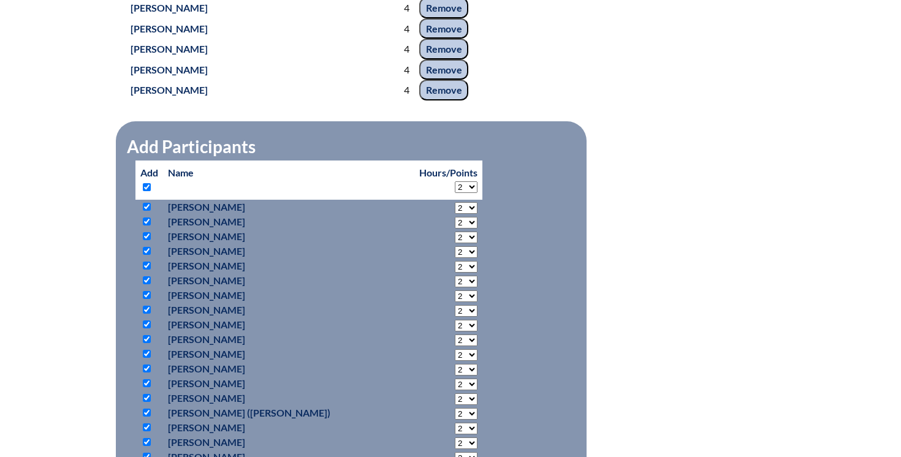
checkbox input "true"
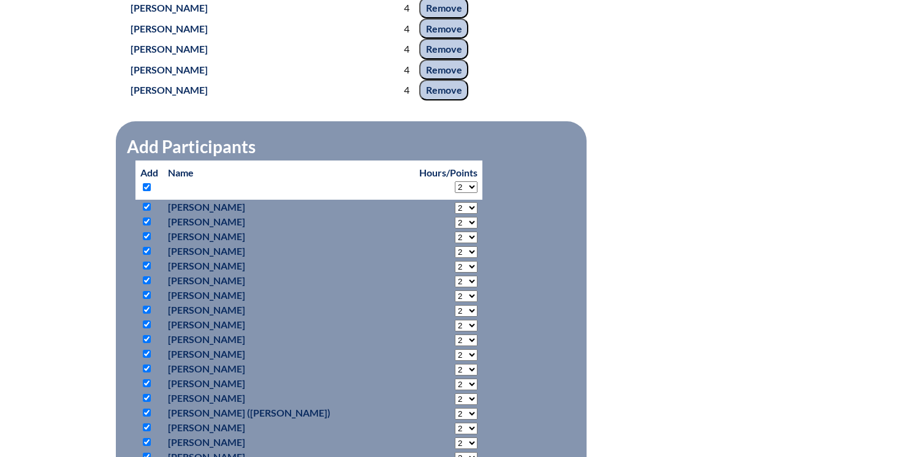
checkbox input "true"
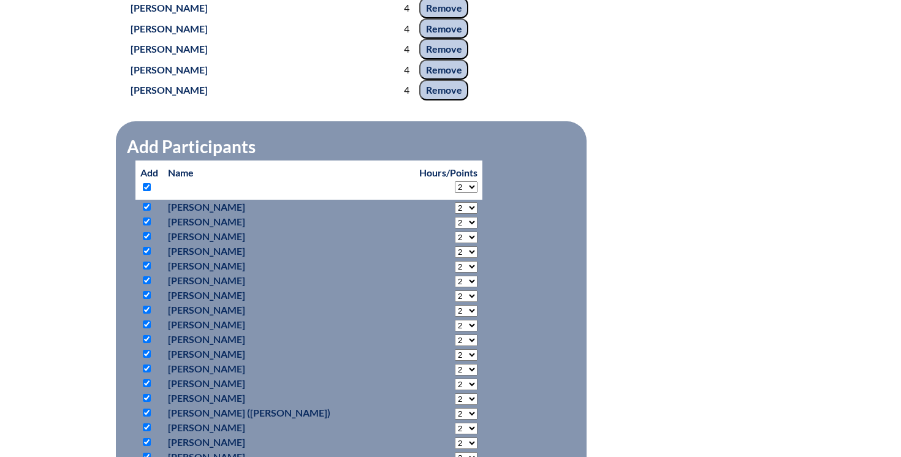
checkbox input "true"
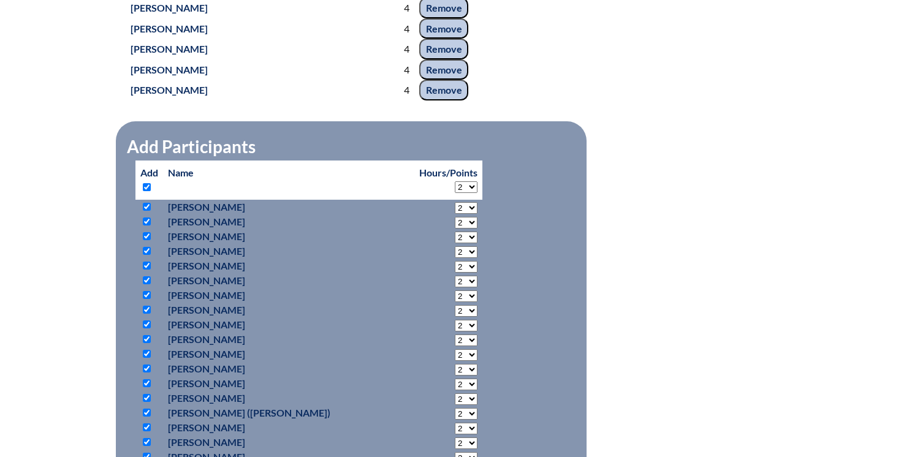
checkbox input "true"
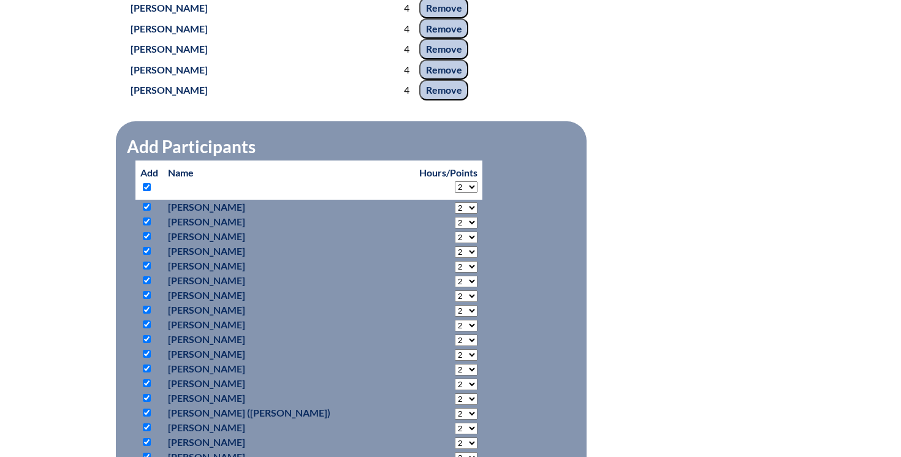
checkbox input "true"
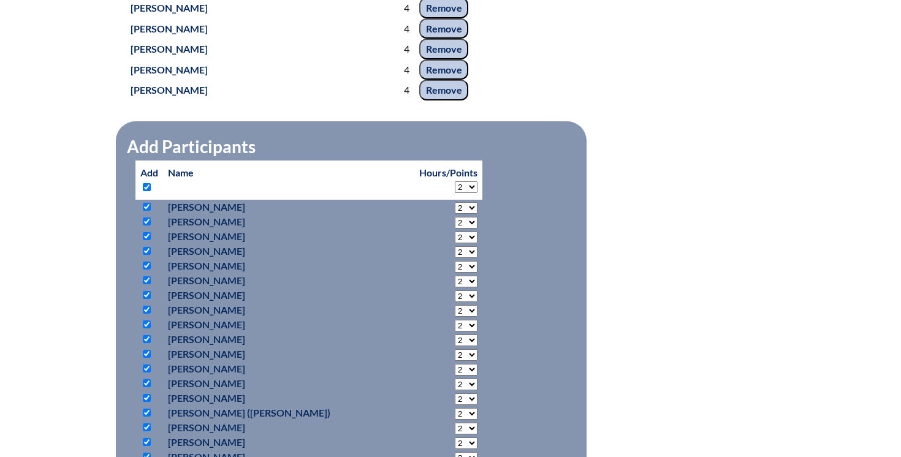
checkbox input "true"
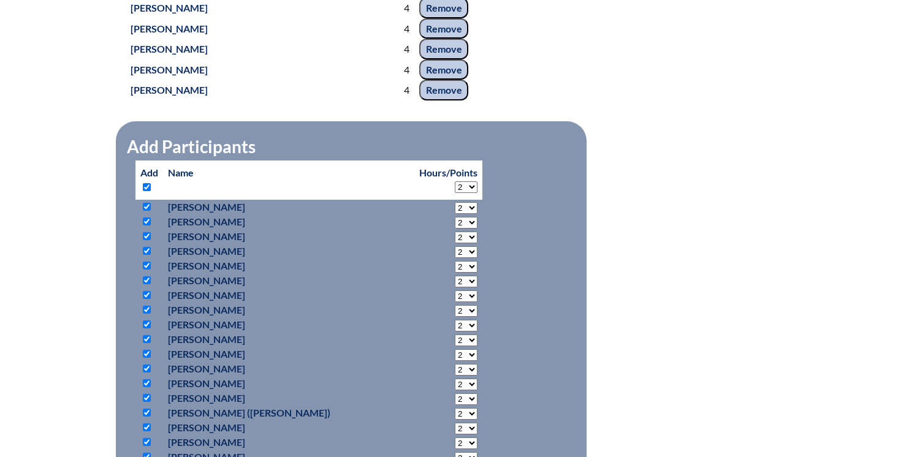
checkbox input "true"
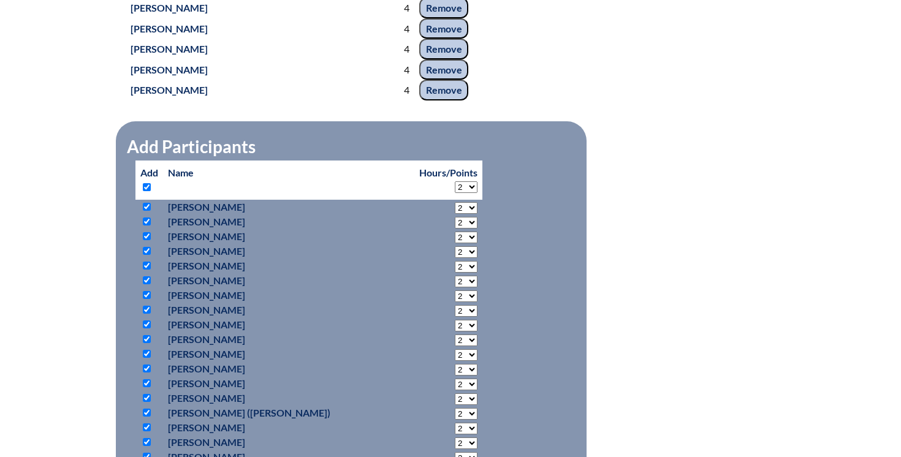
checkbox input "true"
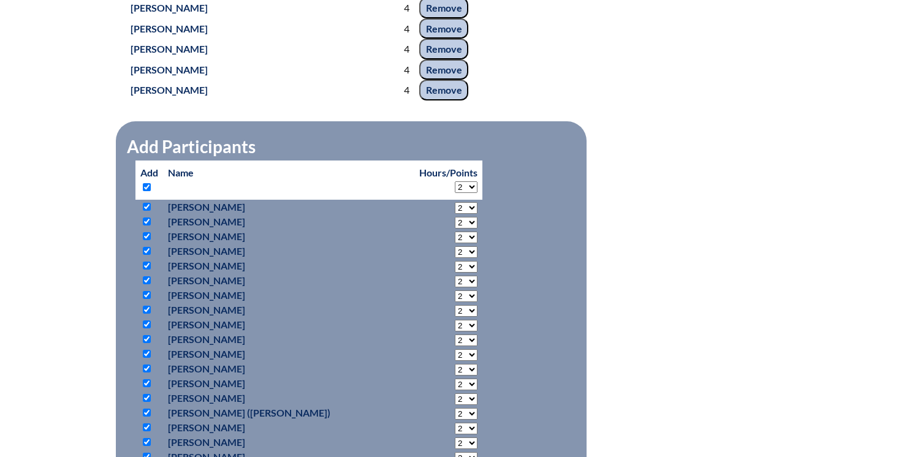
checkbox input "true"
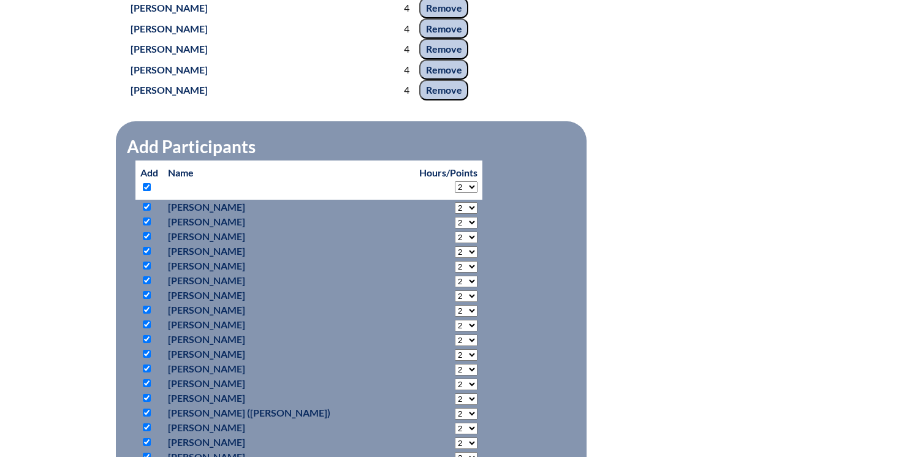
checkbox input "true"
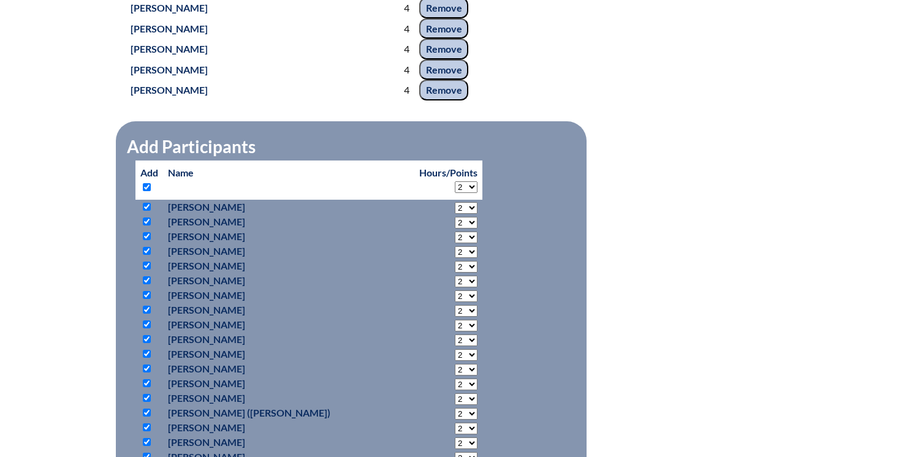
click at [414, 200] on th "Hours/Points 2 3 4 5 6 7 8 9 10 11 12 13 14 15 16 17 18 19 20" at bounding box center [448, 180] width 68 height 39
click at [455, 193] on select "2 3 4 5 6 7 8 9 10 11 12 13 14 15 16 17 18 19 20" at bounding box center [466, 187] width 23 height 12
select select "4"
click at [455, 193] on select "2 3 4 5 6 7 8 9 10 11 12 13 14 15 16 17 18 19 20" at bounding box center [466, 187] width 23 height 12
select select "4"
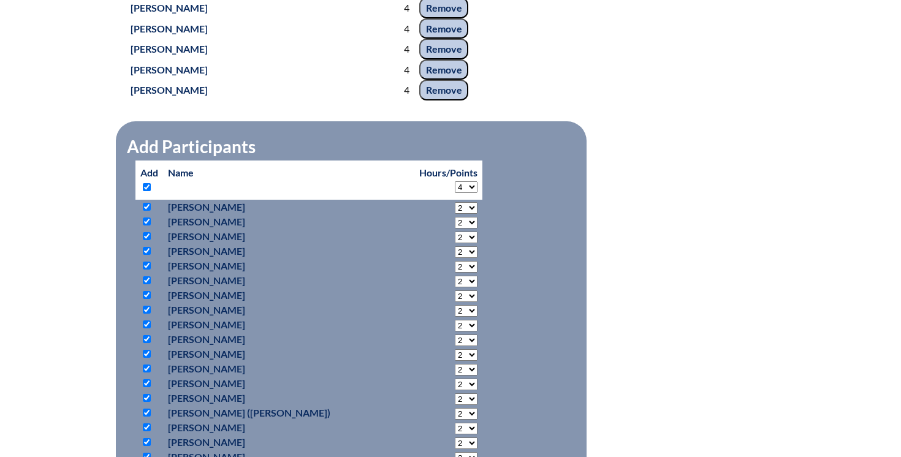
select select "4"
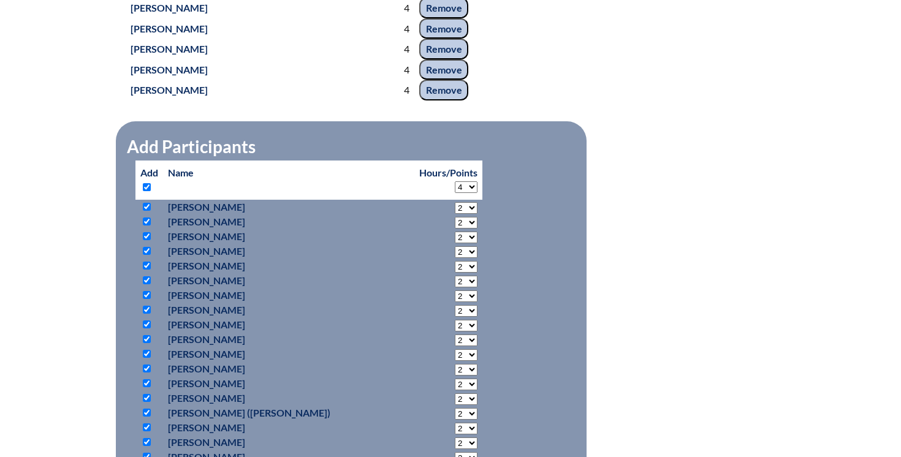
select select "4"
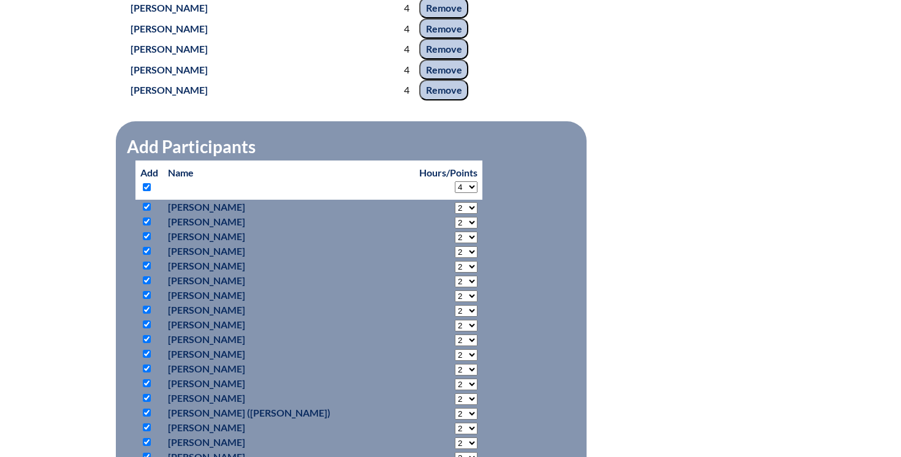
select select "4"
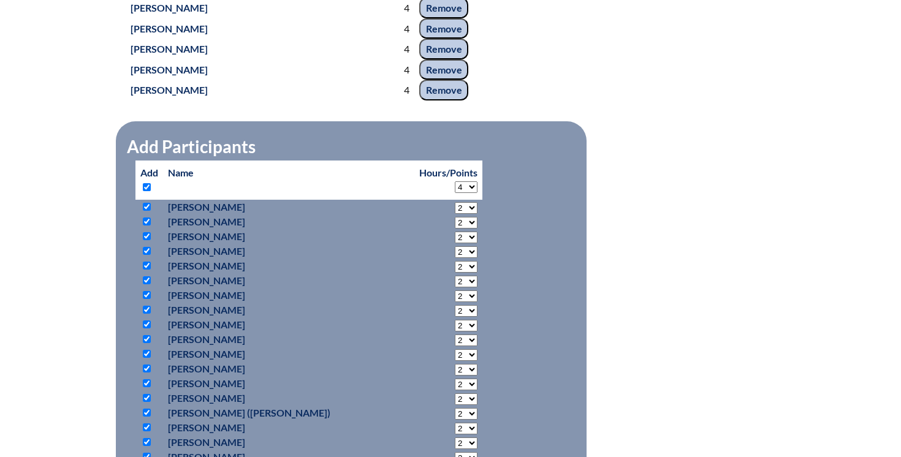
select select "4"
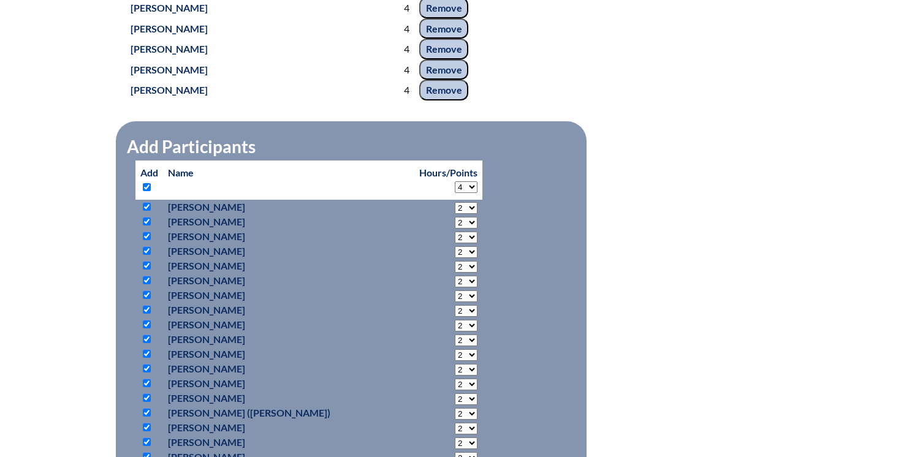
select select "4"
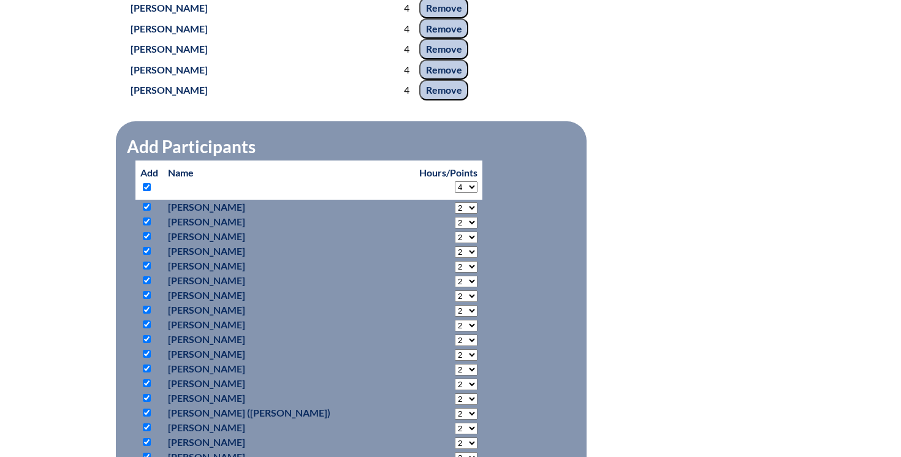
select select "4"
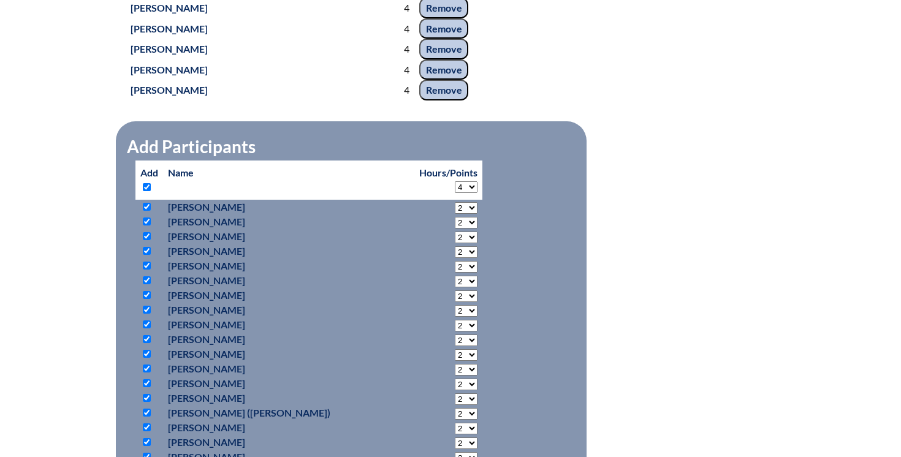
select select "4"
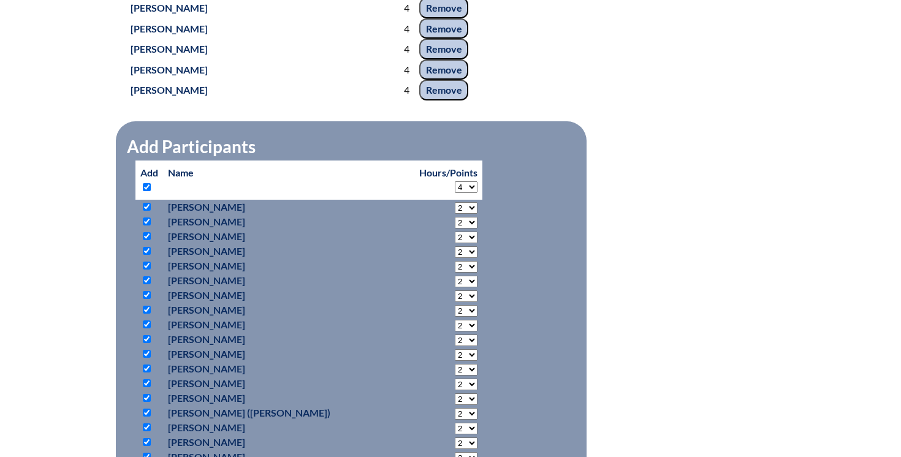
select select "4"
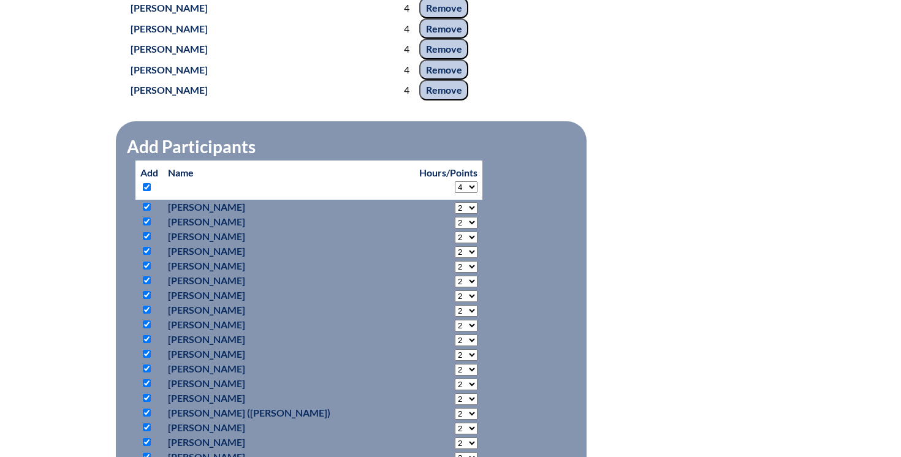
select select "4"
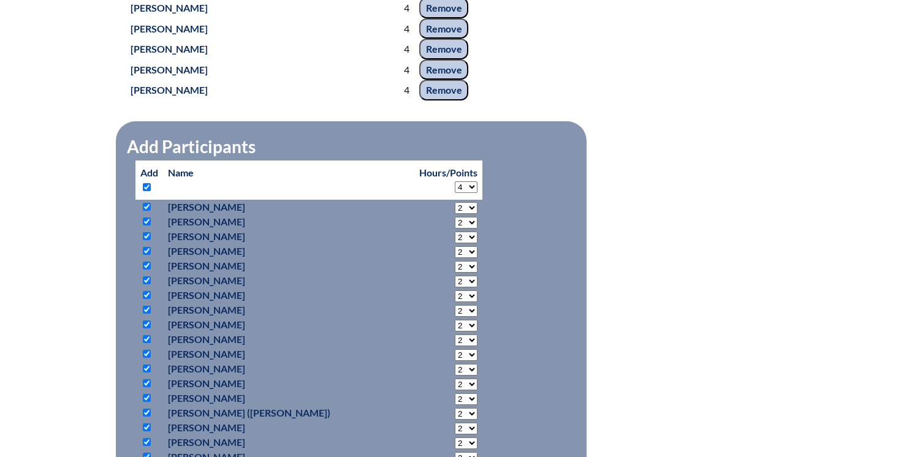
select select "4"
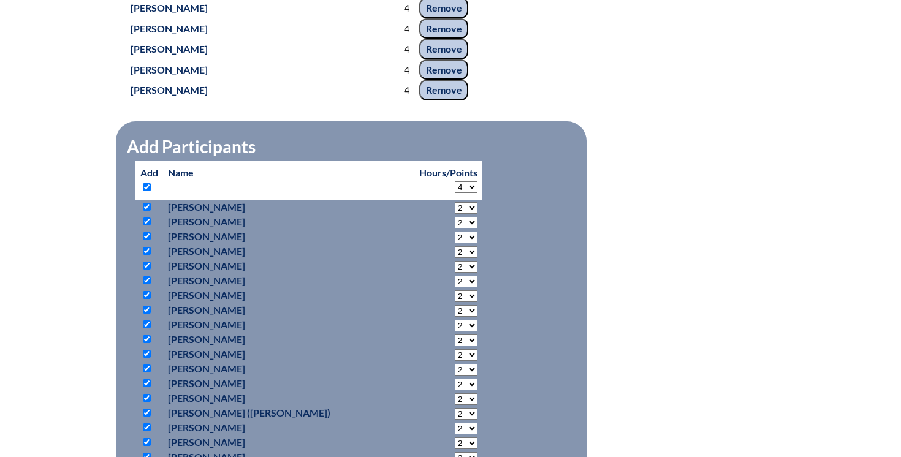
select select "4"
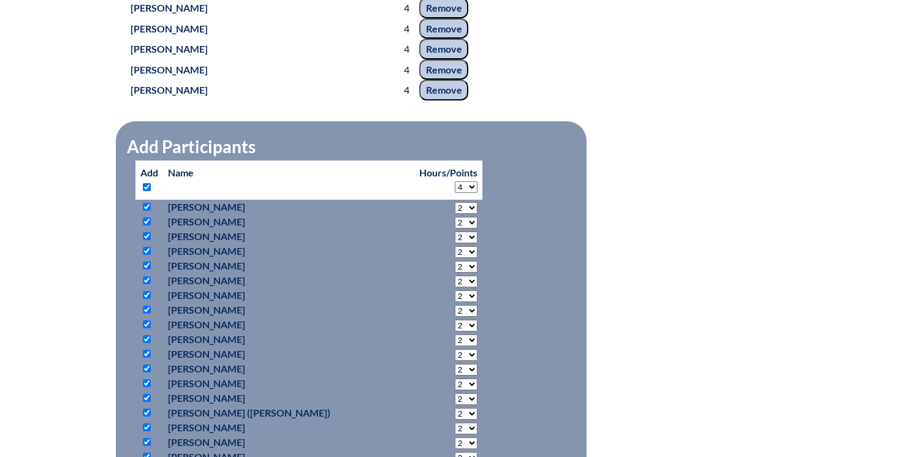
select select "4"
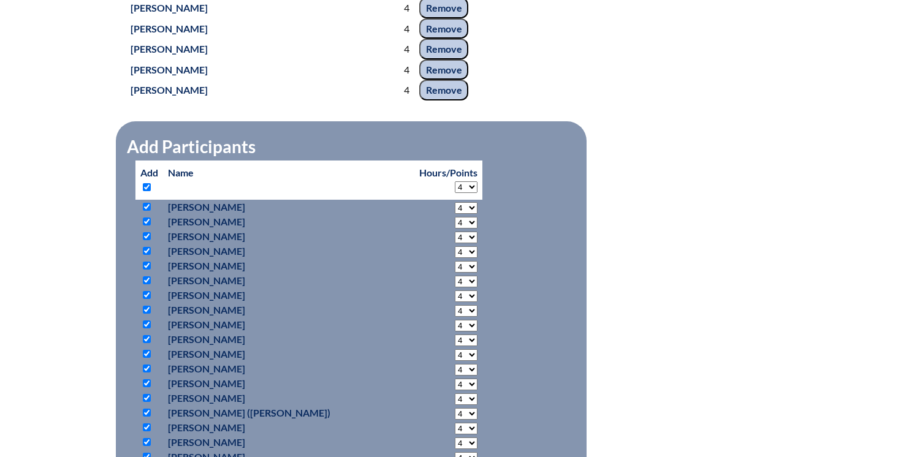
select select "4"
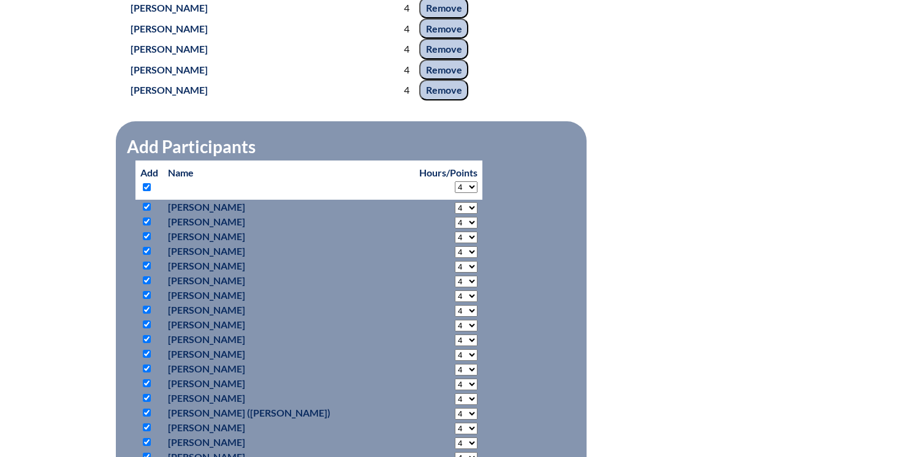
select select "4"
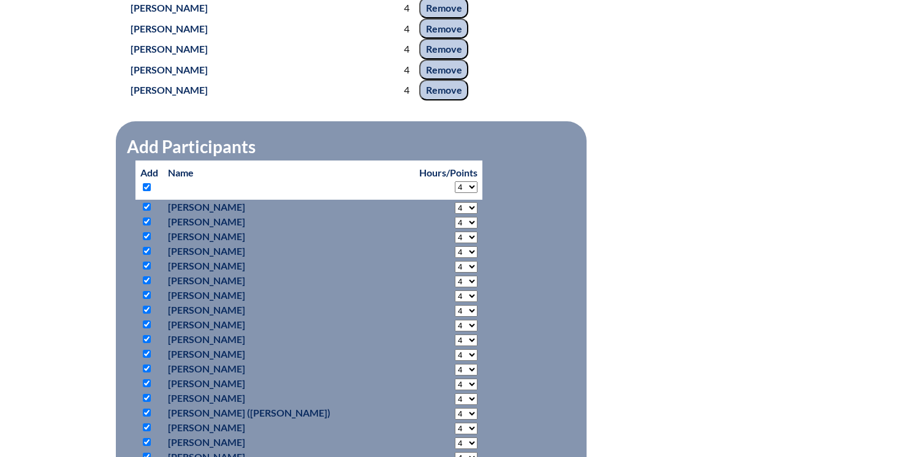
select select "4"
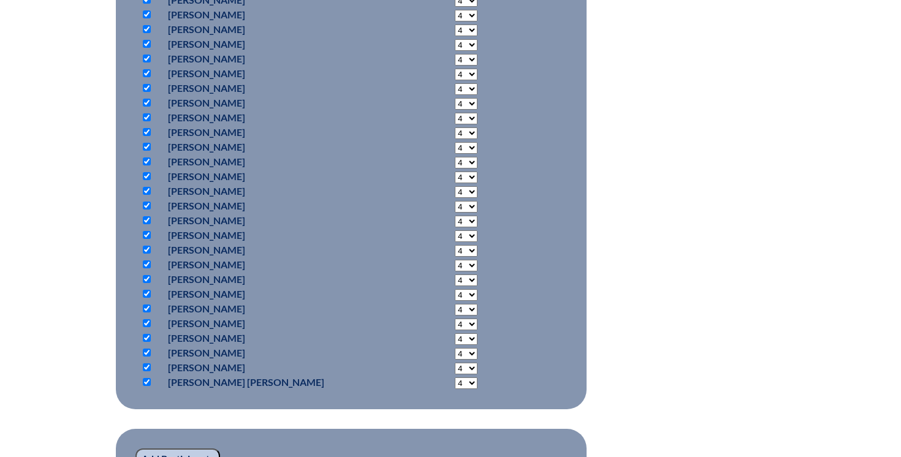
scroll to position [4651, 0]
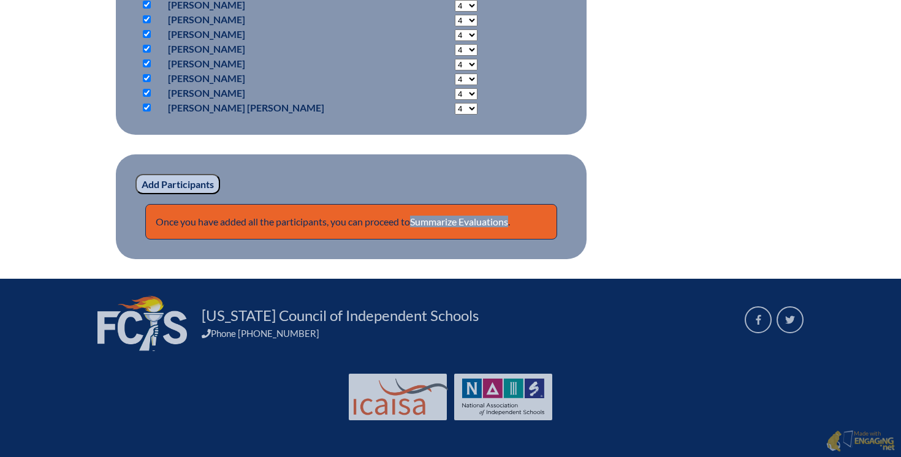
click at [168, 178] on input "Add Participants" at bounding box center [177, 184] width 85 height 21
